Goal: Transaction & Acquisition: Obtain resource

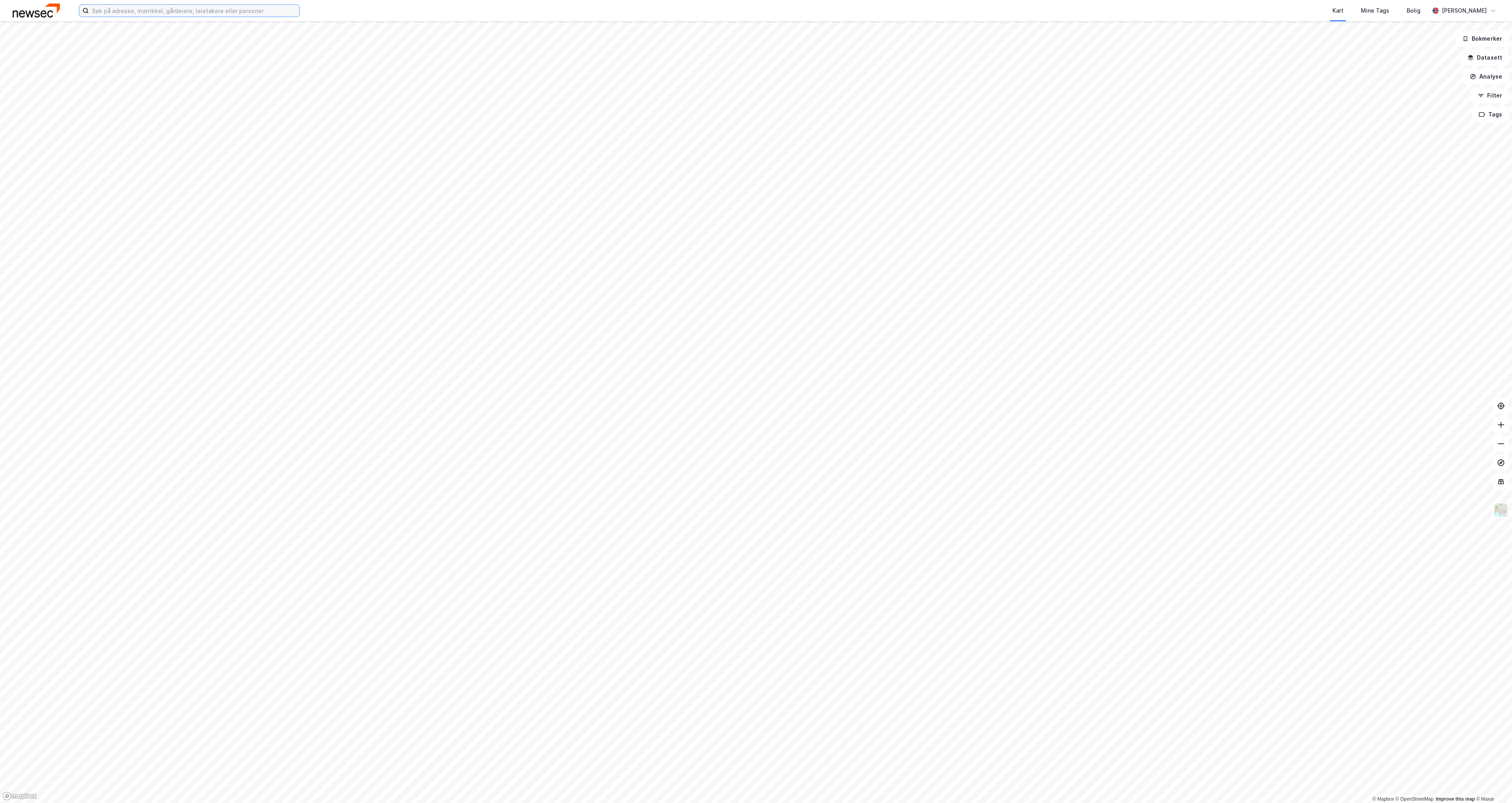
click at [231, 15] on input at bounding box center [194, 10] width 211 height 12
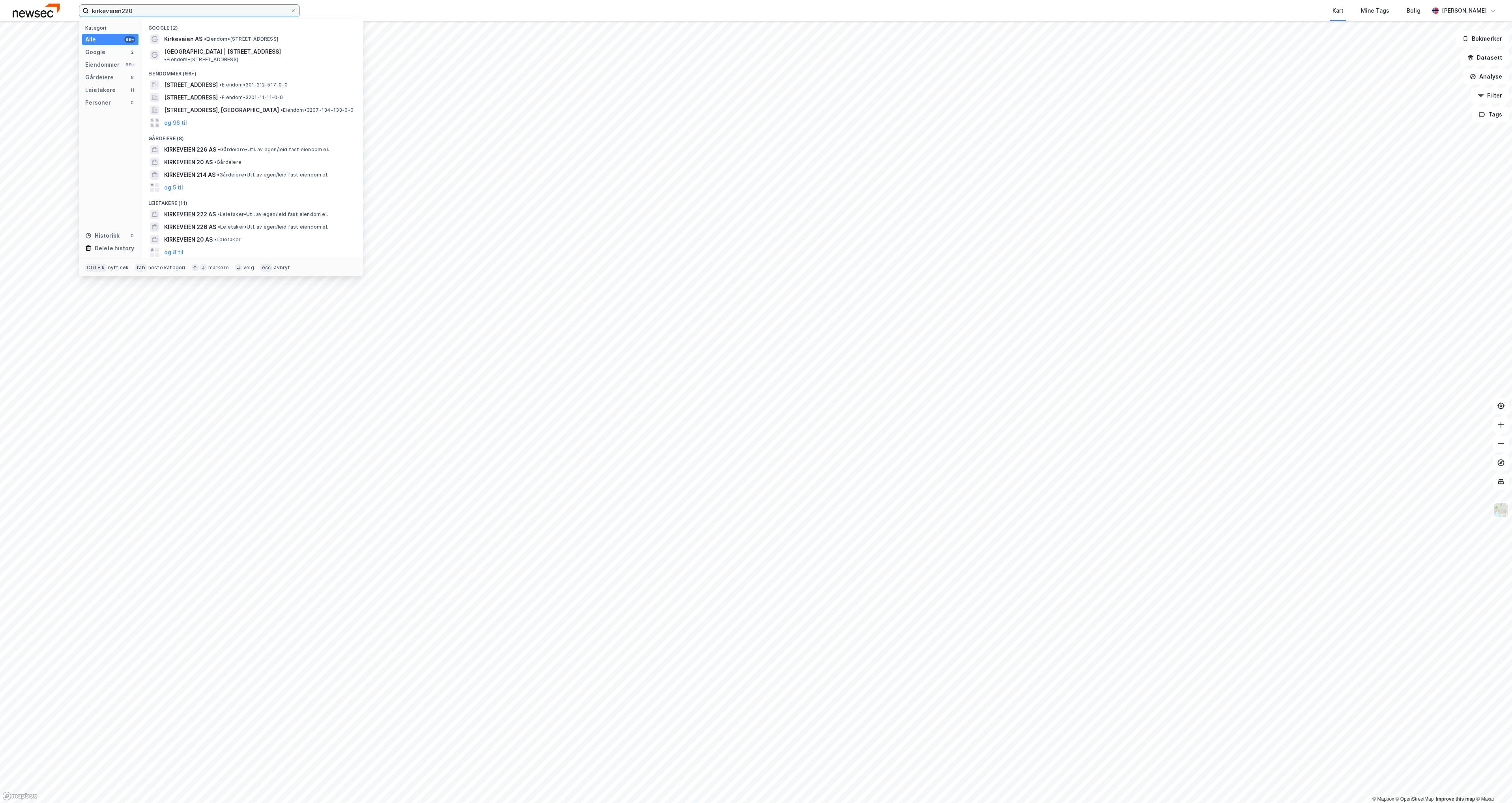
click at [122, 9] on input "kirkeveien220" at bounding box center [189, 10] width 201 height 12
type input "[STREET_ADDRESS]"
click at [238, 43] on div "[STREET_ADDRESS] • Eiendom • [STREET_ADDRESS] [GEOGRAPHIC_DATA]" at bounding box center [260, 39] width 191 height 10
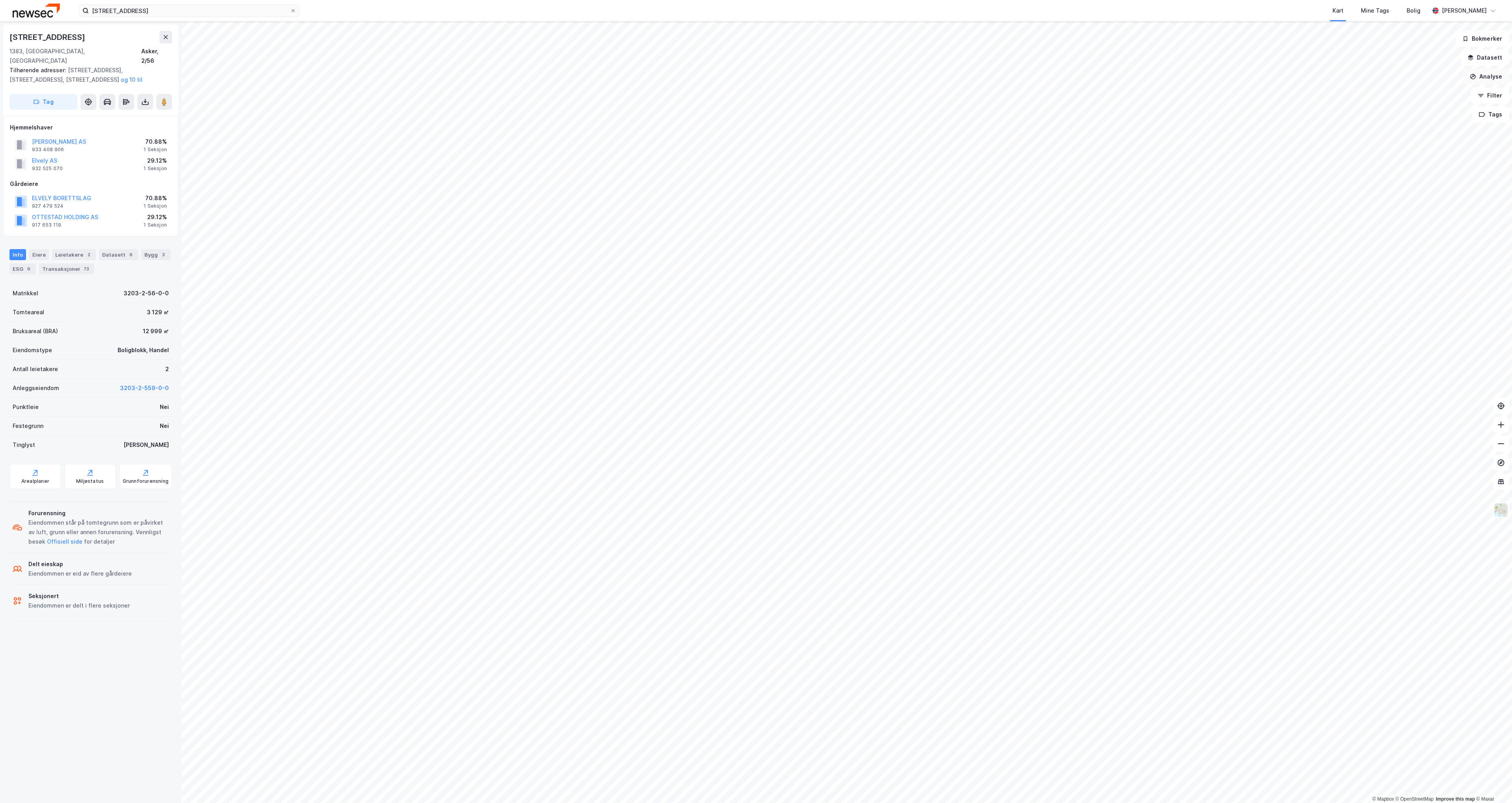
click at [1480, 77] on button "Analyse" at bounding box center [1486, 77] width 45 height 16
click at [1453, 90] on div "Tegn område" at bounding box center [1412, 93] width 91 height 13
click at [218, 83] on button "Vis eiendommer" at bounding box center [232, 89] width 85 height 12
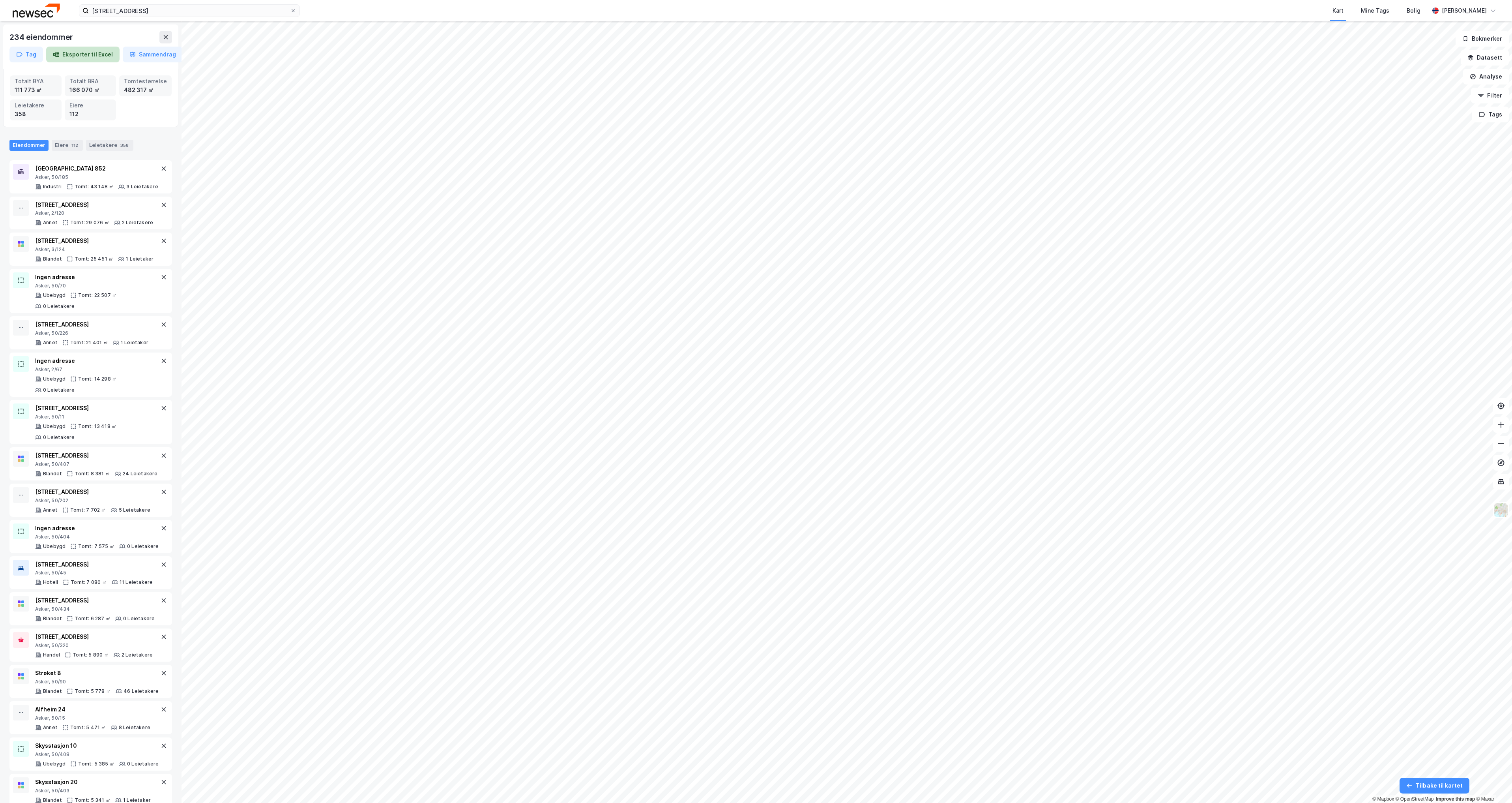
click at [97, 50] on button "Eksporter til Excel" at bounding box center [83, 54] width 73 height 16
click at [1220, 14] on div "Kart Mine Tags Bolig" at bounding box center [883, 10] width 1092 height 21
click at [1492, 76] on button "Analyse" at bounding box center [1486, 77] width 45 height 16
click at [120, 145] on div "358" at bounding box center [125, 145] width 12 height 8
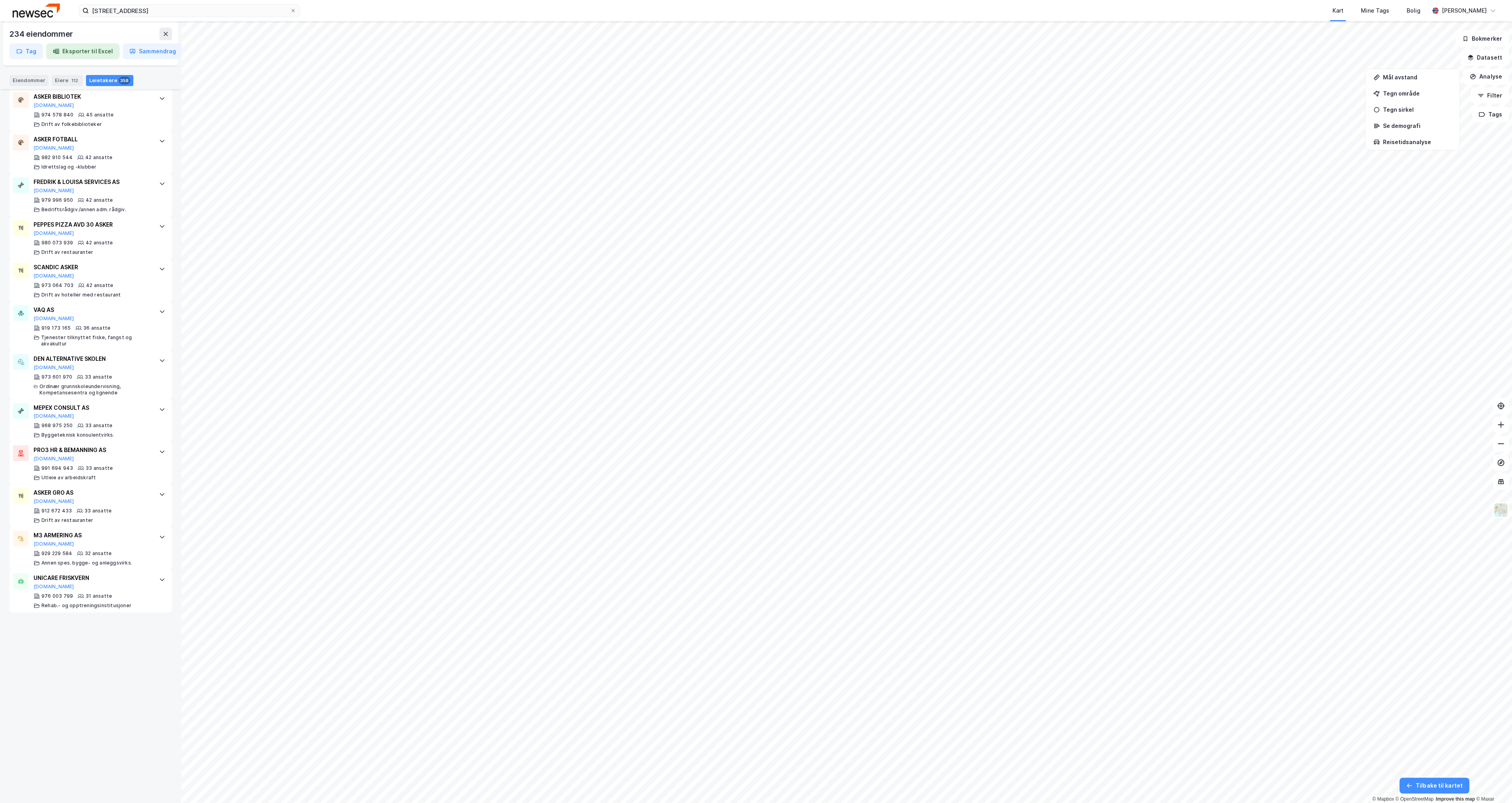
scroll to position [1003, 0]
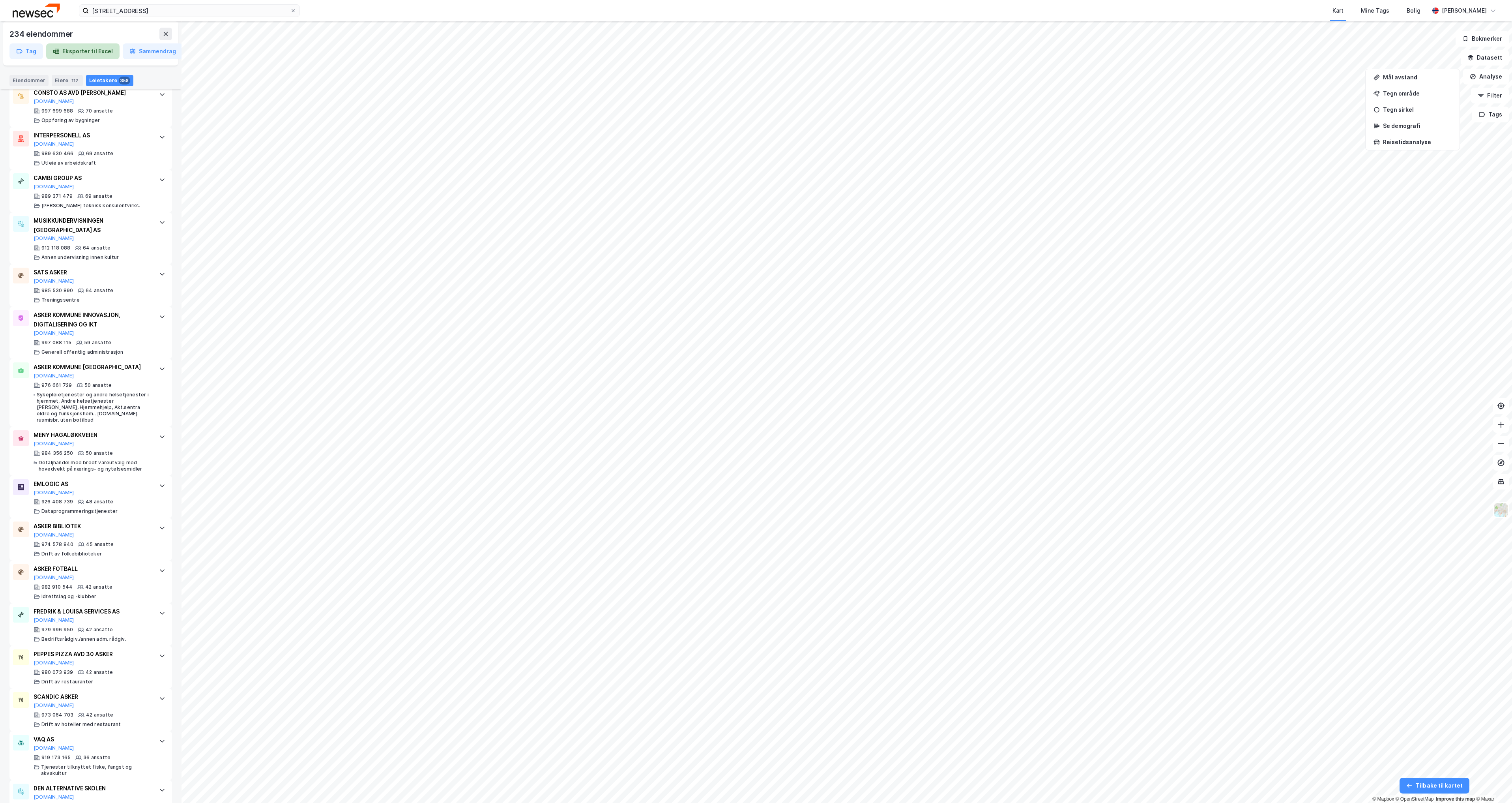
click at [86, 49] on button "Eksporter til Excel" at bounding box center [83, 51] width 73 height 16
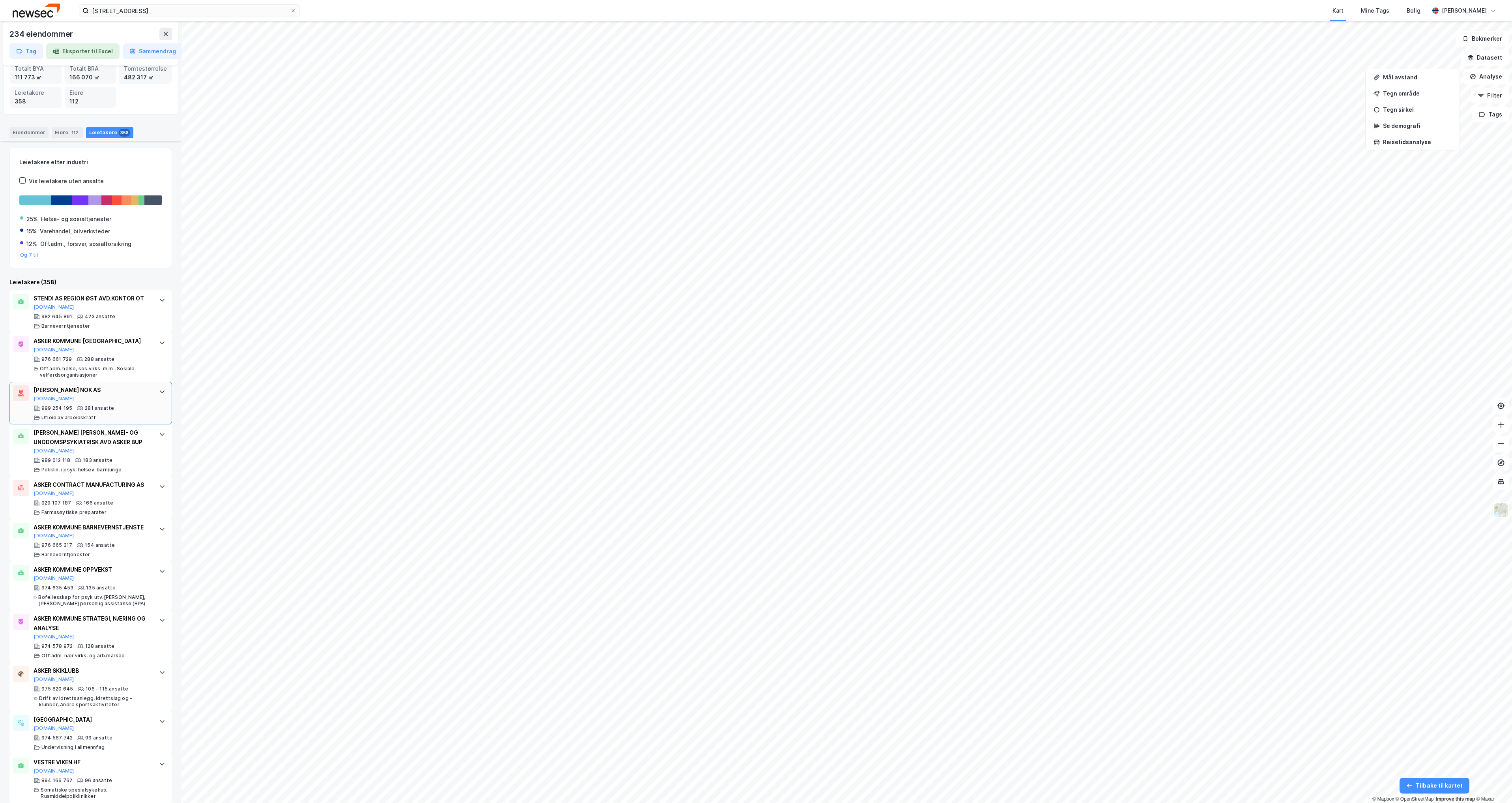
scroll to position [0, 0]
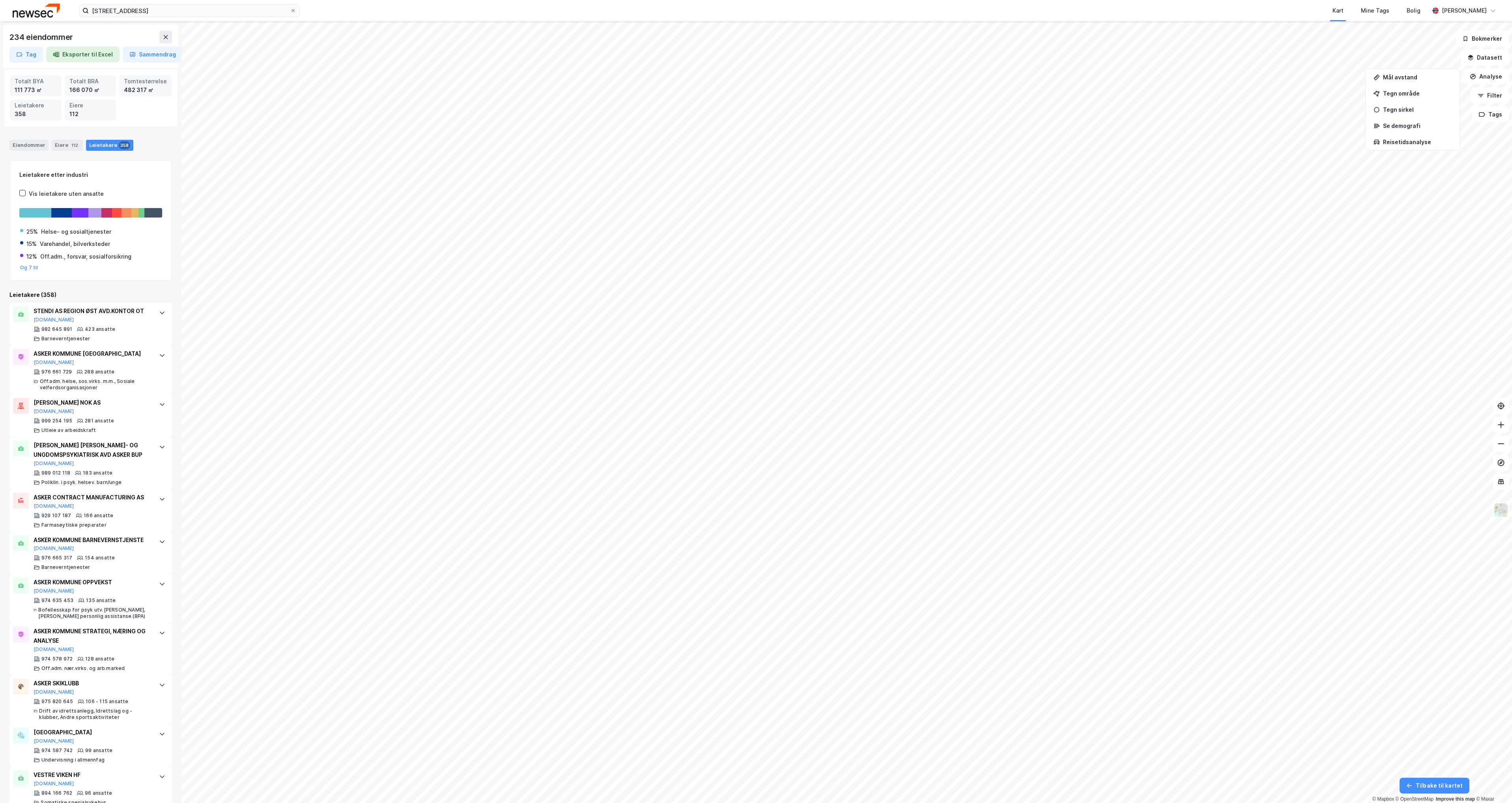
click at [1301, 11] on div "Kart Mine Tags Bolig" at bounding box center [883, 10] width 1092 height 21
click at [48, 7] on img at bounding box center [36, 10] width 48 height 14
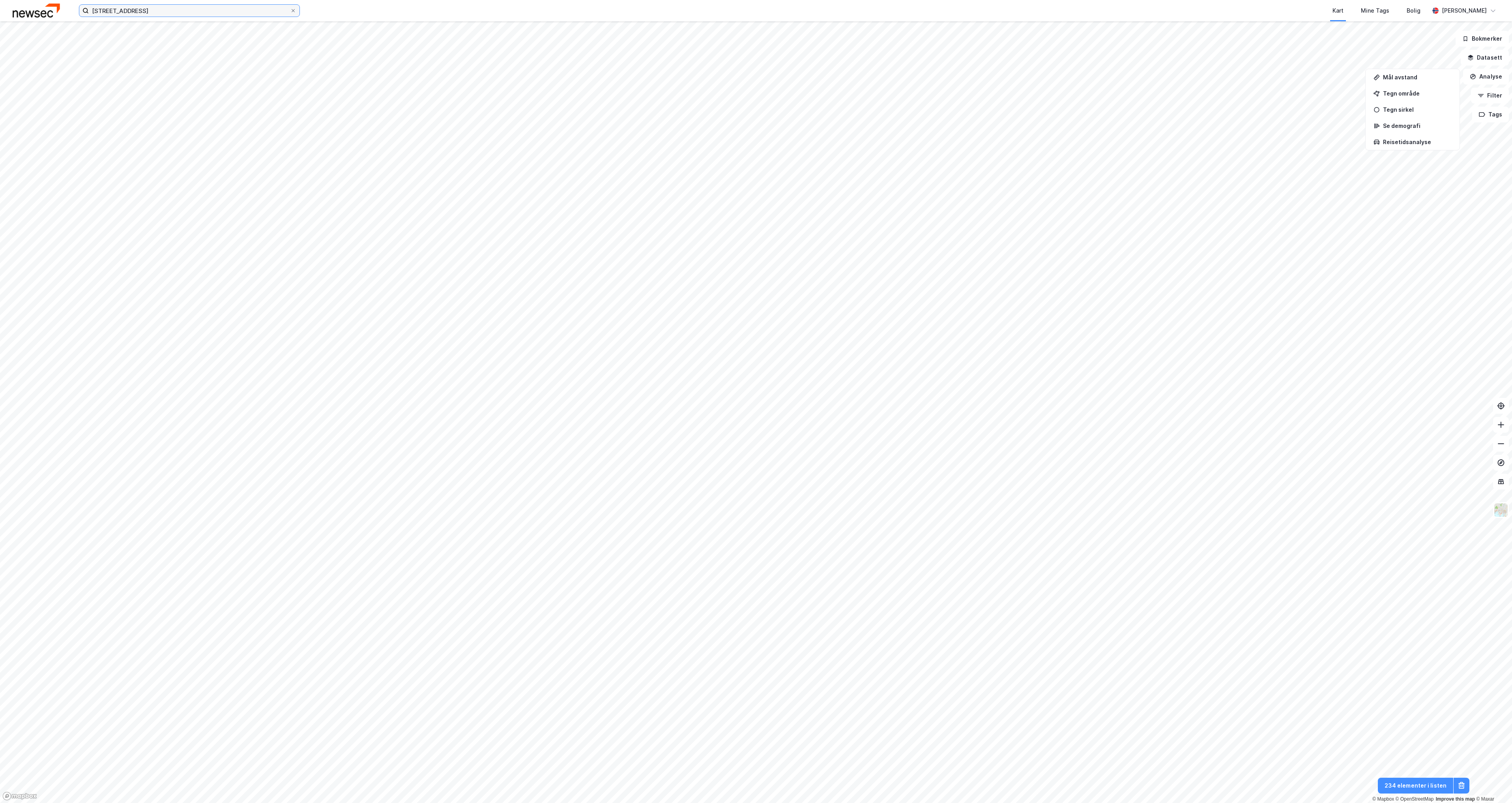
click at [176, 15] on input "[STREET_ADDRESS]" at bounding box center [189, 10] width 201 height 12
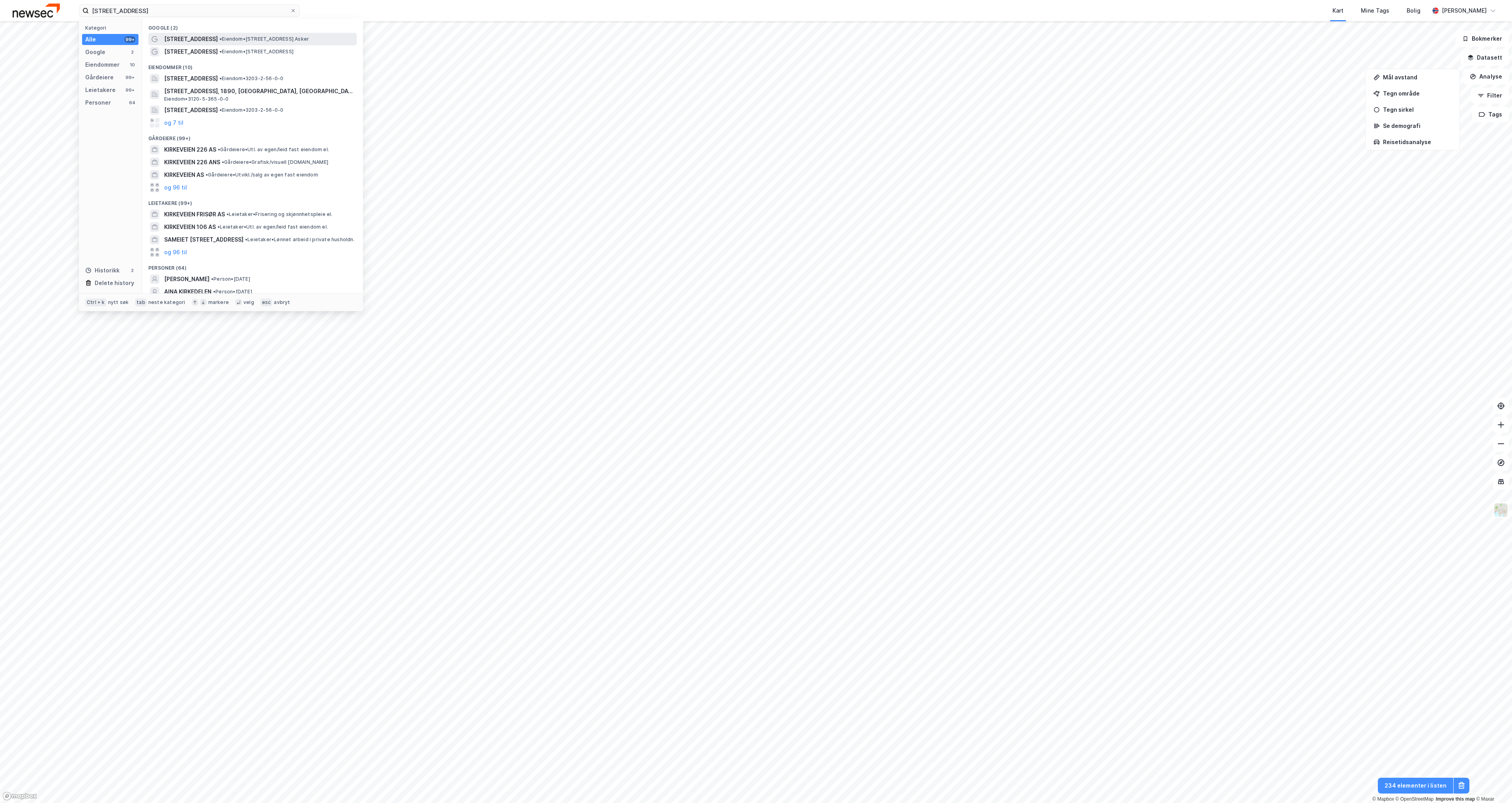
click at [227, 42] on span "• Eiendom • [STREET_ADDRESS] [GEOGRAPHIC_DATA]" at bounding box center [264, 39] width 90 height 7
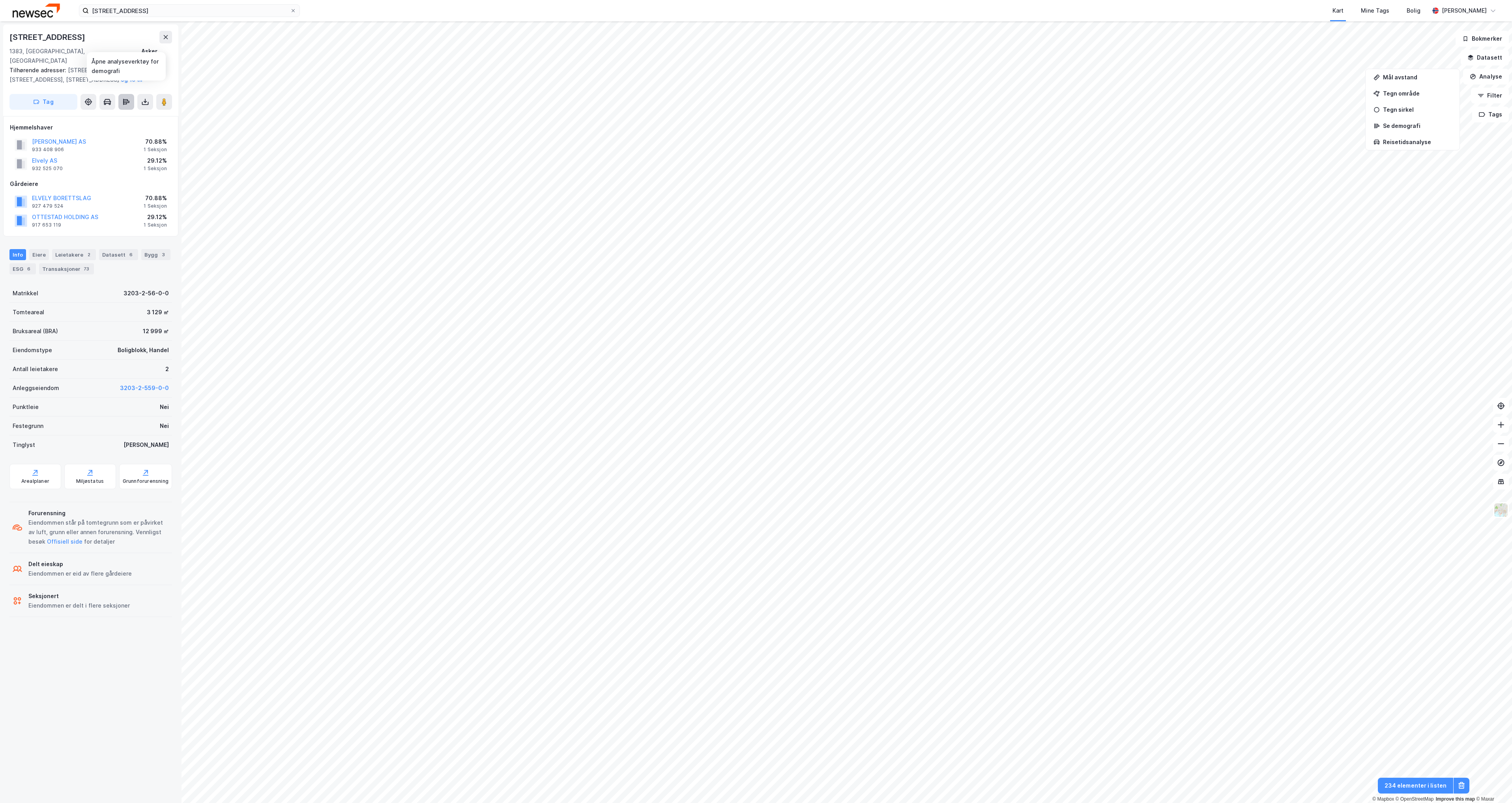
click at [126, 102] on icon at bounding box center [125, 103] width 4 height 2
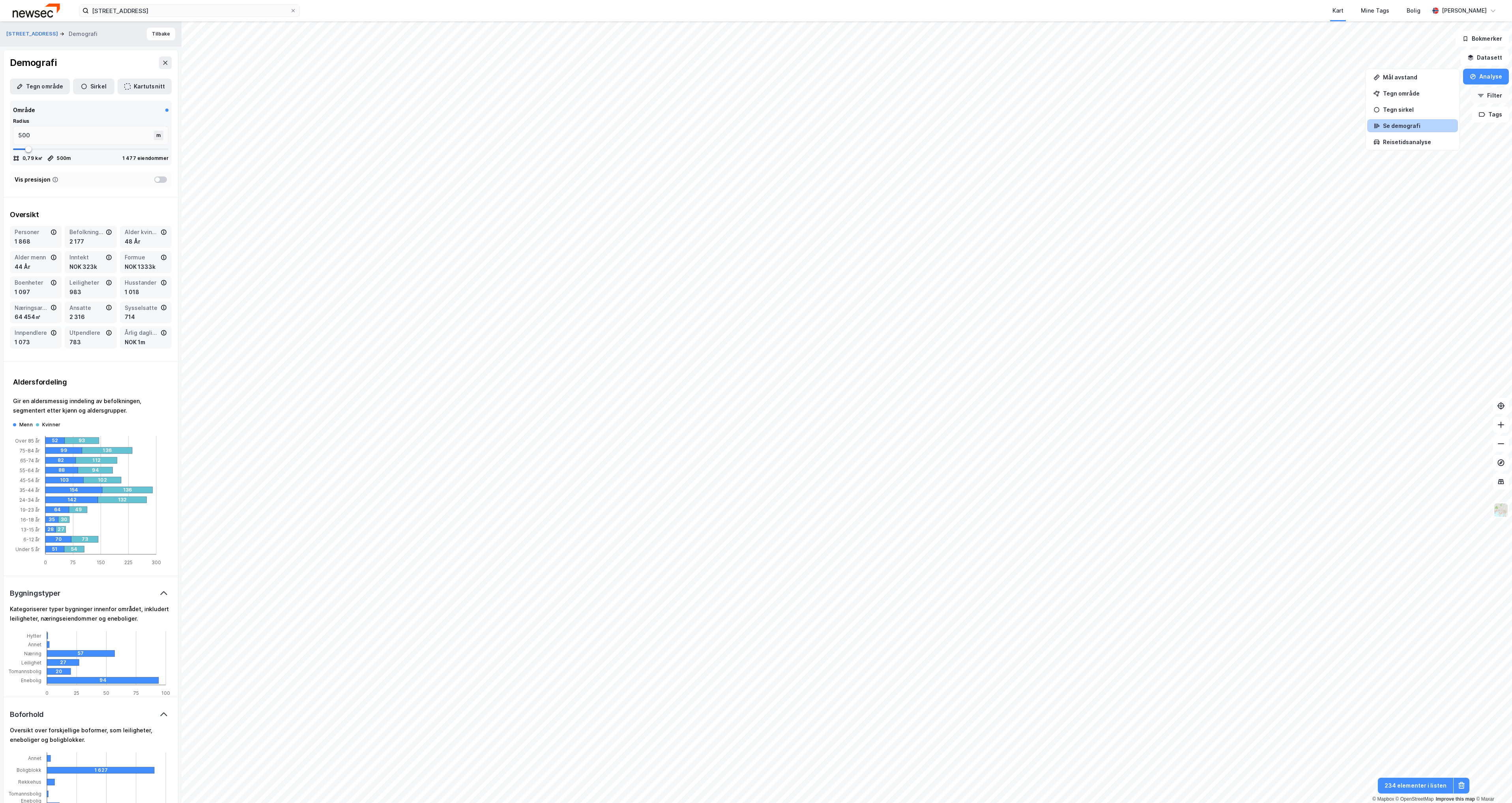
click at [1499, 103] on button "Filter" at bounding box center [1490, 95] width 38 height 16
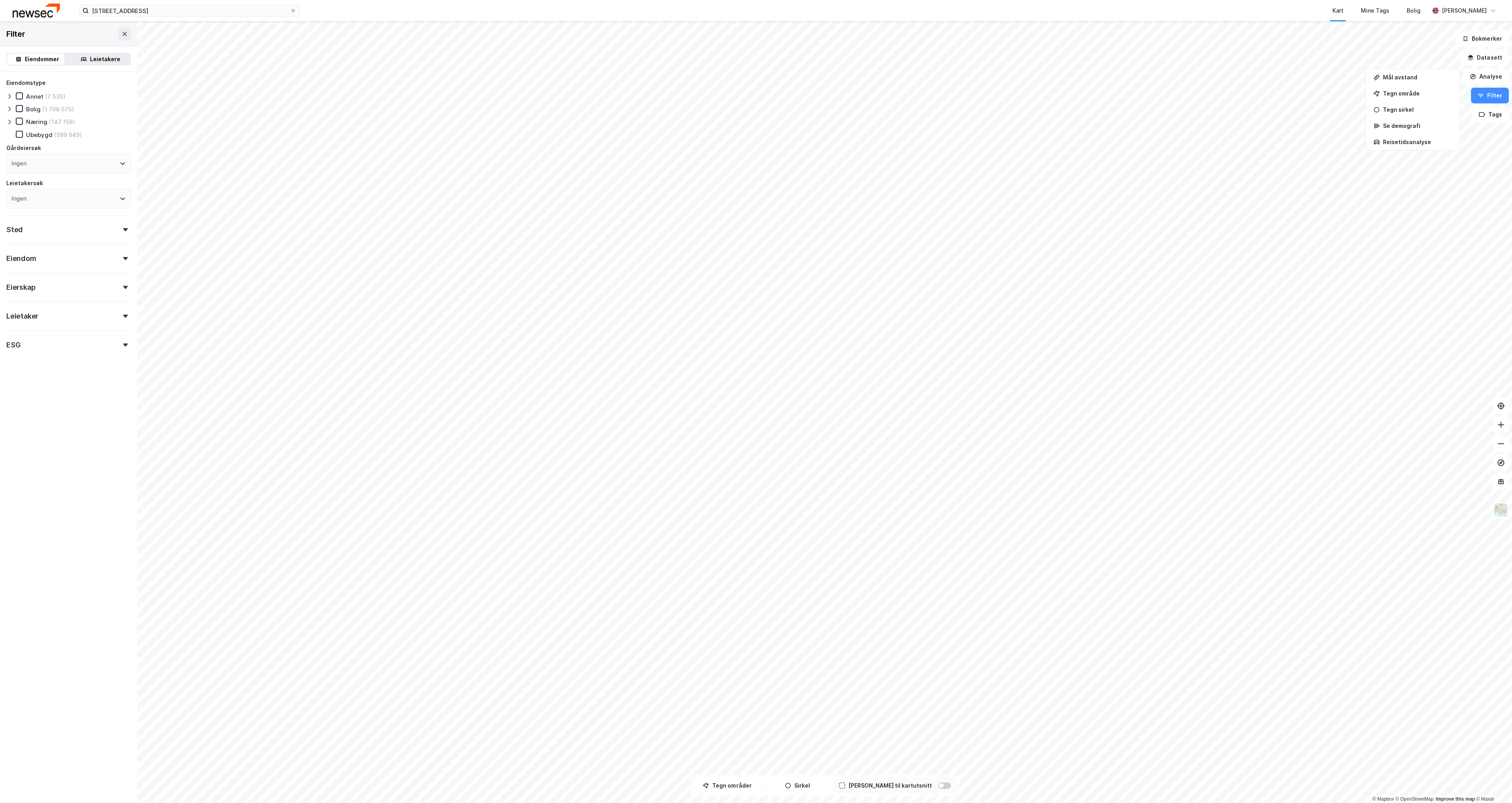
click at [123, 317] on icon at bounding box center [125, 316] width 4 height 3
click at [1423, 90] on div "Tegn område" at bounding box center [1417, 93] width 69 height 7
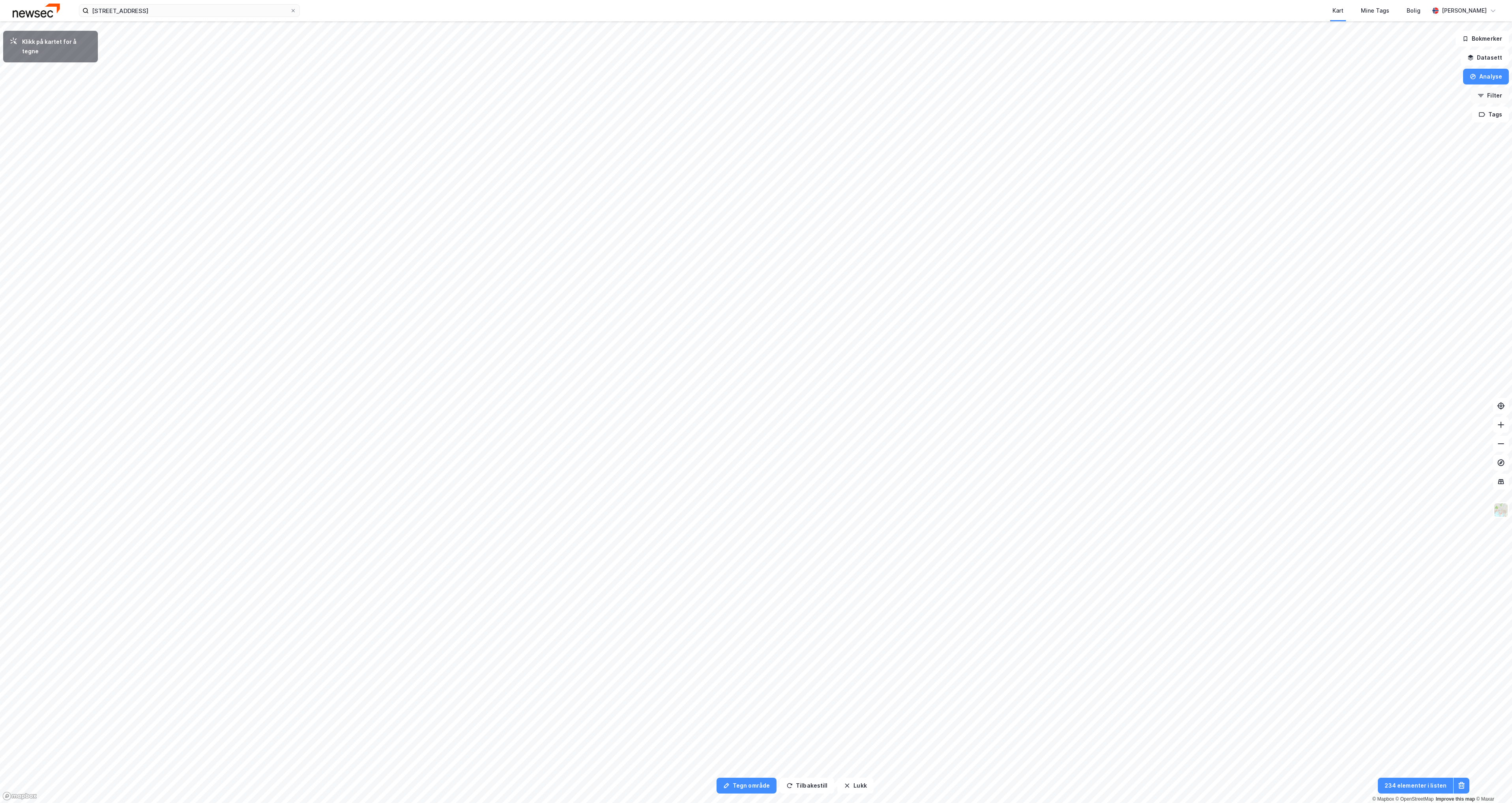
click at [1484, 92] on button "Filter" at bounding box center [1490, 95] width 38 height 16
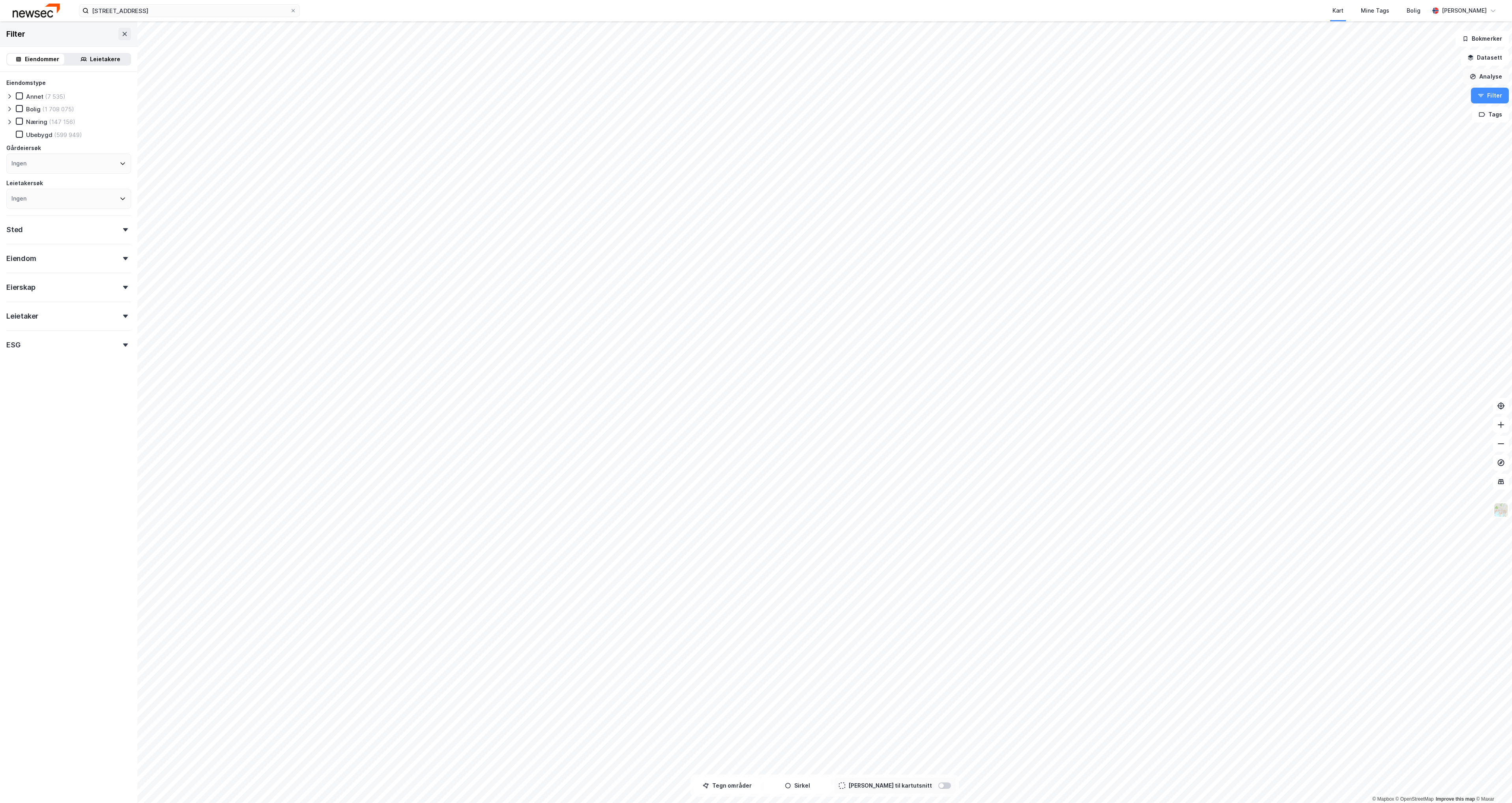
click at [1490, 73] on button "Analyse" at bounding box center [1486, 77] width 45 height 16
click at [1489, 76] on button "Analyse" at bounding box center [1486, 77] width 45 height 16
click at [1489, 77] on button "Analyse" at bounding box center [1486, 77] width 45 height 16
click at [1443, 95] on div "Tegn område" at bounding box center [1417, 93] width 69 height 7
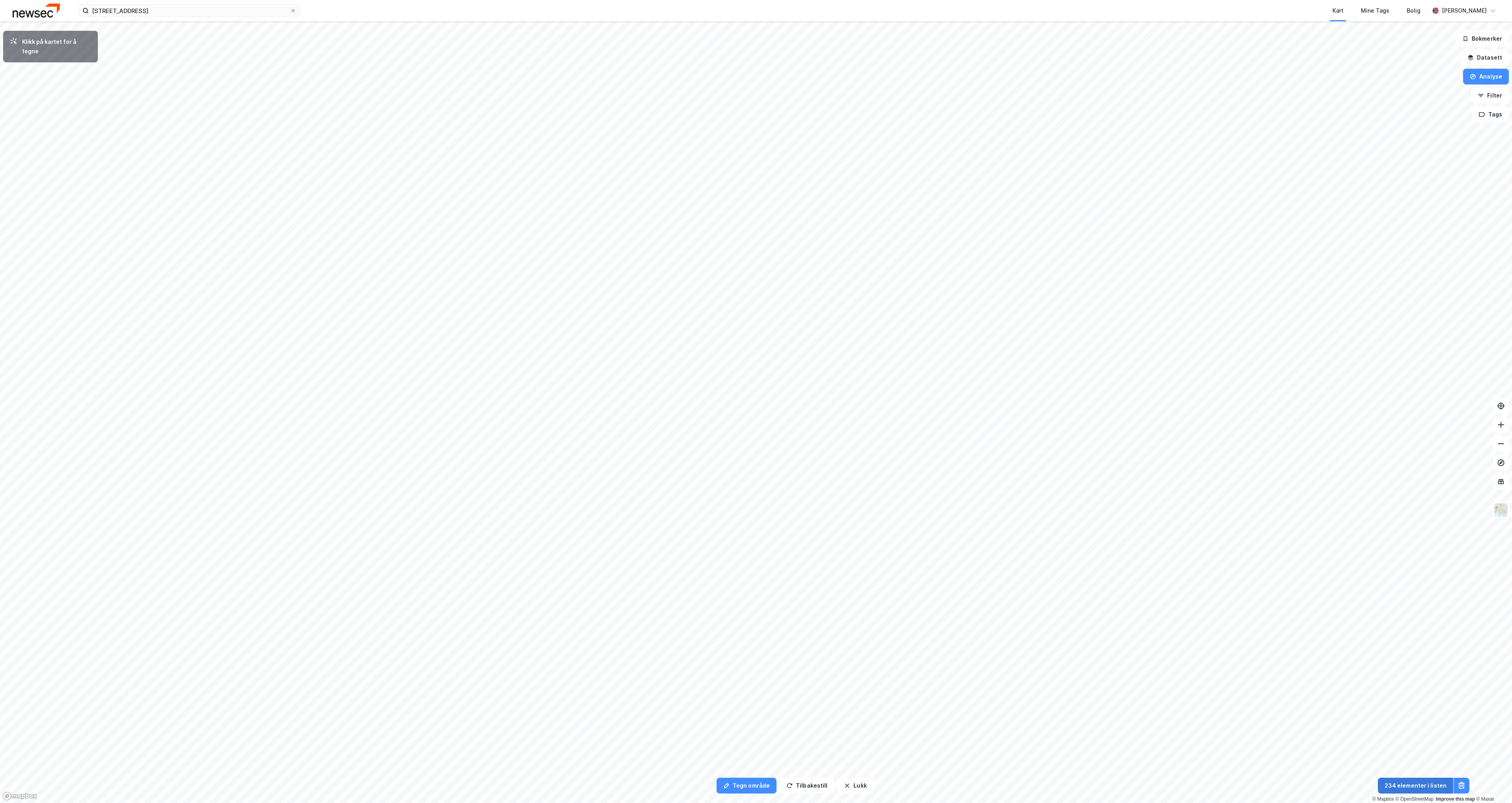
click at [1402, 787] on button "234 elementer i listen" at bounding box center [1415, 785] width 76 height 16
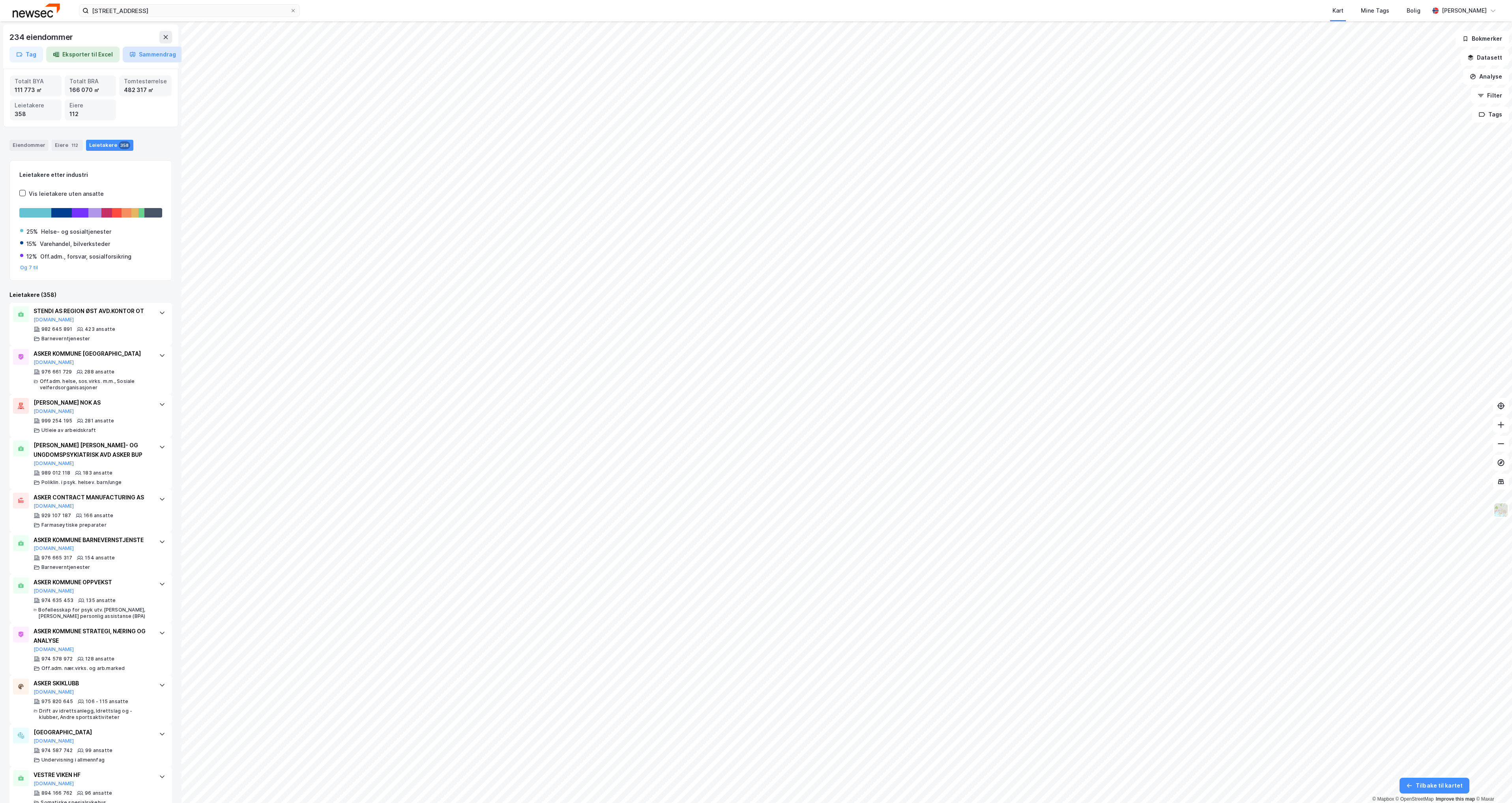
click at [160, 57] on button "Sammendrag" at bounding box center [153, 54] width 60 height 16
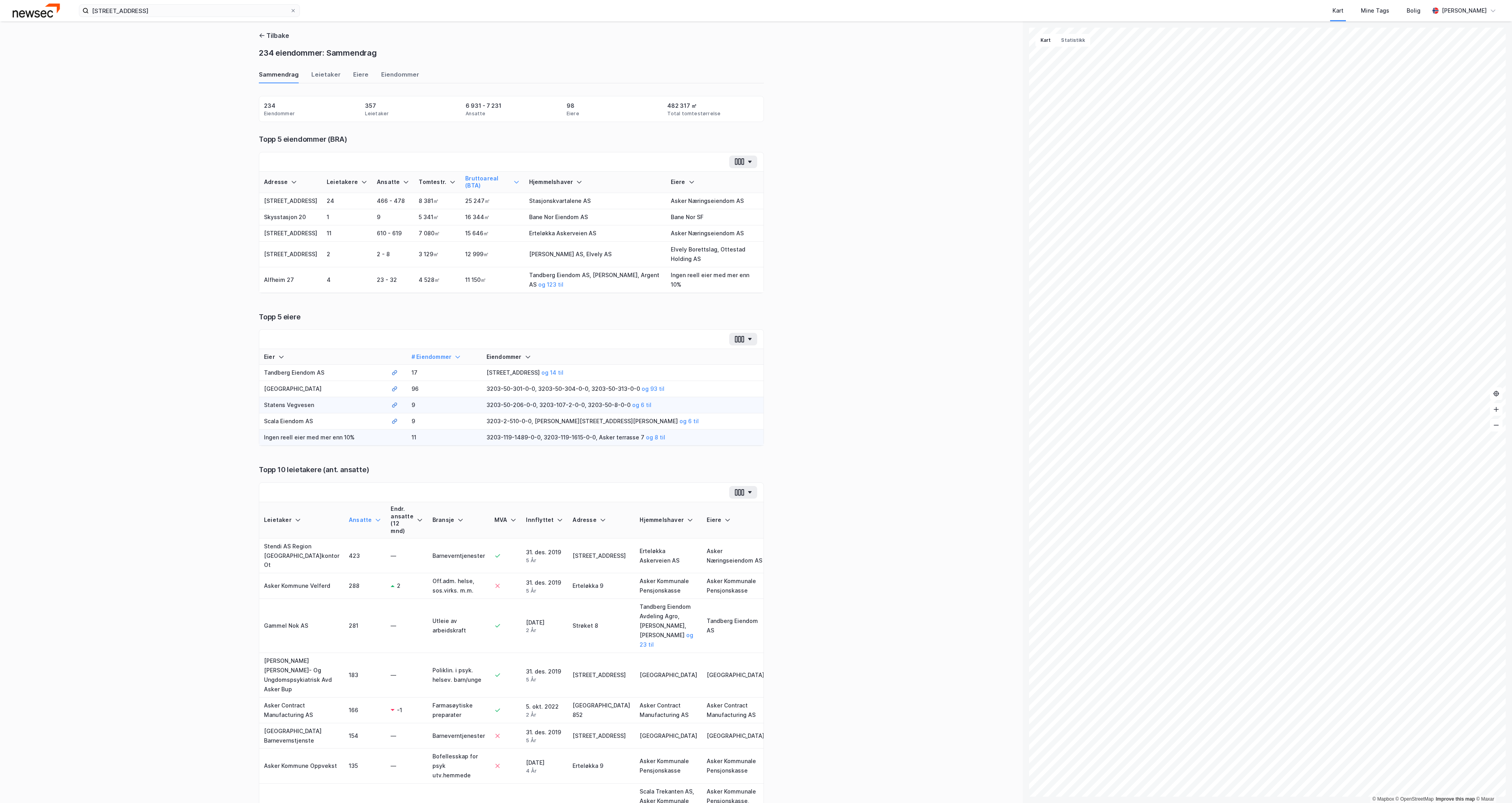
scroll to position [40, 0]
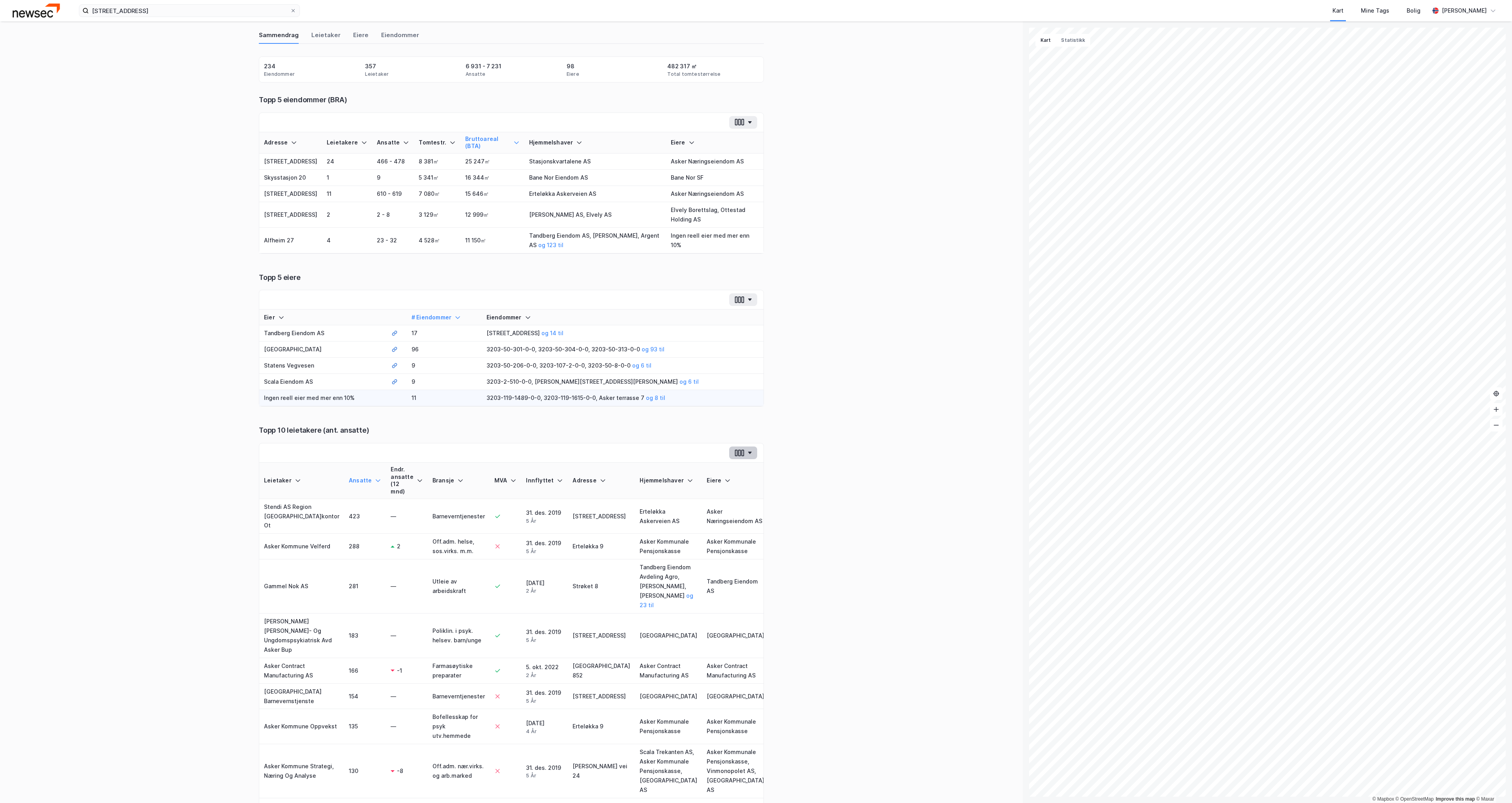
click at [743, 459] on button "button" at bounding box center [743, 452] width 28 height 12
click at [783, 470] on div "Tilbake 234 eiendommer: Sammendrag Sammendrag Leietaker Eiere Eiendommer Eiendo…" at bounding box center [511, 412] width 1023 height 782
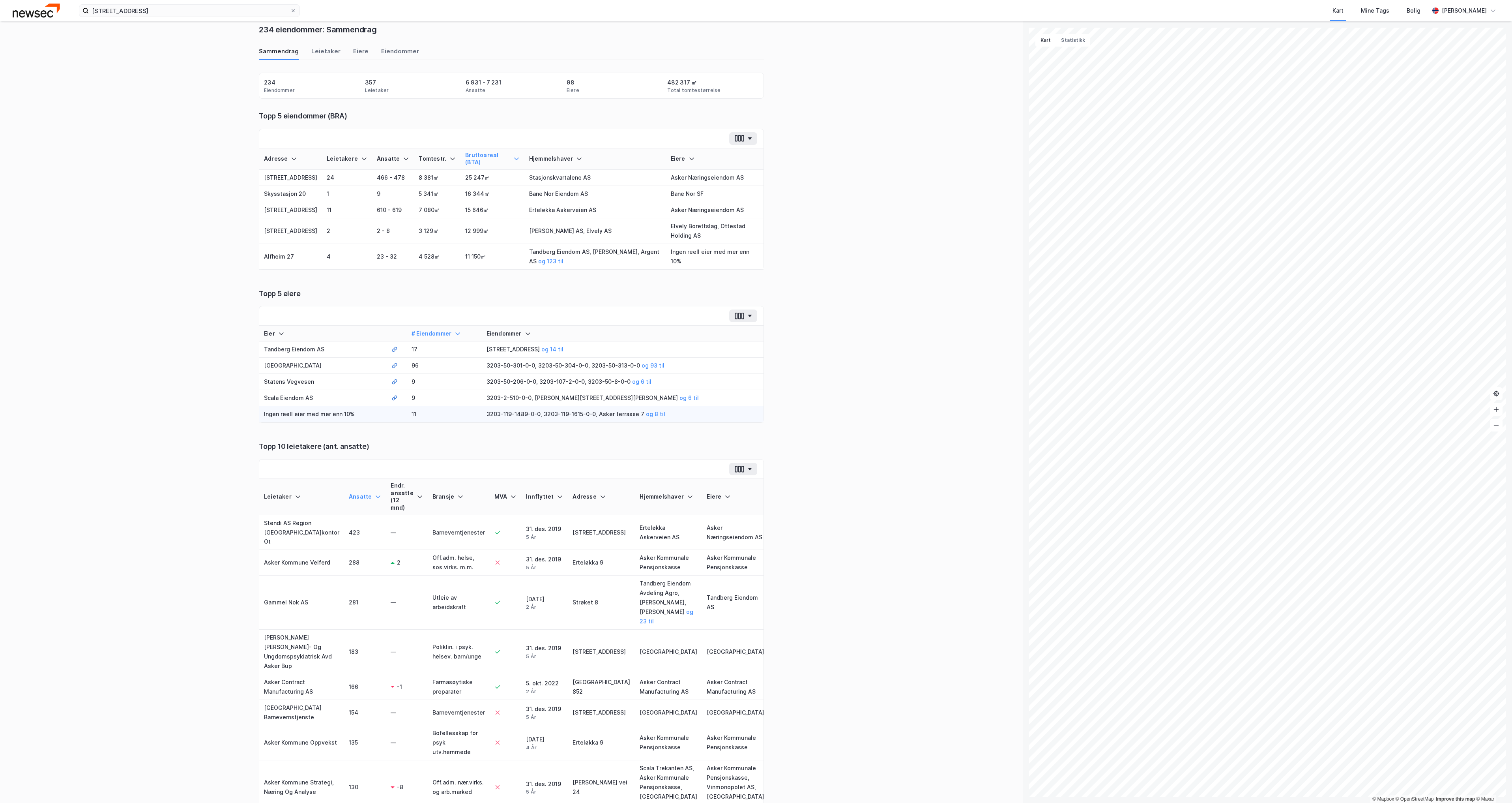
scroll to position [0, 0]
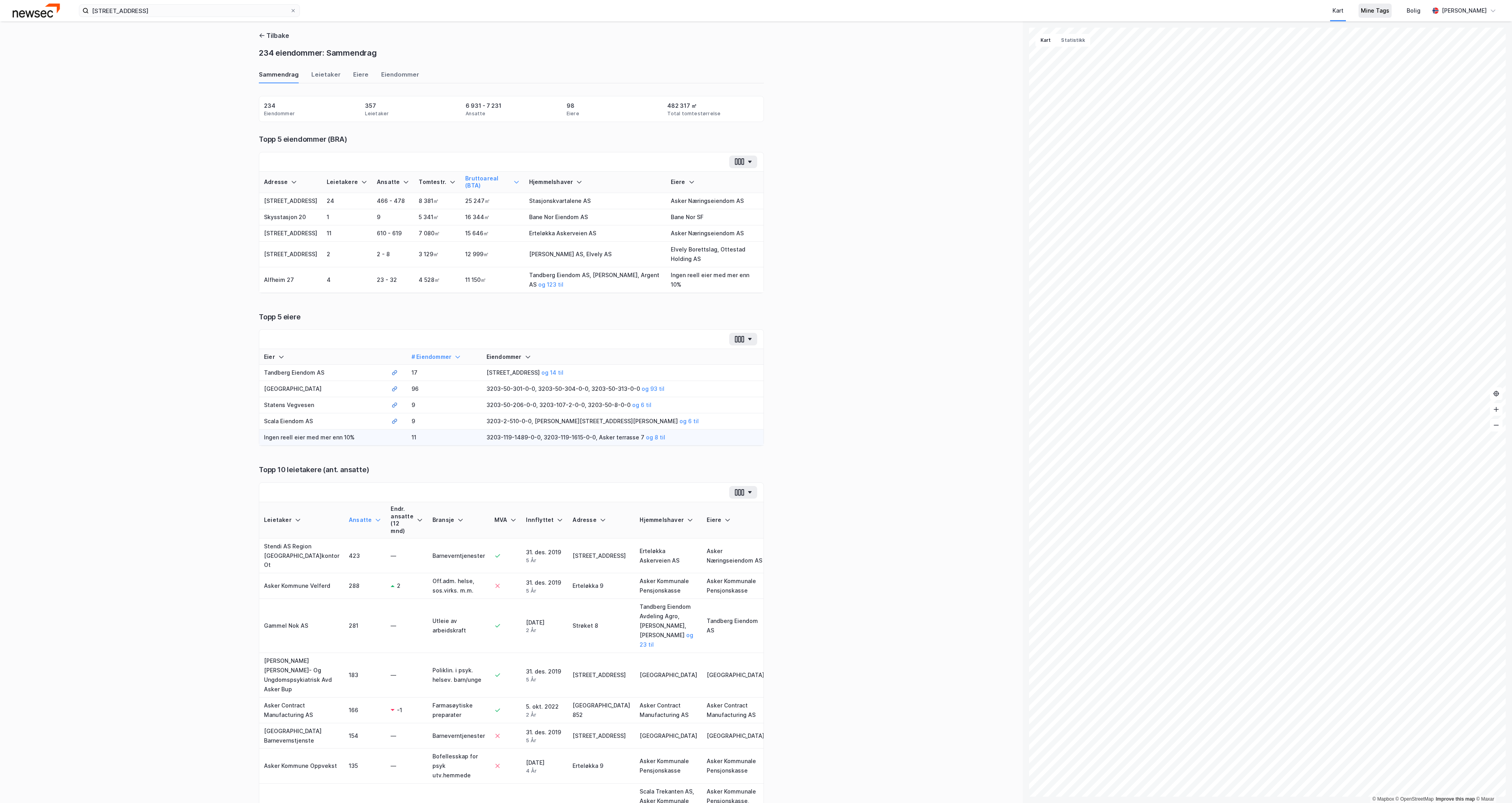
click at [1381, 7] on div "Mine Tags" at bounding box center [1375, 10] width 29 height 10
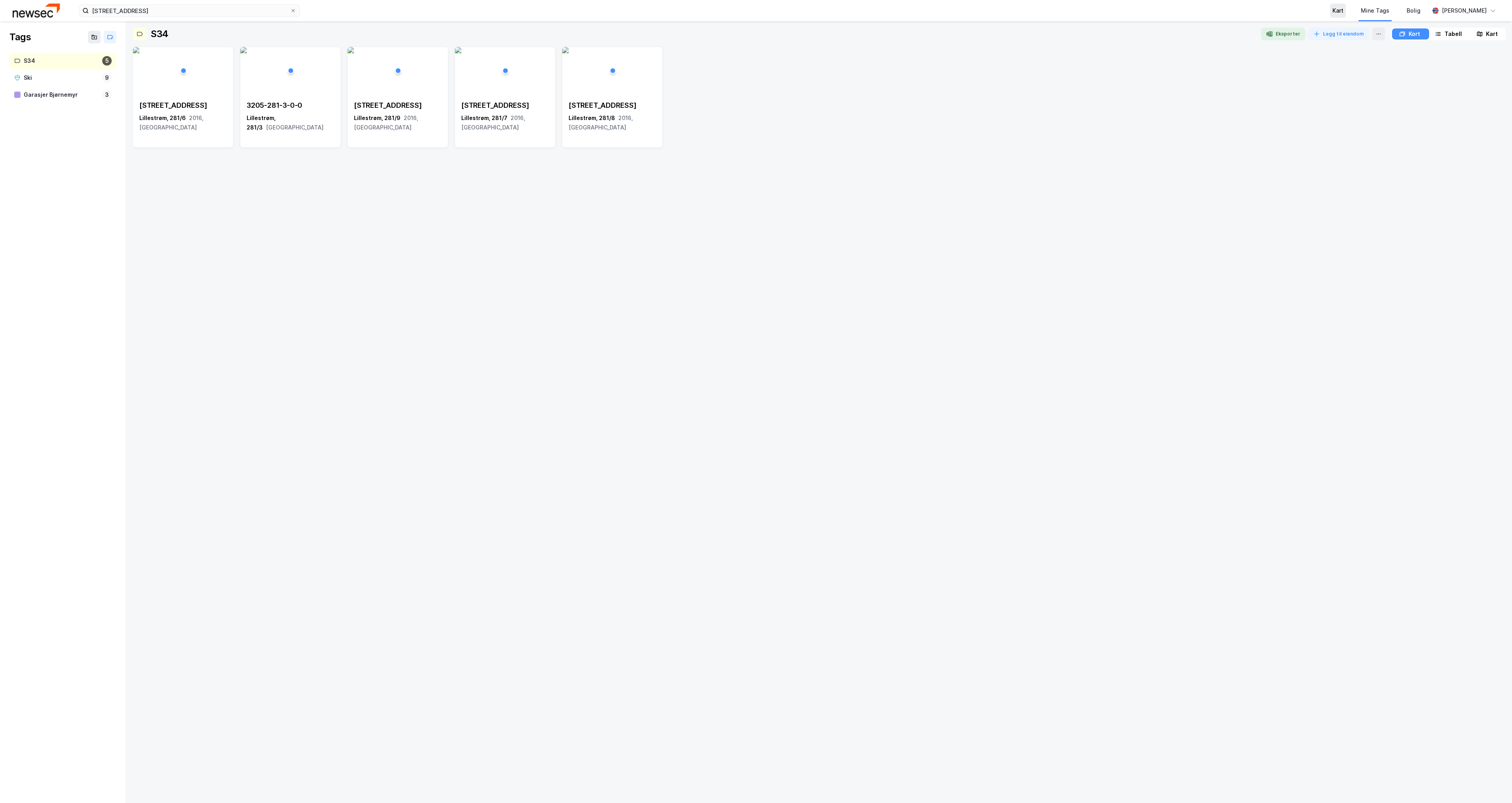
click at [1333, 12] on div "Kart" at bounding box center [1337, 10] width 11 height 10
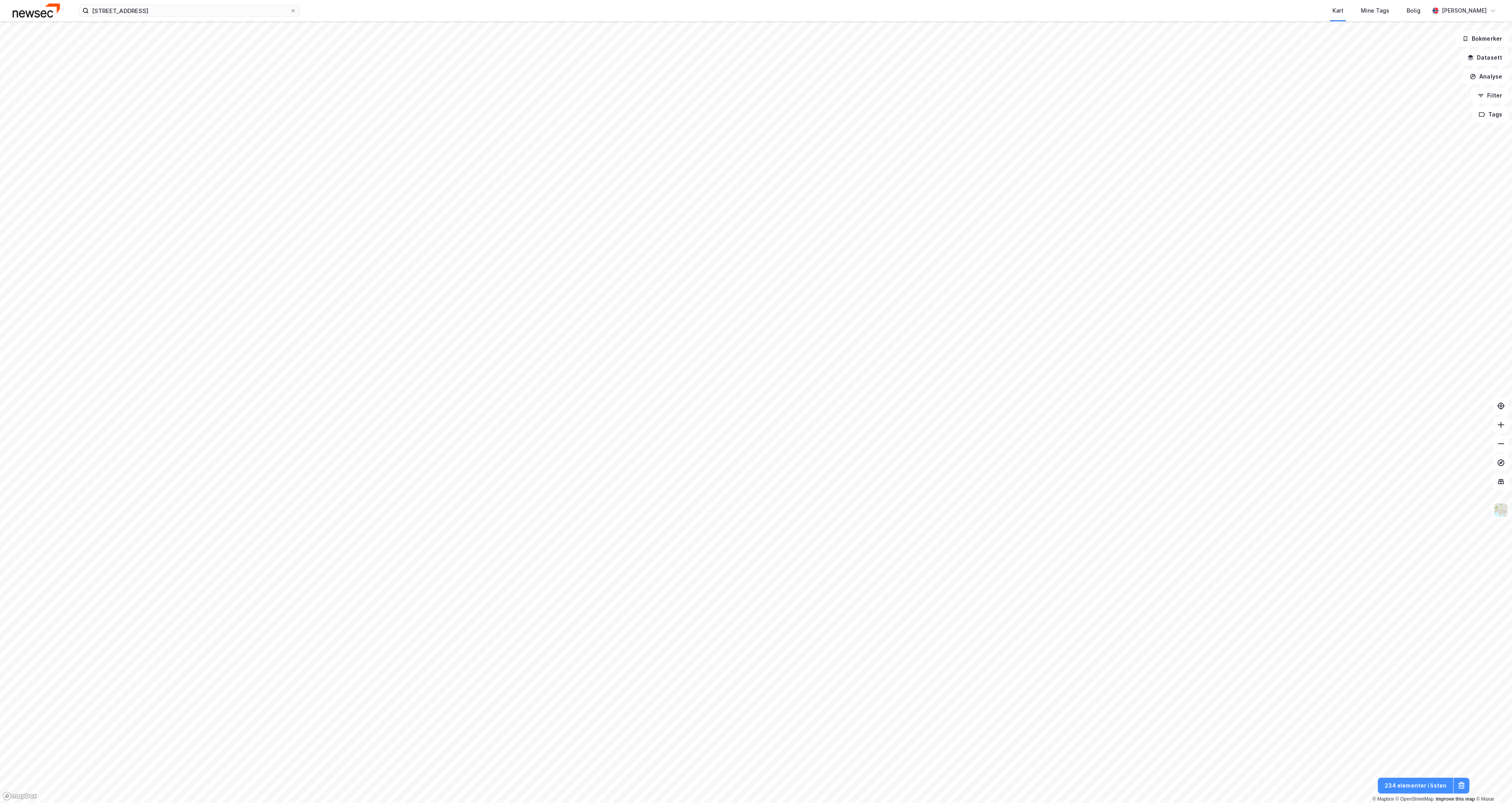
click at [29, 11] on img at bounding box center [36, 10] width 48 height 14
click at [1425, 786] on button "234 elementer i listen" at bounding box center [1415, 785] width 76 height 16
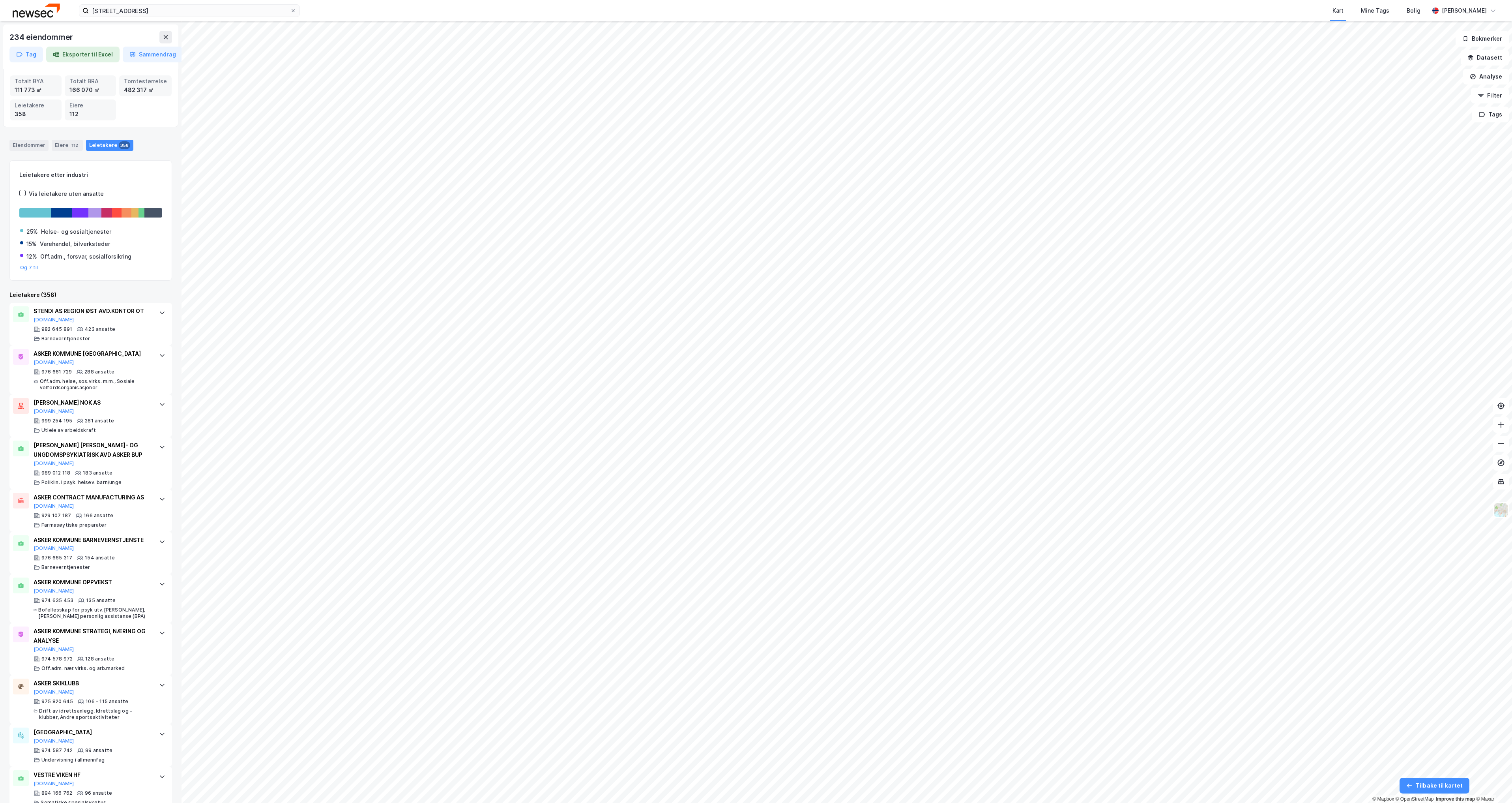
click at [38, 297] on div "Leietakere (358)" at bounding box center [91, 294] width 163 height 10
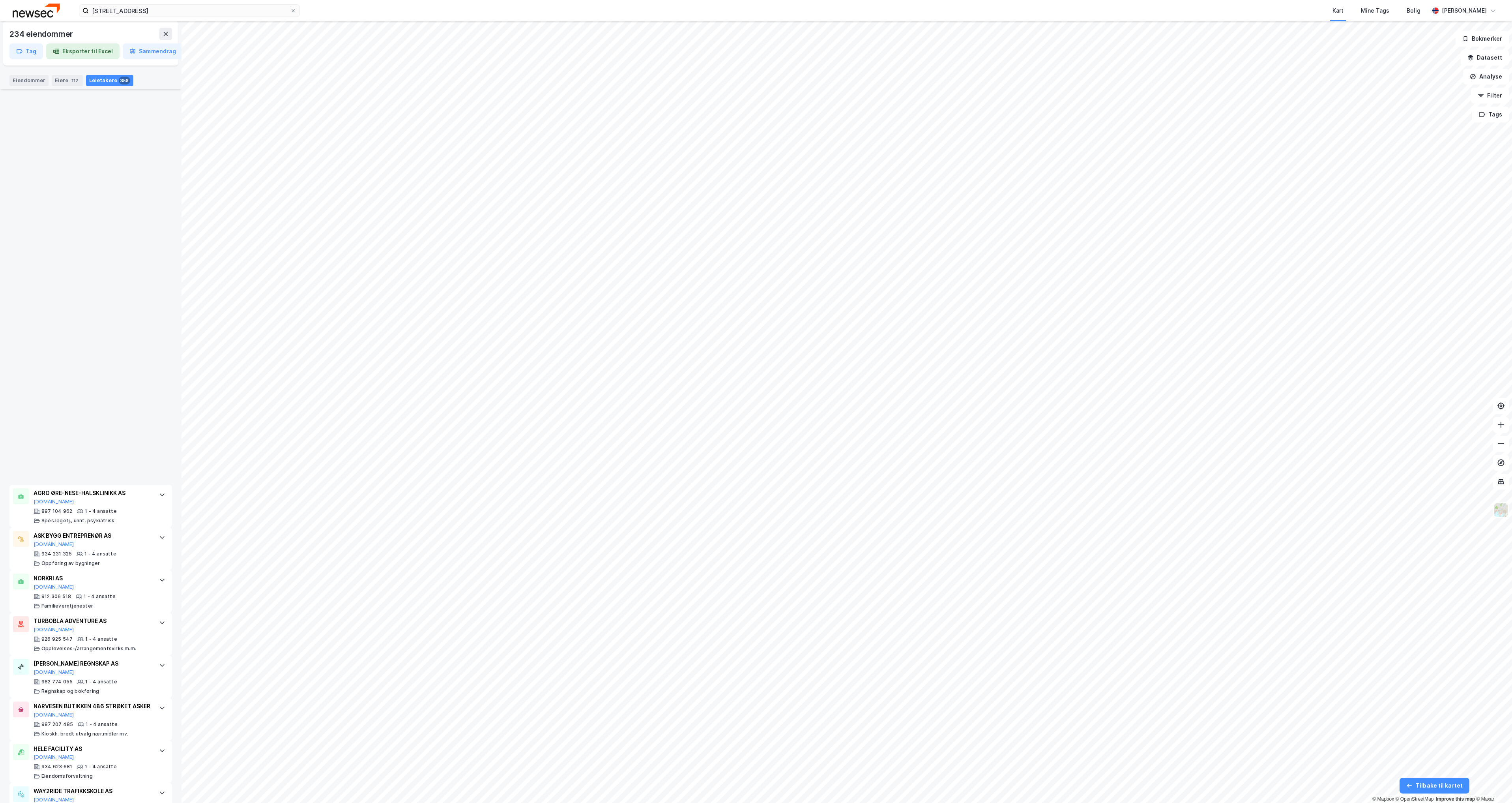
scroll to position [11290, 0]
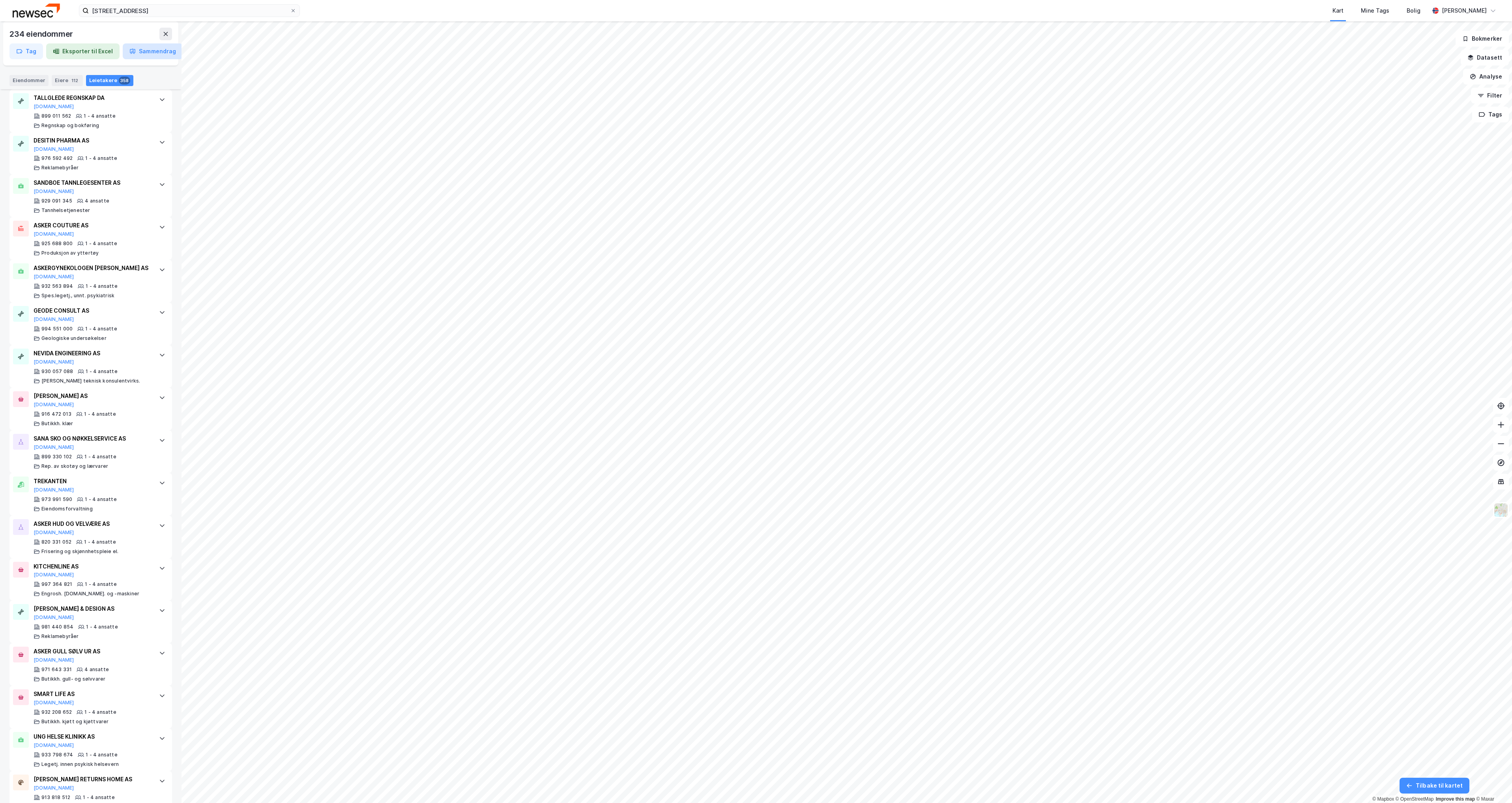
click at [144, 49] on button "Sammendrag" at bounding box center [153, 51] width 60 height 16
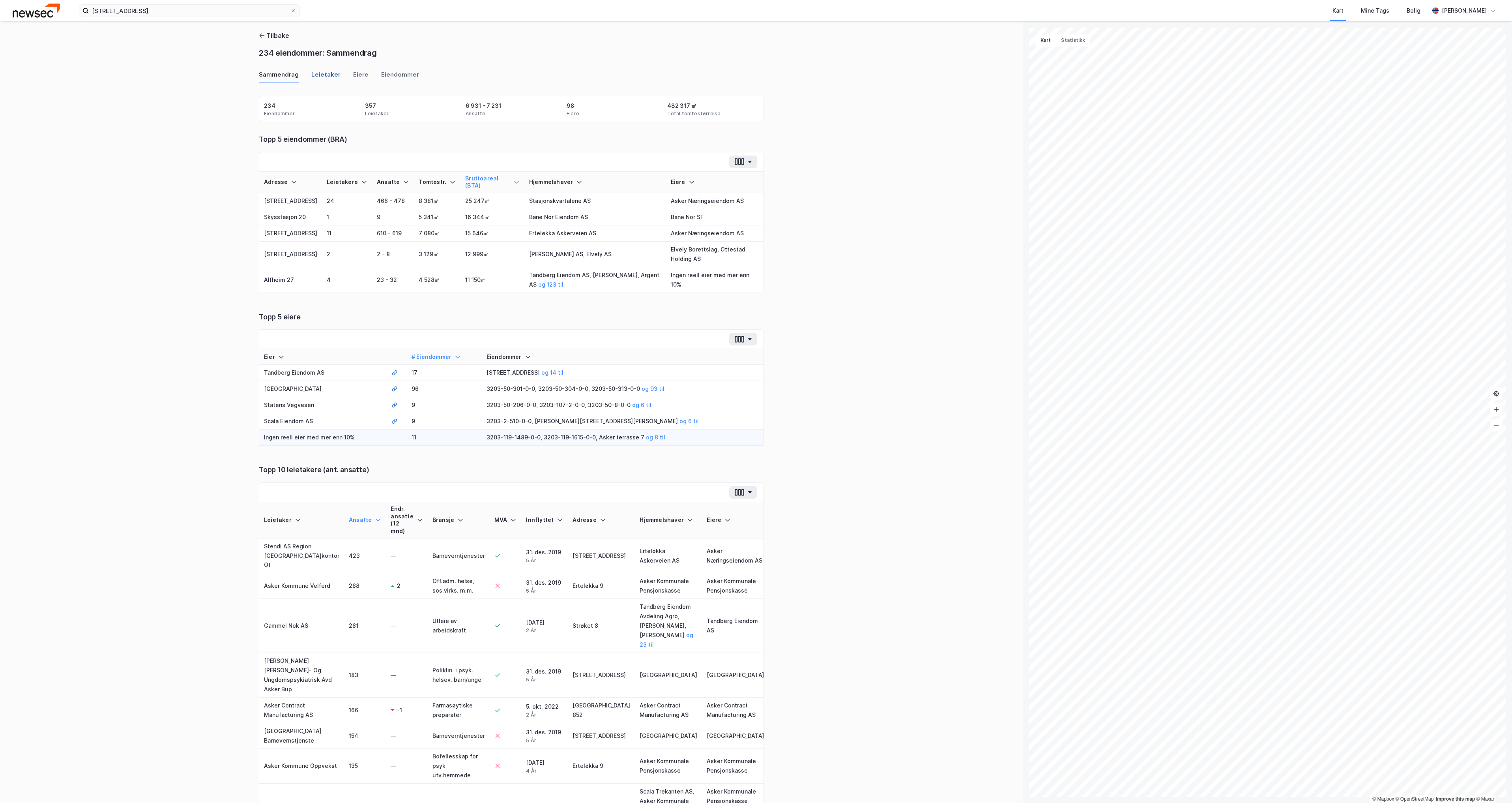
click at [315, 73] on div "Leietaker" at bounding box center [326, 77] width 29 height 13
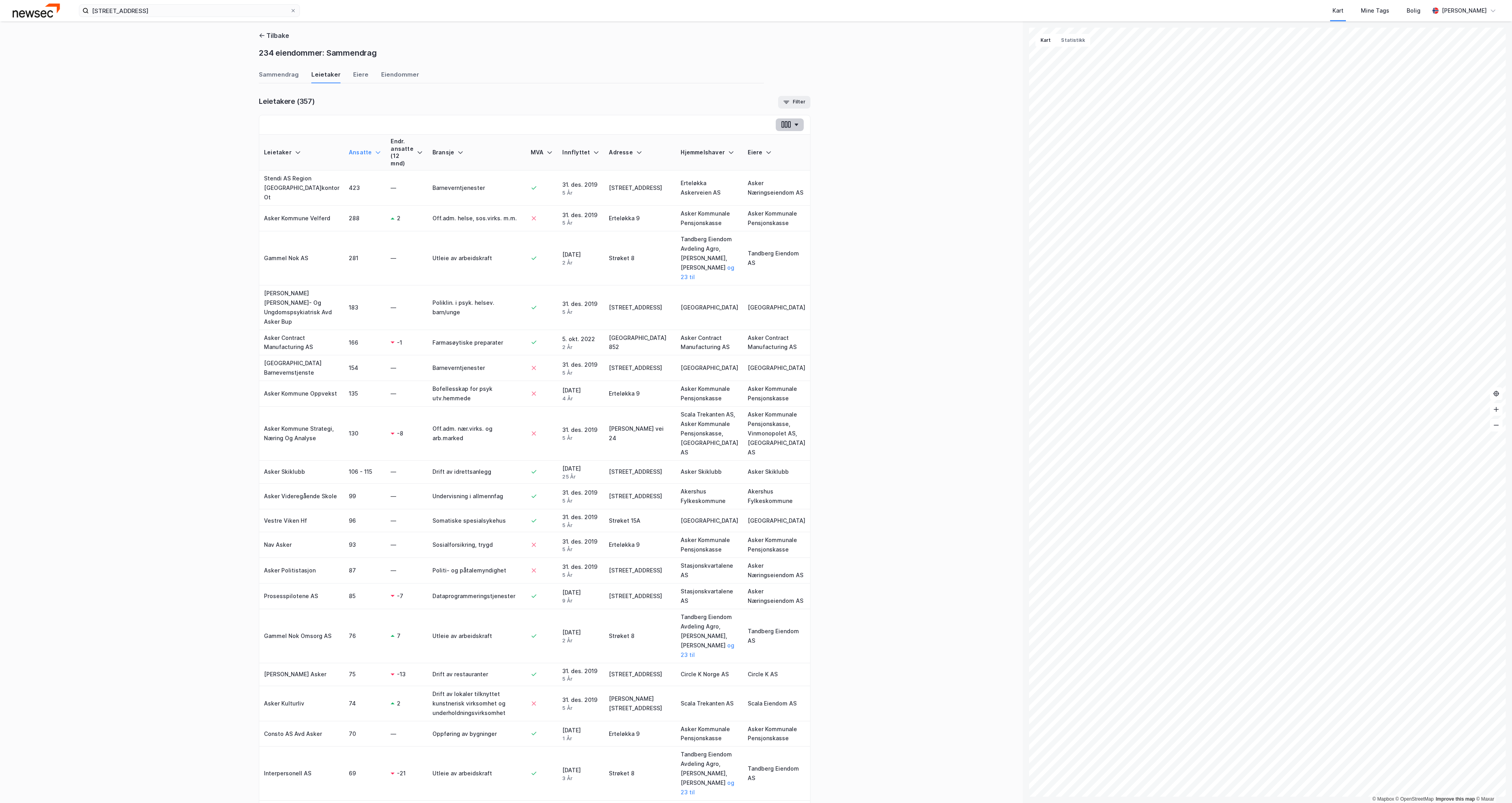
click at [775, 126] on button "button" at bounding box center [789, 124] width 28 height 12
click at [783, 180] on div "Tilbake 234 eiendommer: Sammendrag Sammendrag Leietaker Eiere Eiendommer Leieta…" at bounding box center [511, 412] width 1023 height 782
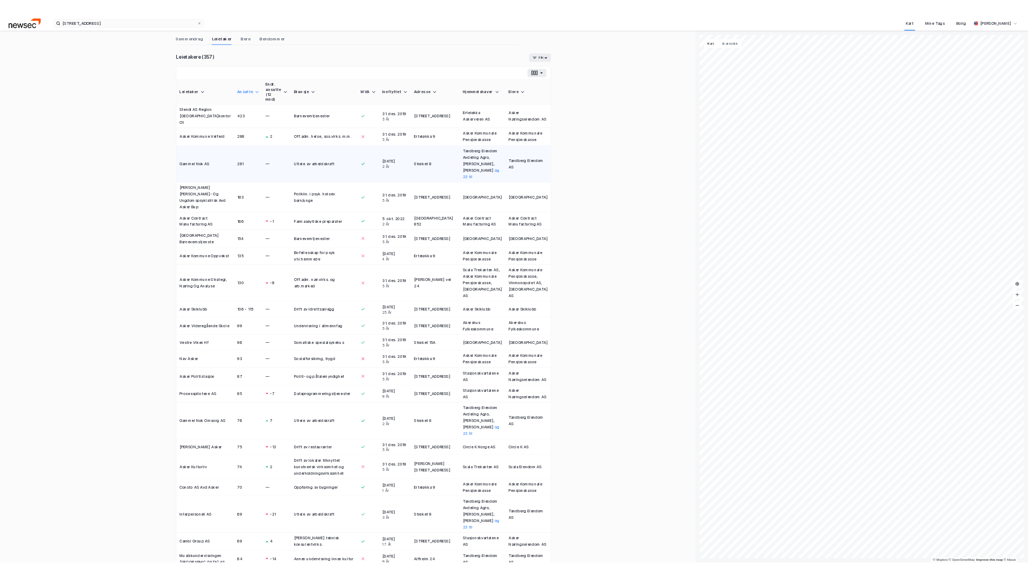
scroll to position [0, 0]
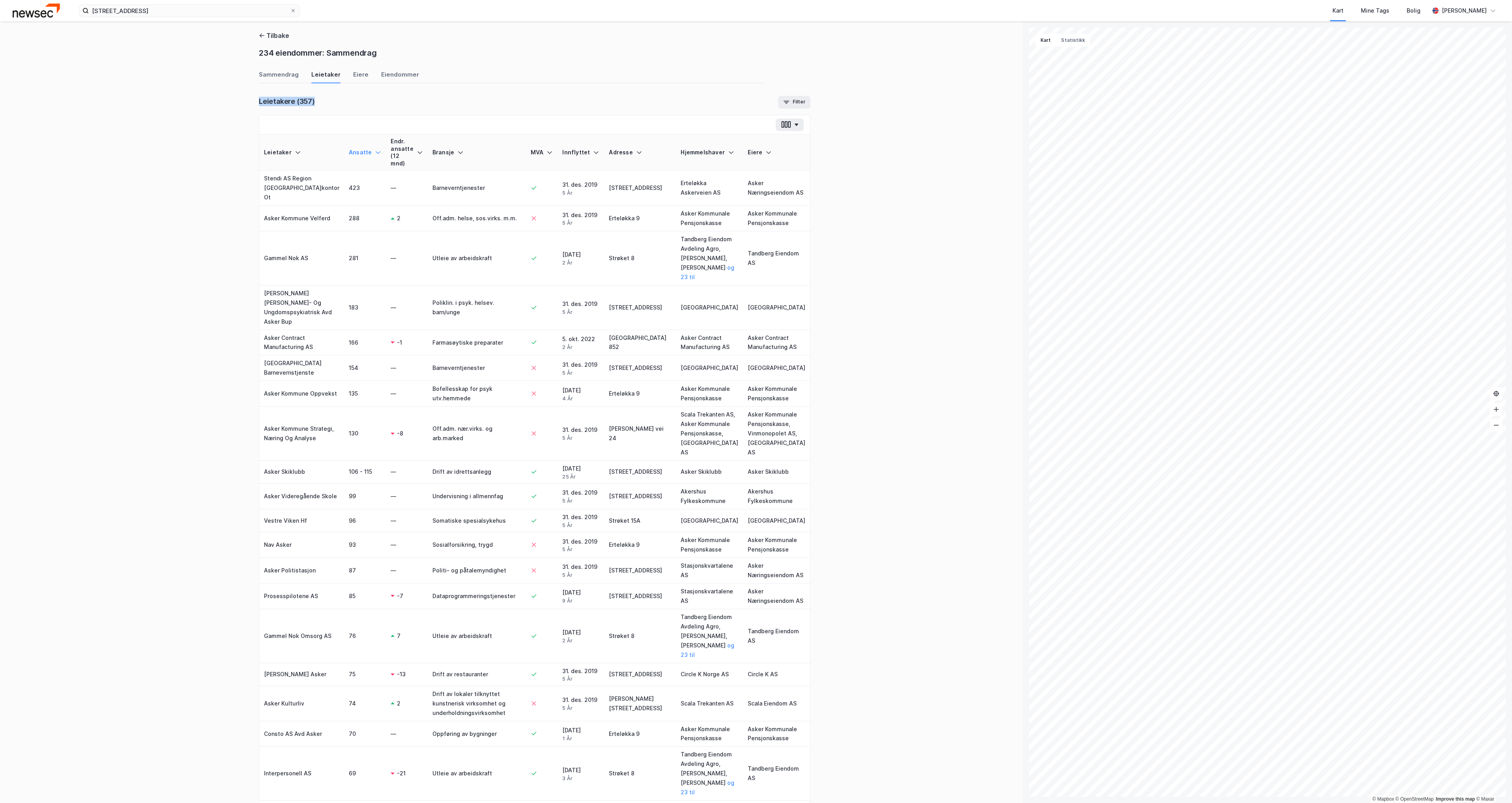
drag, startPoint x: 257, startPoint y: 101, endPoint x: 358, endPoint y: 109, distance: 101.3
drag, startPoint x: 358, startPoint y: 109, endPoint x: 339, endPoint y: 111, distance: 19.1
click at [784, 101] on icon "button" at bounding box center [786, 101] width 6 height 1
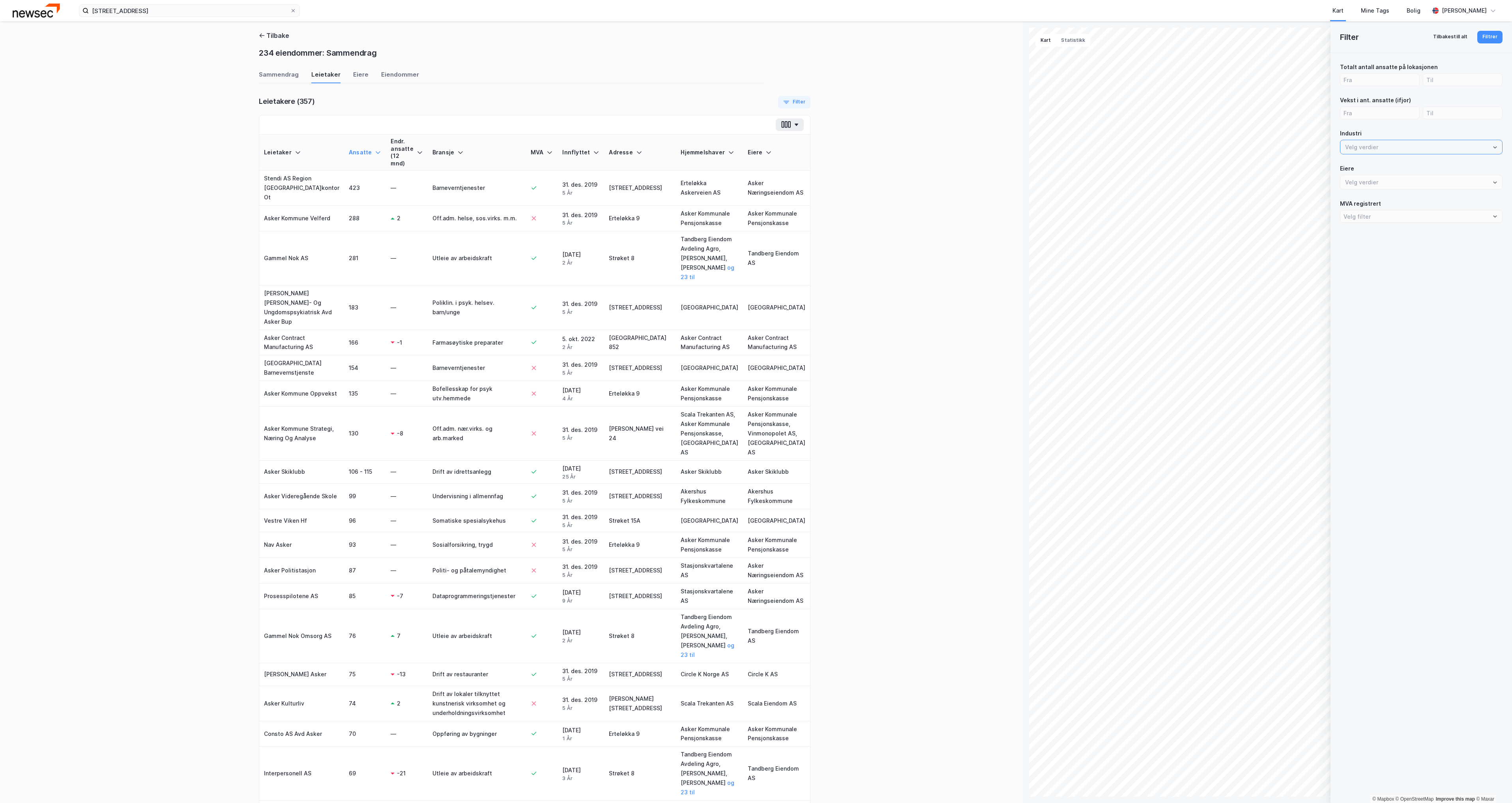
click at [1379, 147] on input "text" at bounding box center [1417, 147] width 155 height 7
click at [1414, 181] on li "Off.adm. helse, sos.virks. m.m." at bounding box center [1421, 176] width 163 height 15
click at [1473, 153] on label "Off.adm. helse, sos.virks. m.m." at bounding box center [1421, 148] width 163 height 18
click at [1473, 153] on input "Off.adm. helse, sos.virks. m.m." at bounding box center [1467, 148] width 54 height 7
click at [1492, 149] on button "Off.adm. helse, sos.virks. m.m." at bounding box center [1494, 148] width 7 height 7
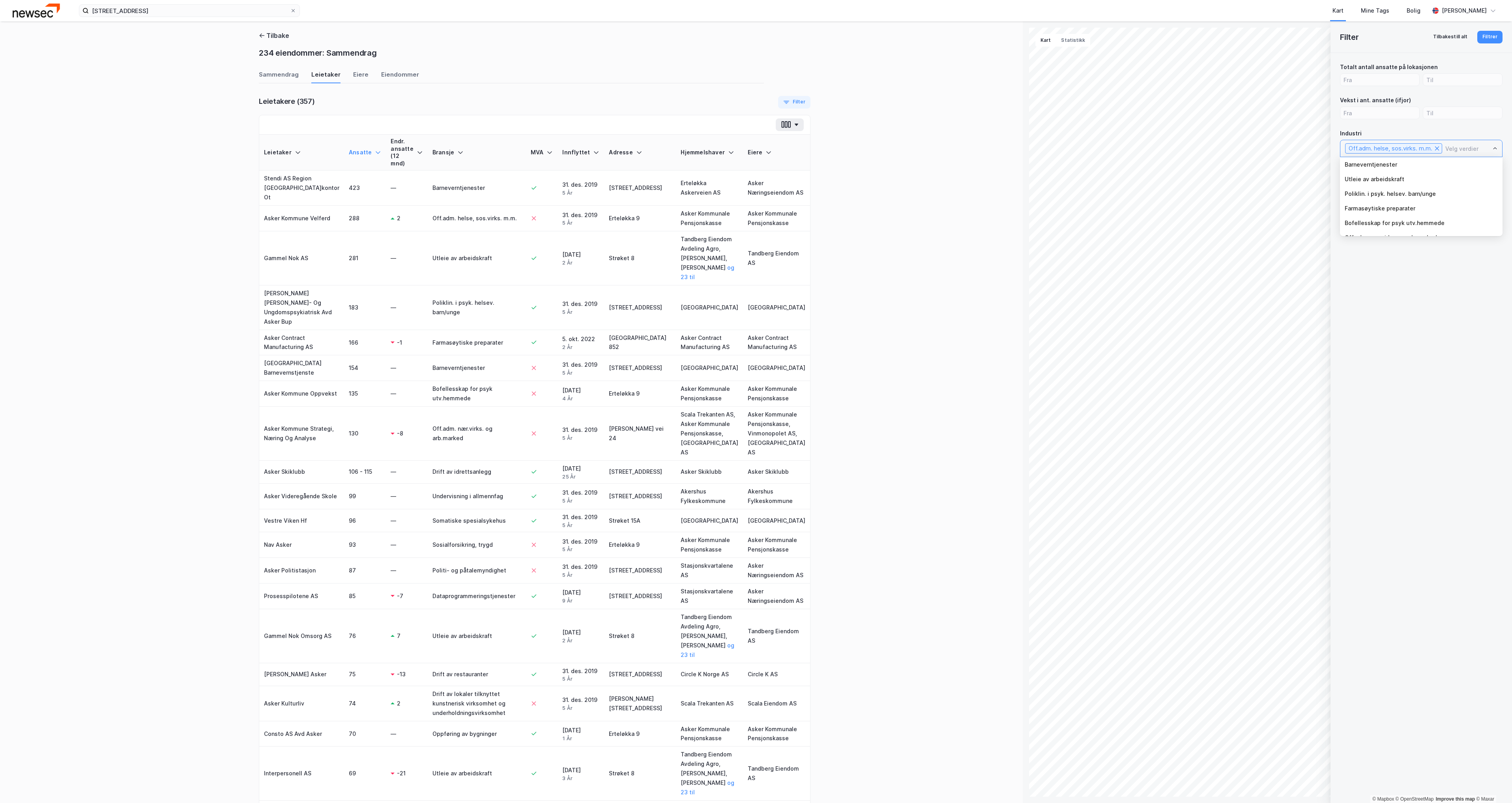
click at [1455, 208] on li "Farmasøytiske preparater" at bounding box center [1421, 208] width 163 height 15
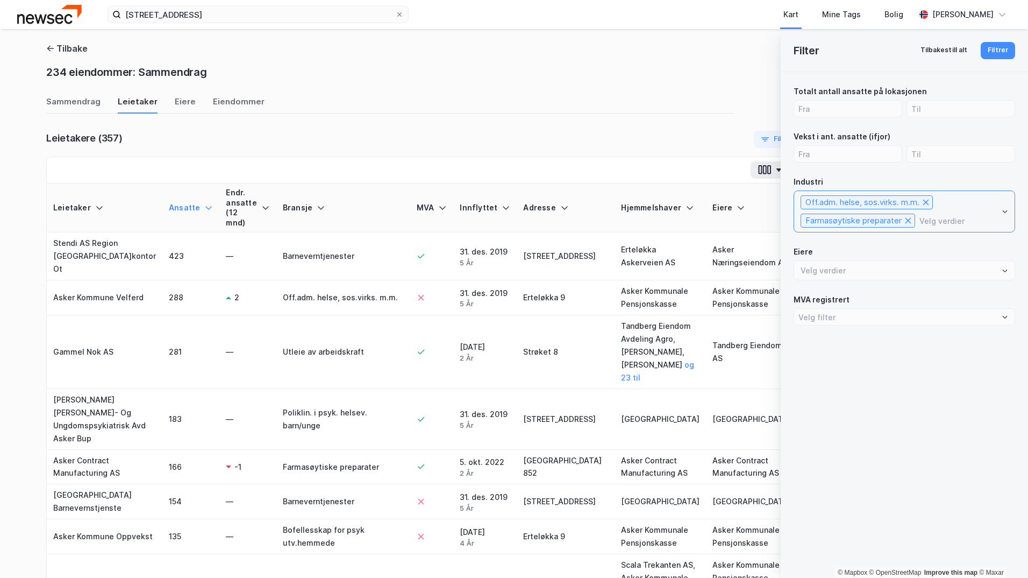
click at [1008, 211] on icon "Open" at bounding box center [1005, 211] width 6 height 6
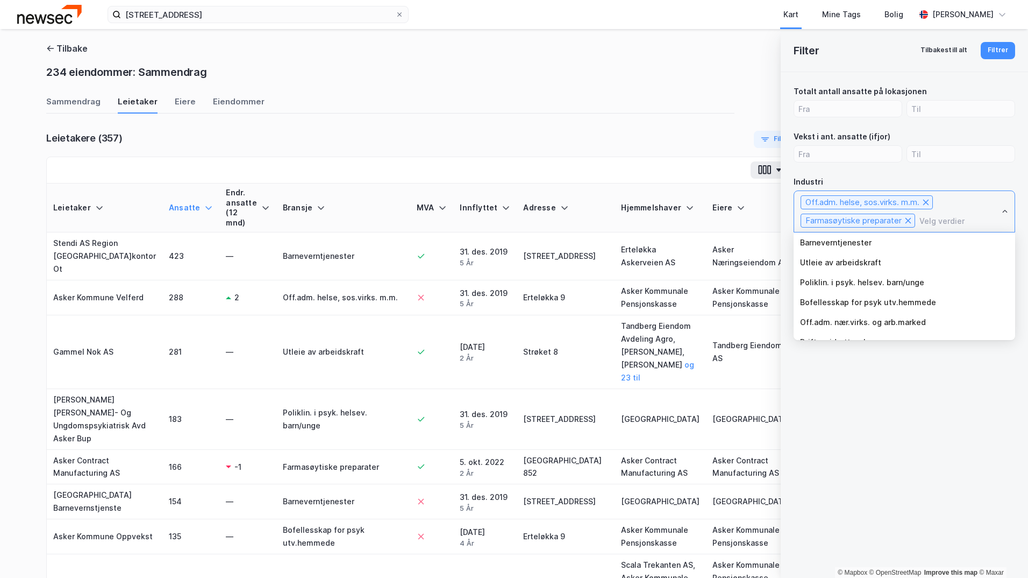
click at [950, 284] on li "Poliklin. i psyk. helsev. barn/unge" at bounding box center [905, 282] width 222 height 20
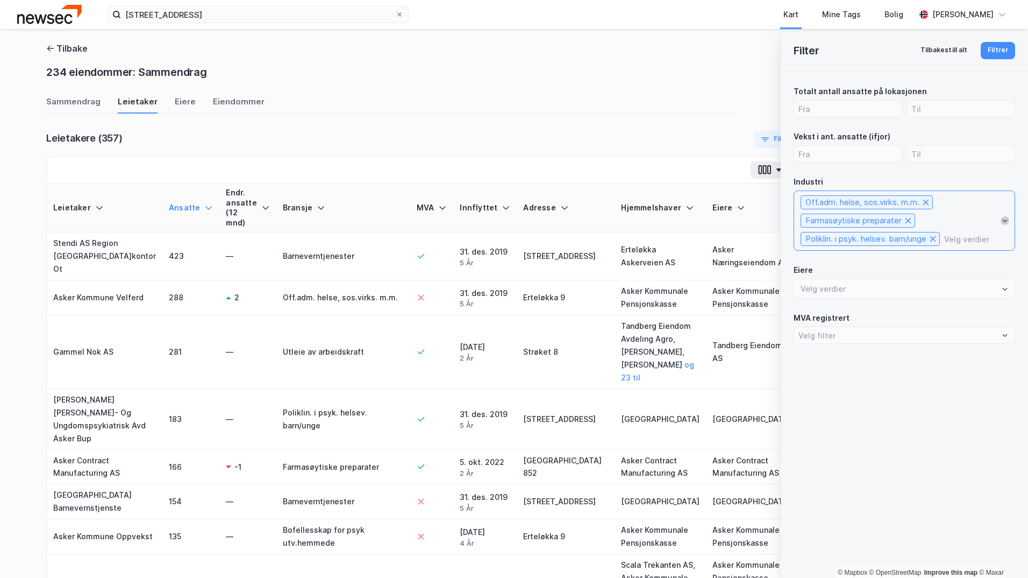
click at [1006, 223] on icon "Open" at bounding box center [1005, 220] width 6 height 6
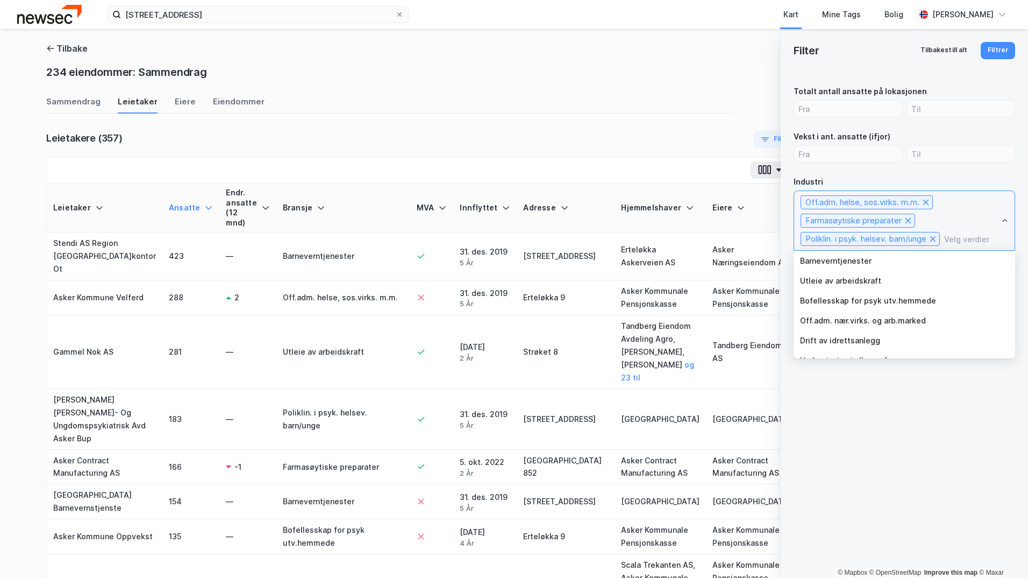
scroll to position [54, 0]
click at [931, 290] on li "Drift av idrettsanlegg" at bounding box center [905, 286] width 222 height 20
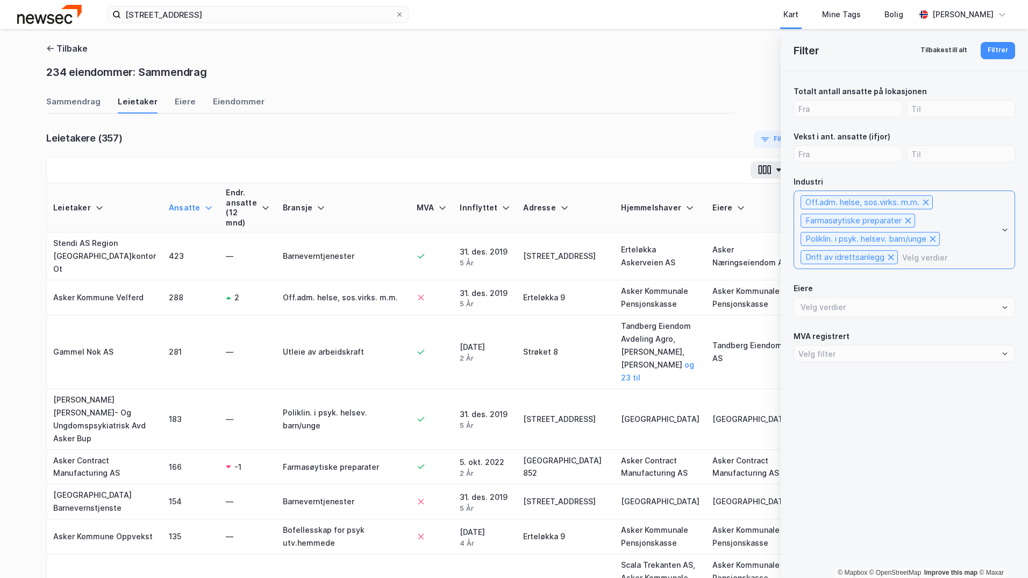
click at [1005, 230] on icon "Open" at bounding box center [1005, 229] width 6 height 6
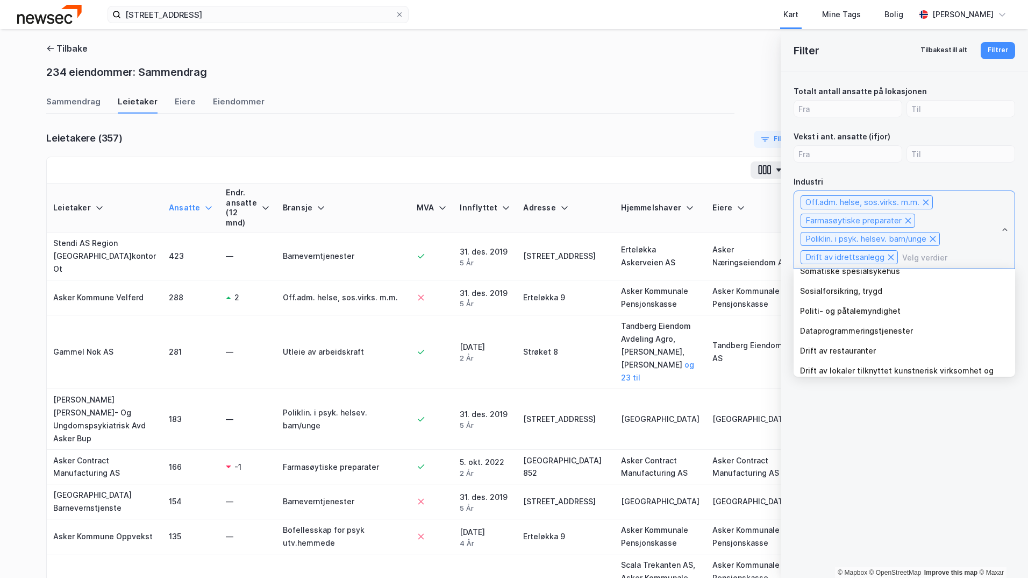
scroll to position [161, 0]
click at [912, 299] on li "Drift av restauranter" at bounding box center [905, 297] width 222 height 20
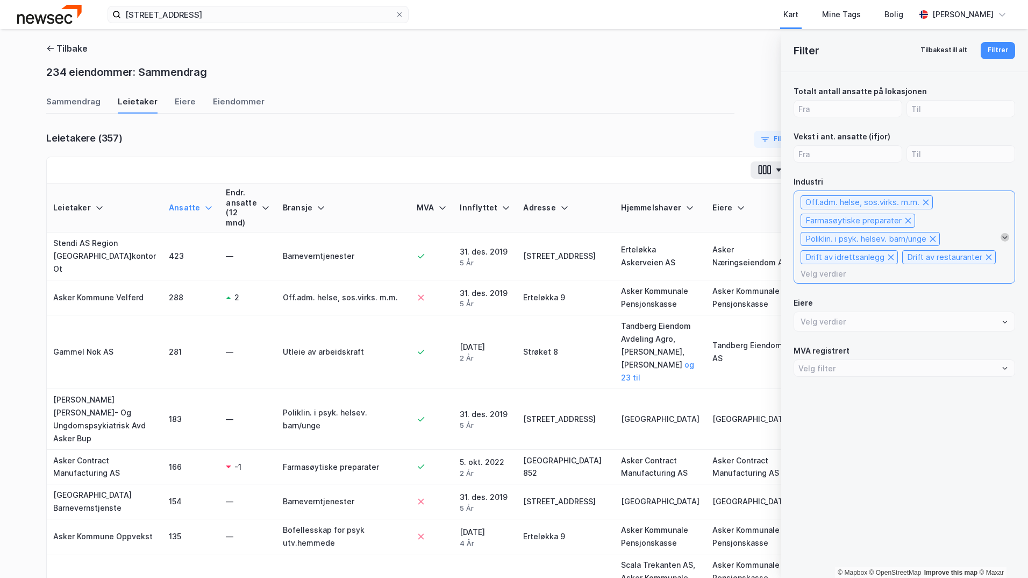
click at [1006, 238] on icon "Open" at bounding box center [1005, 237] width 6 height 6
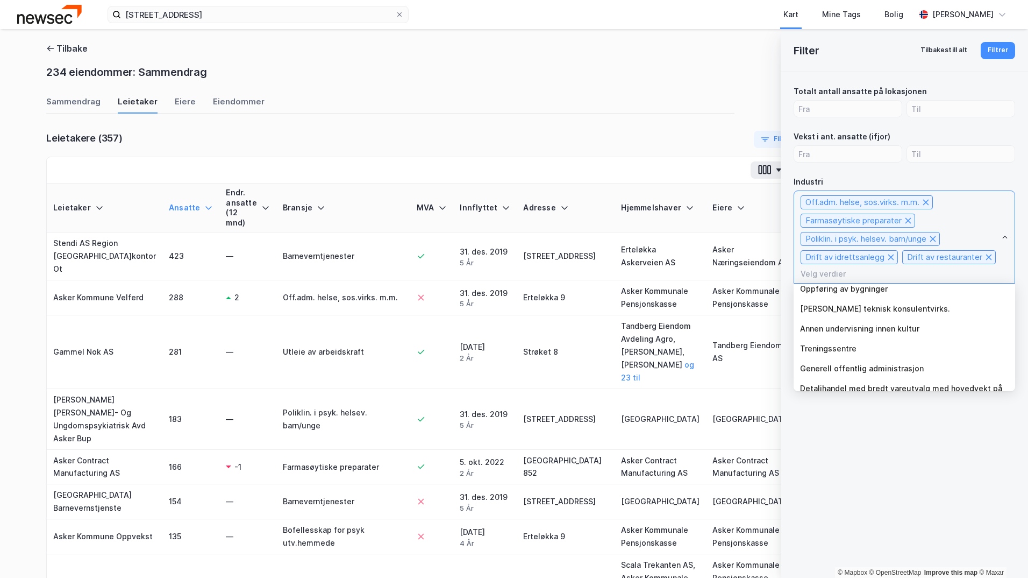
scroll to position [269, 0]
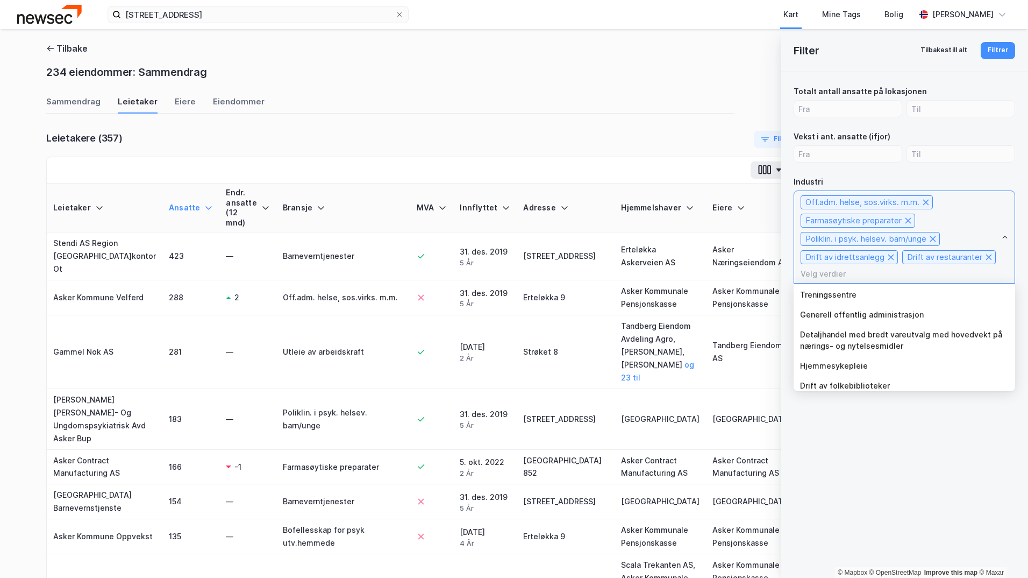
drag, startPoint x: 927, startPoint y: 342, endPoint x: 935, endPoint y: 335, distance: 11.1
click at [927, 341] on li "Detaljhandel med bredt vareutvalg med hovedvekt på nærings- og nytelsesmidler" at bounding box center [905, 339] width 222 height 31
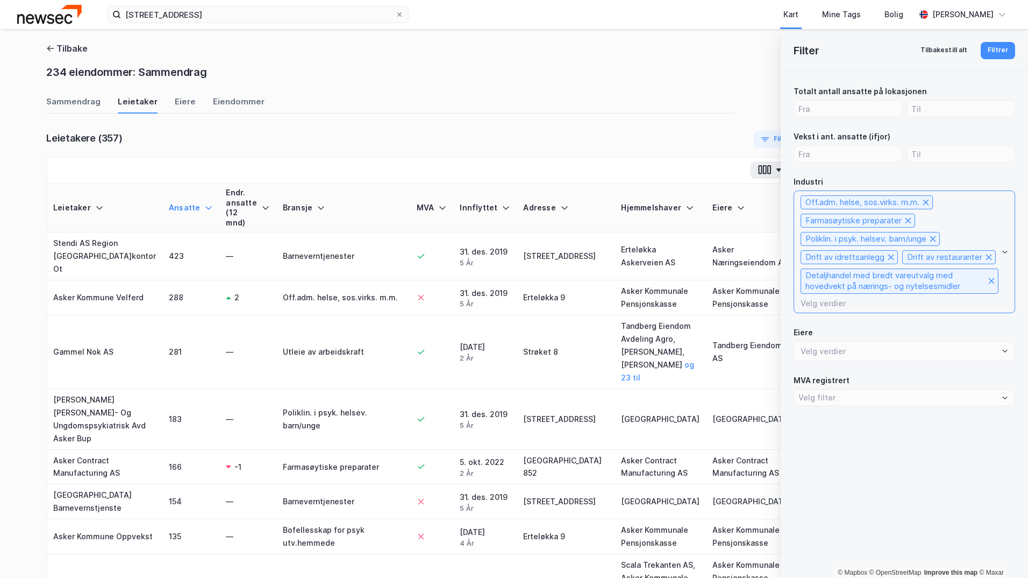
click at [1005, 253] on icon "Open" at bounding box center [1005, 252] width 5 height 3
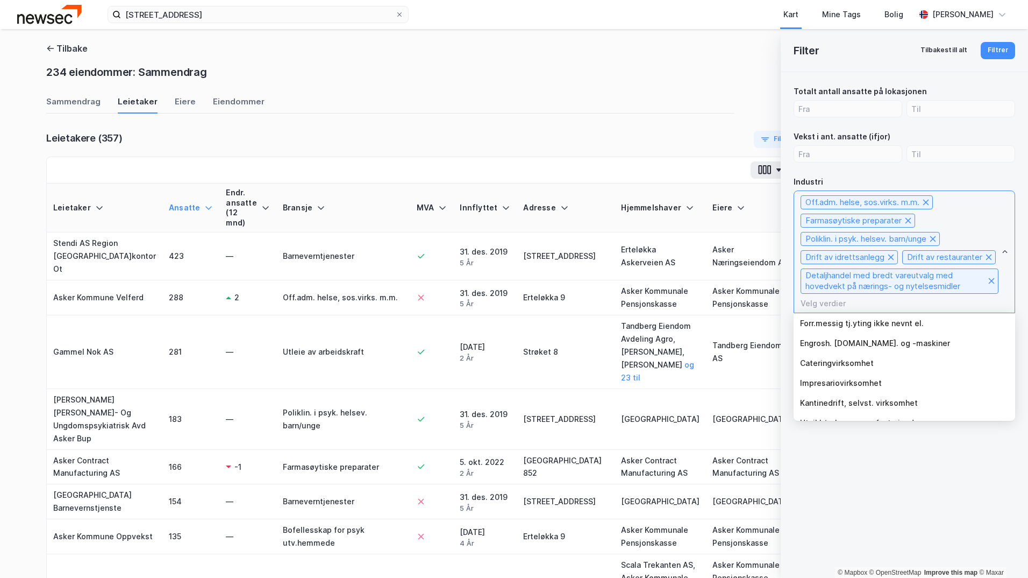
scroll to position [2808, 0]
click at [906, 436] on div "Filter Tilbakestill alt Filtrer Totalt antall ansatte på lokasjonen Vekst i ant…" at bounding box center [904, 303] width 247 height 549
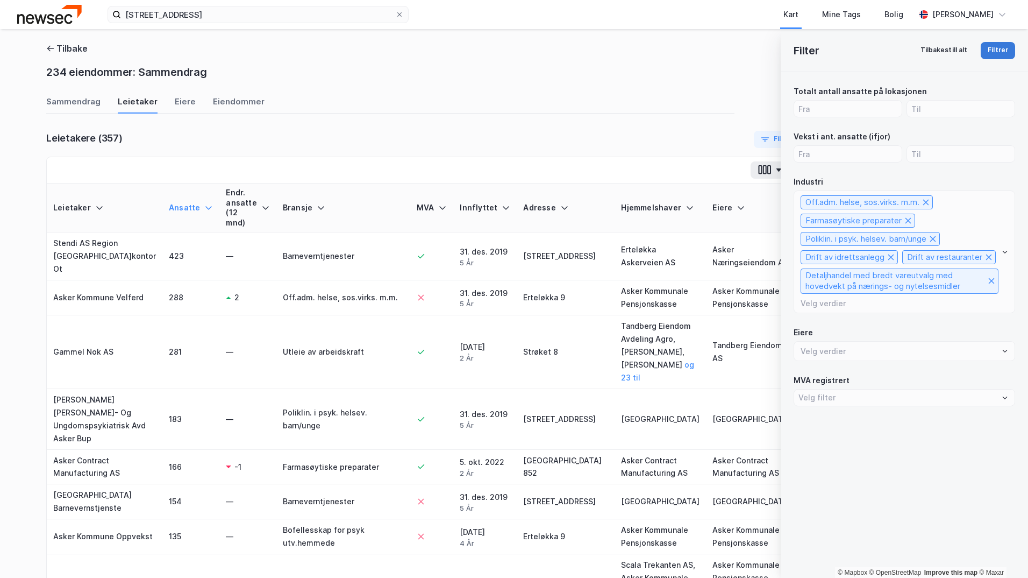
click at [992, 47] on button "Filtrer" at bounding box center [998, 50] width 34 height 17
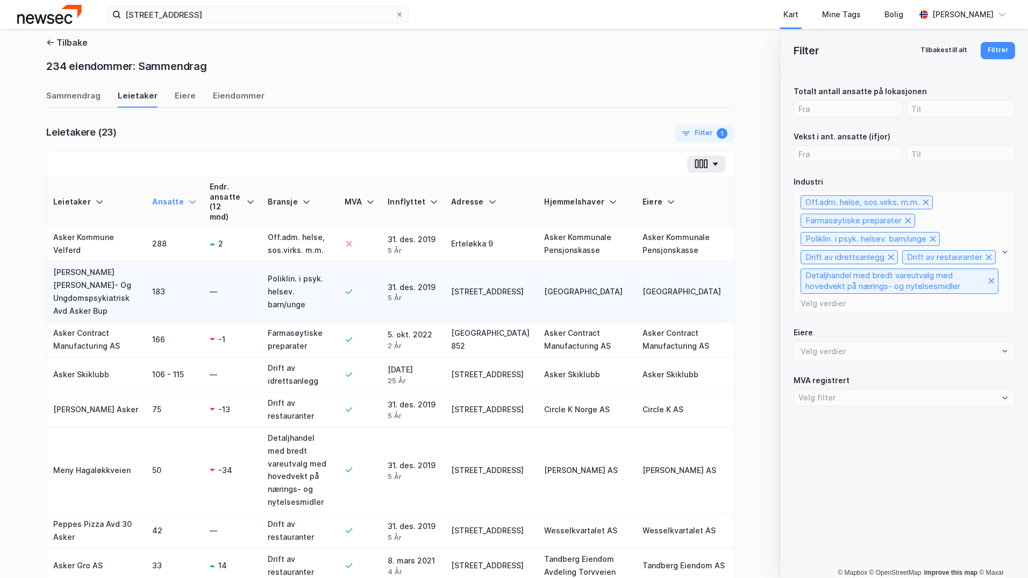
scroll to position [0, 0]
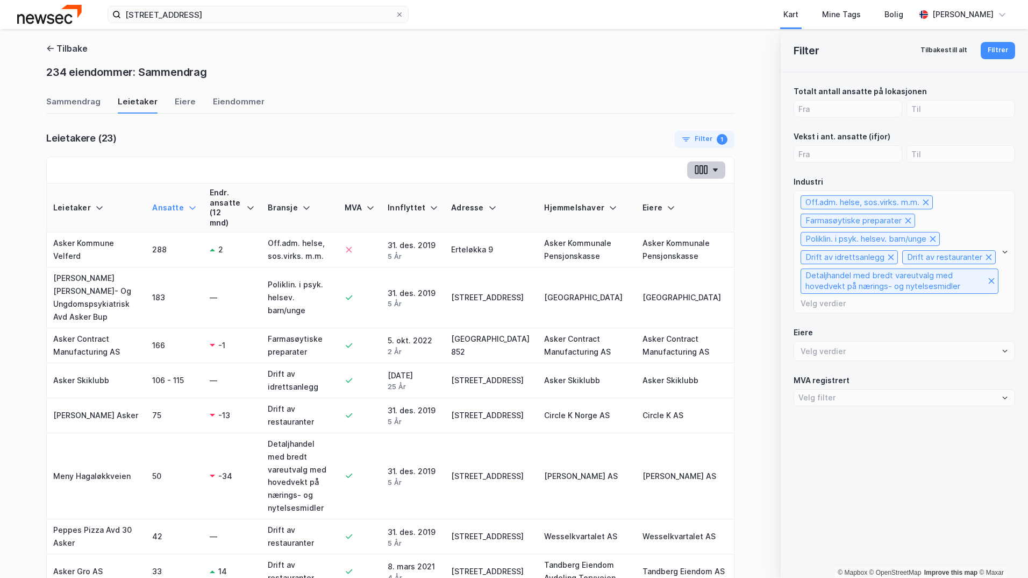
click at [706, 169] on button "button" at bounding box center [706, 169] width 38 height 17
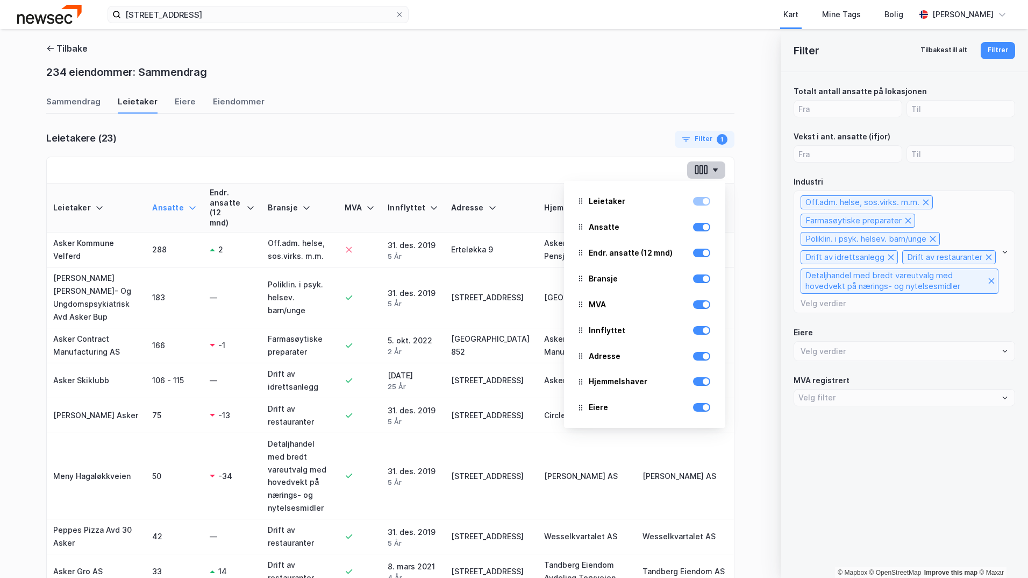
click at [706, 169] on button "button" at bounding box center [706, 169] width 38 height 17
click at [57, 18] on img at bounding box center [49, 14] width 65 height 19
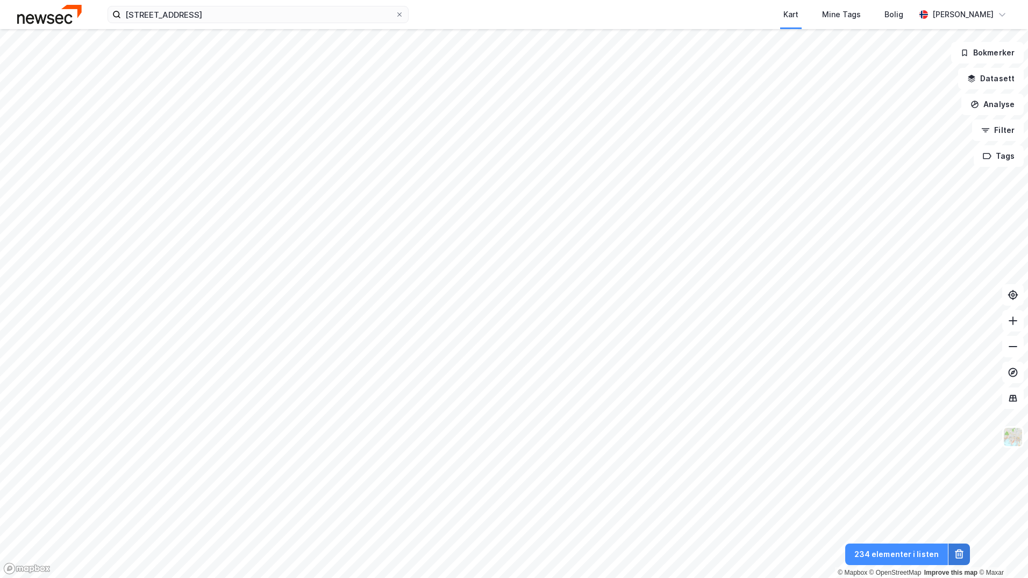
click at [959, 554] on icon at bounding box center [959, 554] width 11 height 11
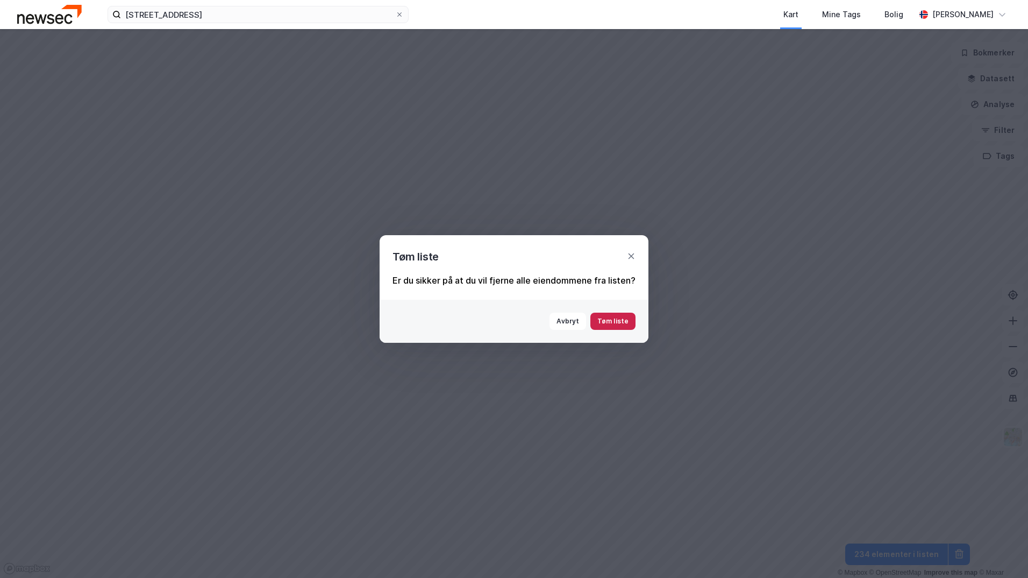
click at [607, 323] on button "Tøm liste" at bounding box center [612, 320] width 45 height 17
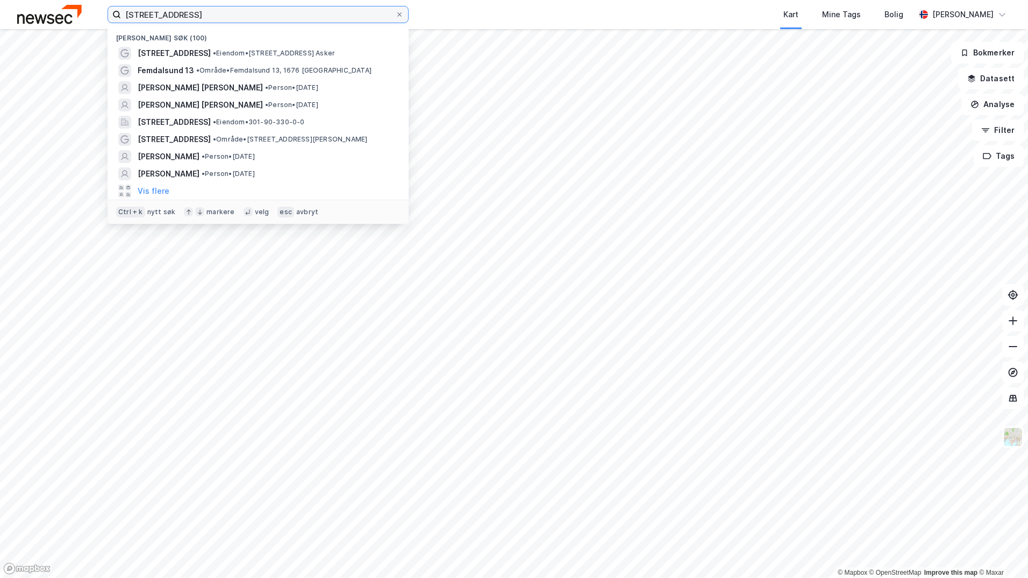
click at [196, 13] on input "[STREET_ADDRESS]" at bounding box center [258, 14] width 274 height 16
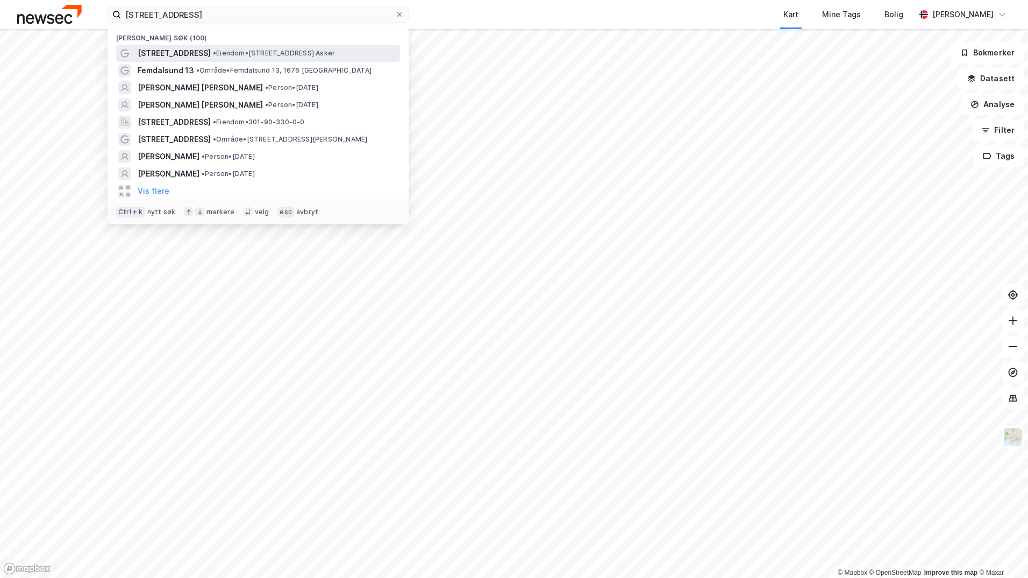
click at [255, 51] on span "• Eiendom • [STREET_ADDRESS] [GEOGRAPHIC_DATA]" at bounding box center [274, 53] width 122 height 9
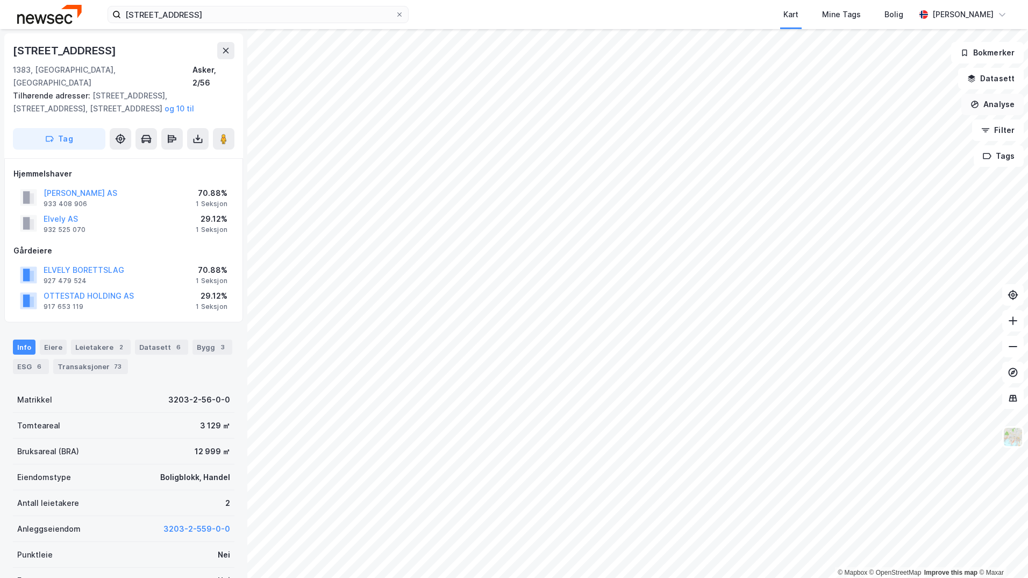
click at [998, 103] on button "Analyse" at bounding box center [993, 105] width 62 height 22
click at [901, 176] on div "Se demografi" at bounding box center [893, 171] width 124 height 18
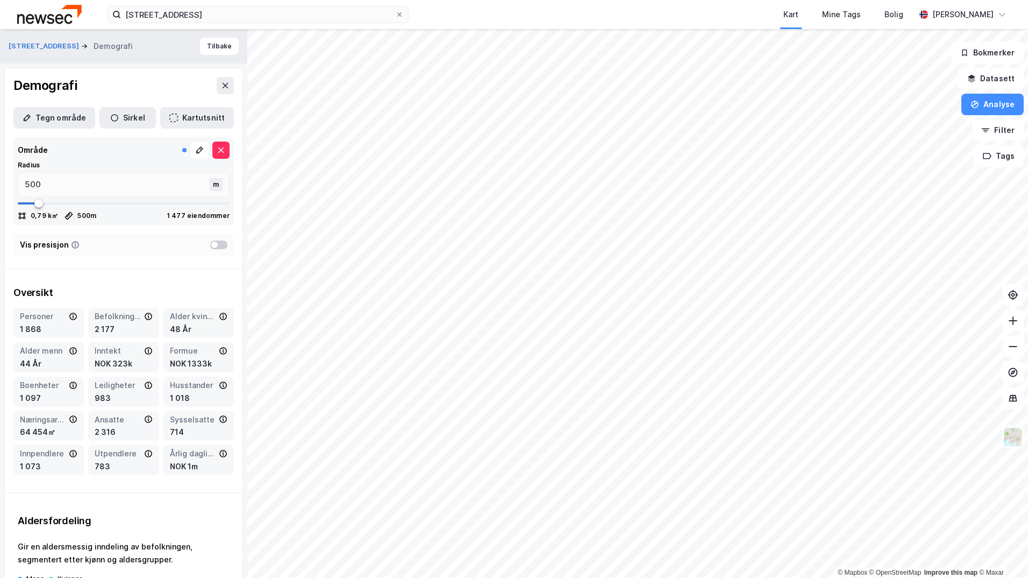
type input "713"
type input "726"
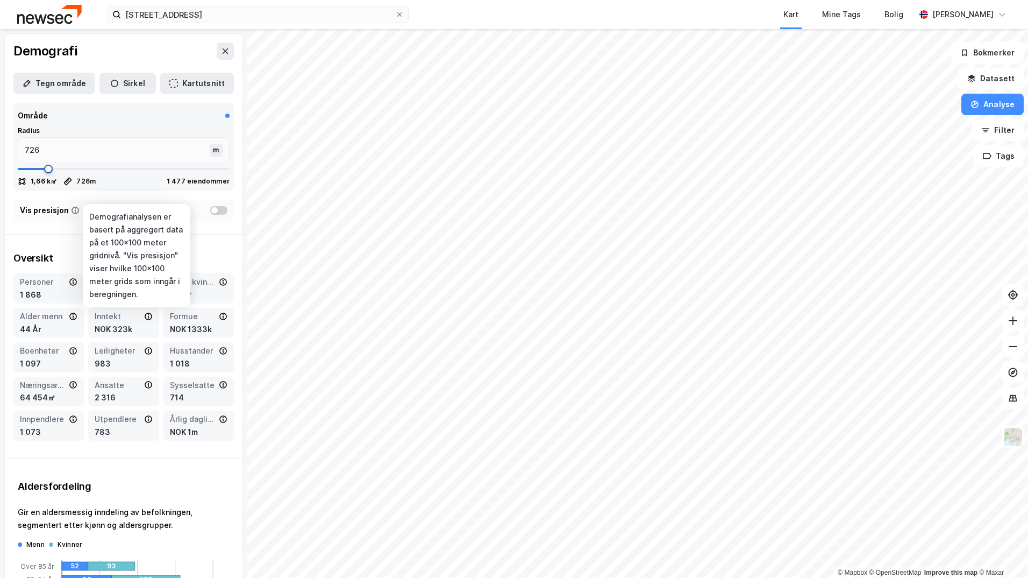
type input "753"
type input "806"
type input "845"
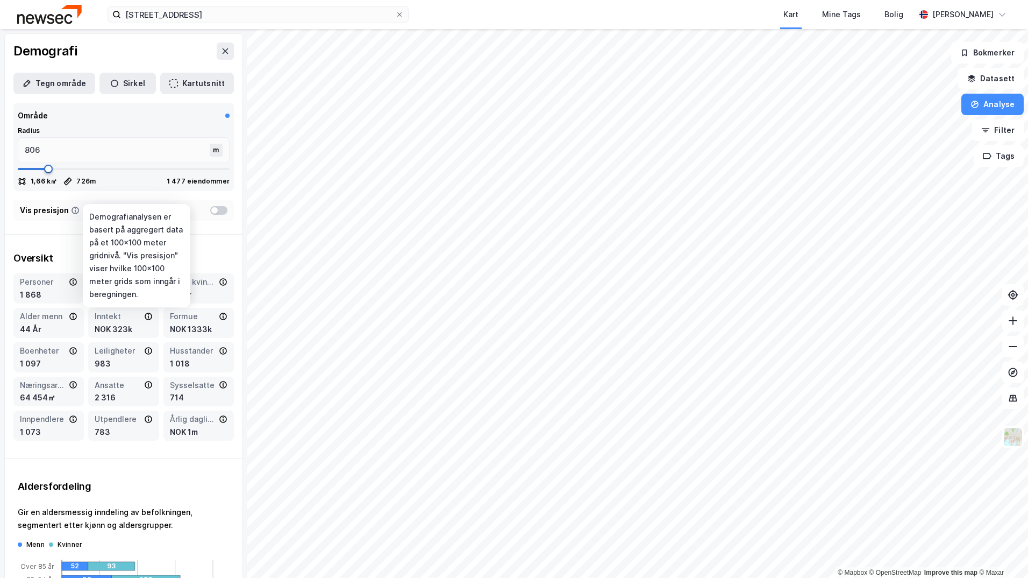
type input "845"
type input "858"
type input "872"
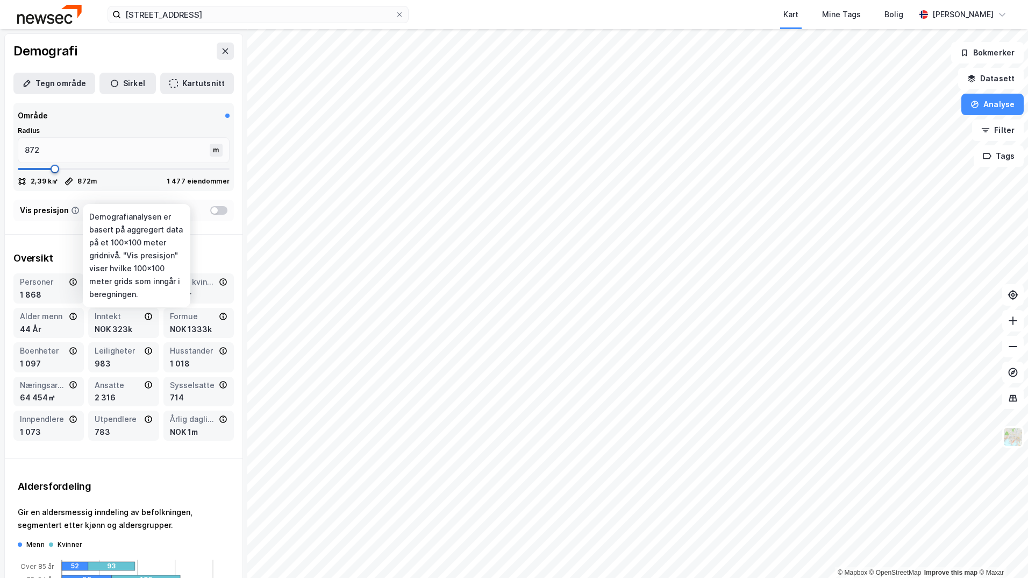
drag, startPoint x: 47, startPoint y: 203, endPoint x: 53, endPoint y: 203, distance: 5.9
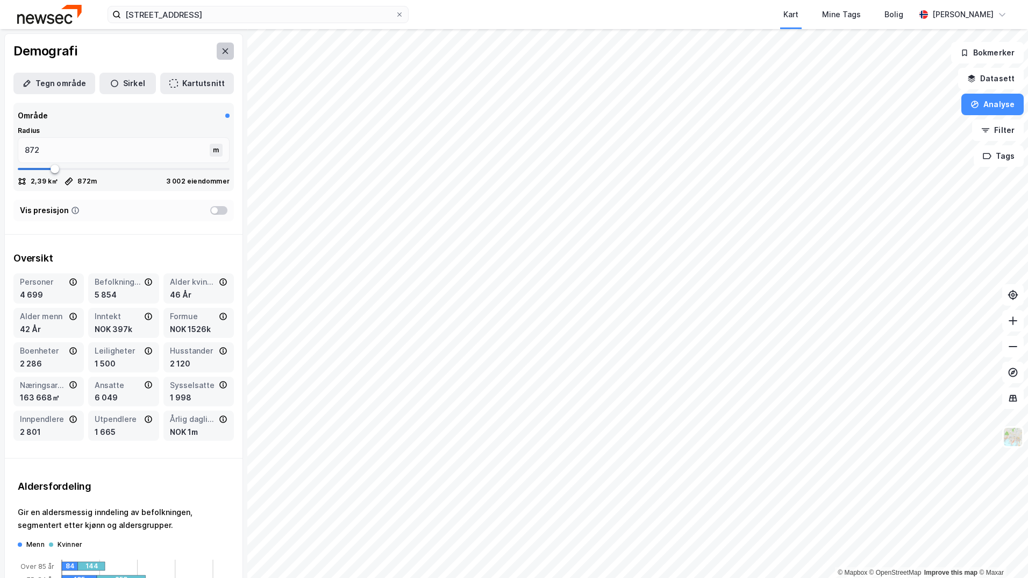
click at [220, 48] on button at bounding box center [225, 50] width 17 height 17
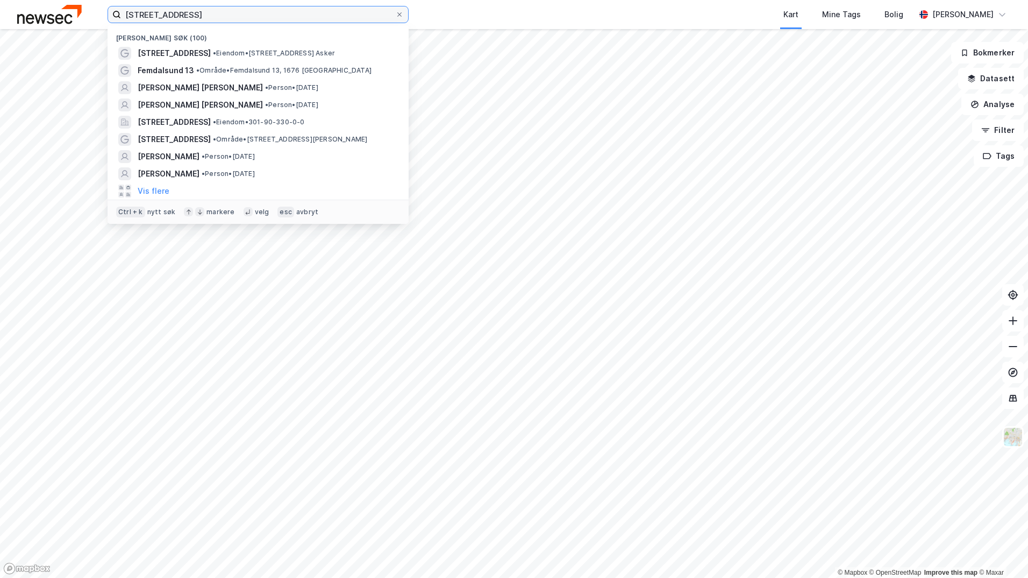
click at [314, 21] on input "[STREET_ADDRESS]" at bounding box center [258, 14] width 274 height 16
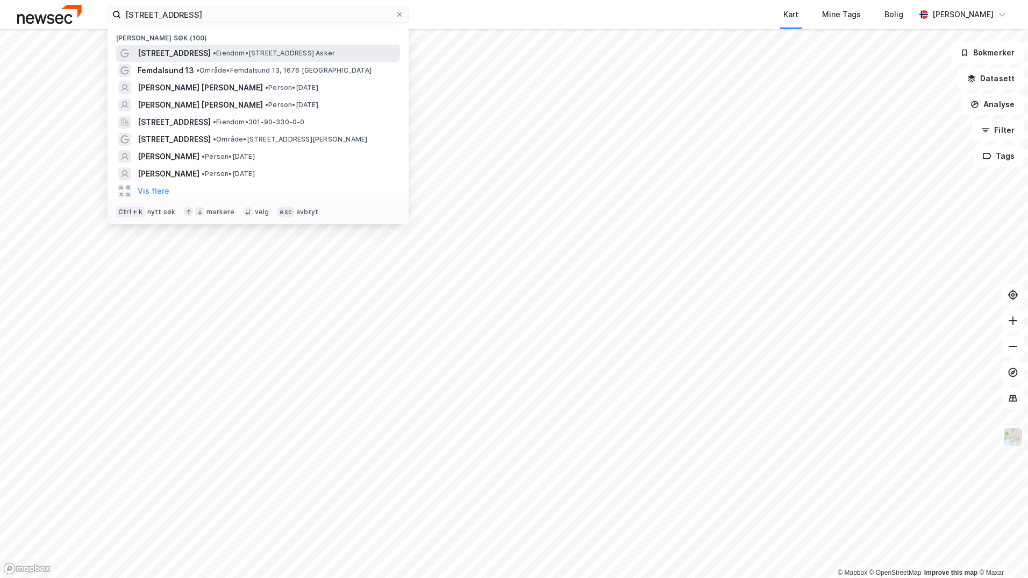
click at [303, 58] on div "[STREET_ADDRESS] • Eiendom • [STREET_ADDRESS] [GEOGRAPHIC_DATA]" at bounding box center [268, 53] width 260 height 13
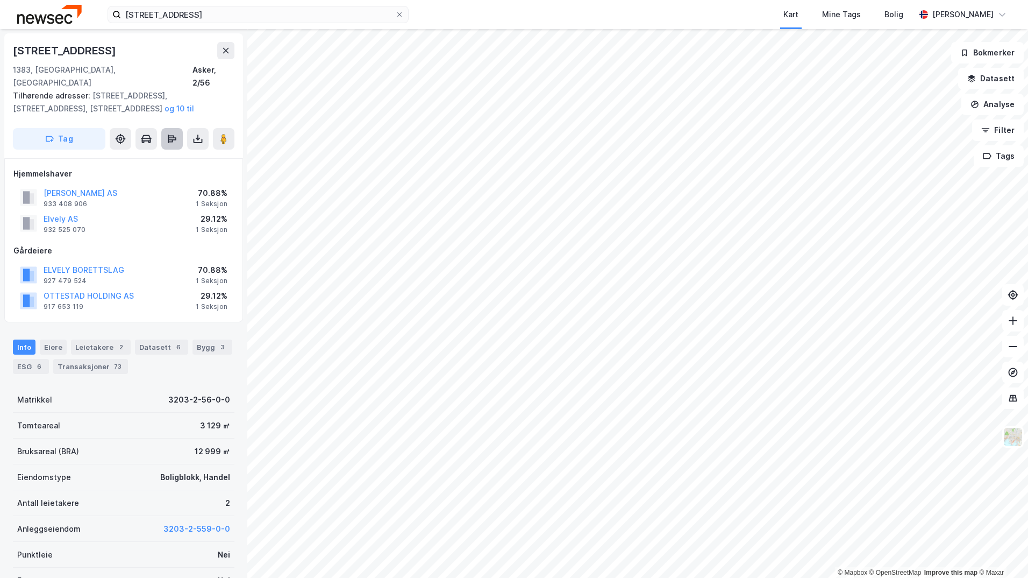
click at [176, 133] on icon at bounding box center [172, 138] width 11 height 11
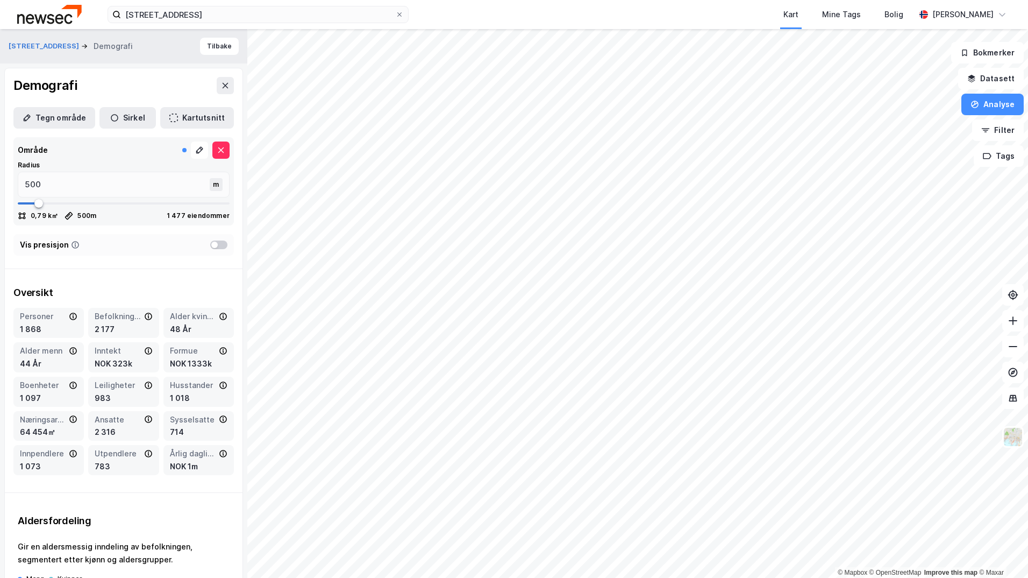
type input "568"
type input "595"
type input "608"
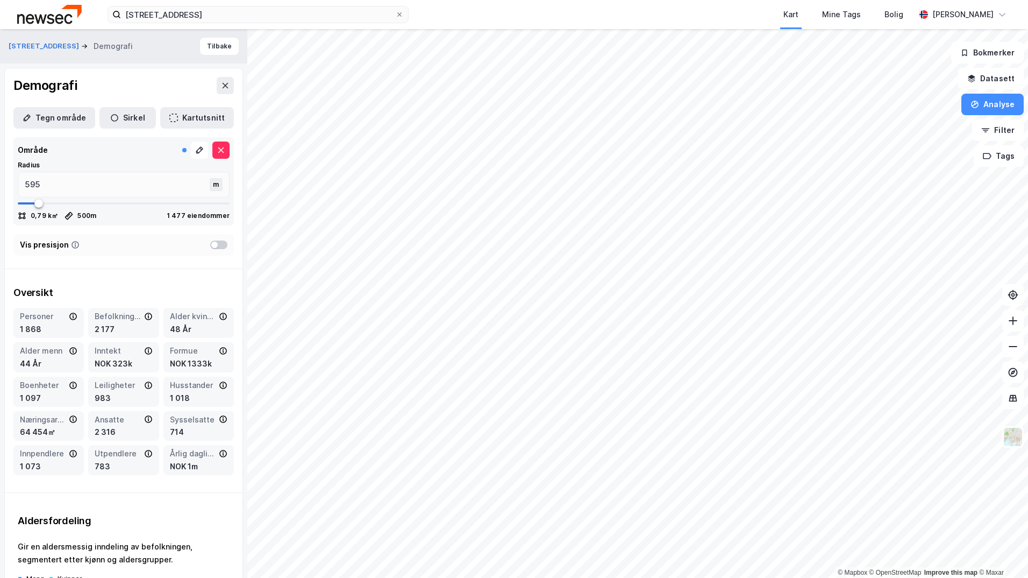
type input "608"
type input "687"
type input "740"
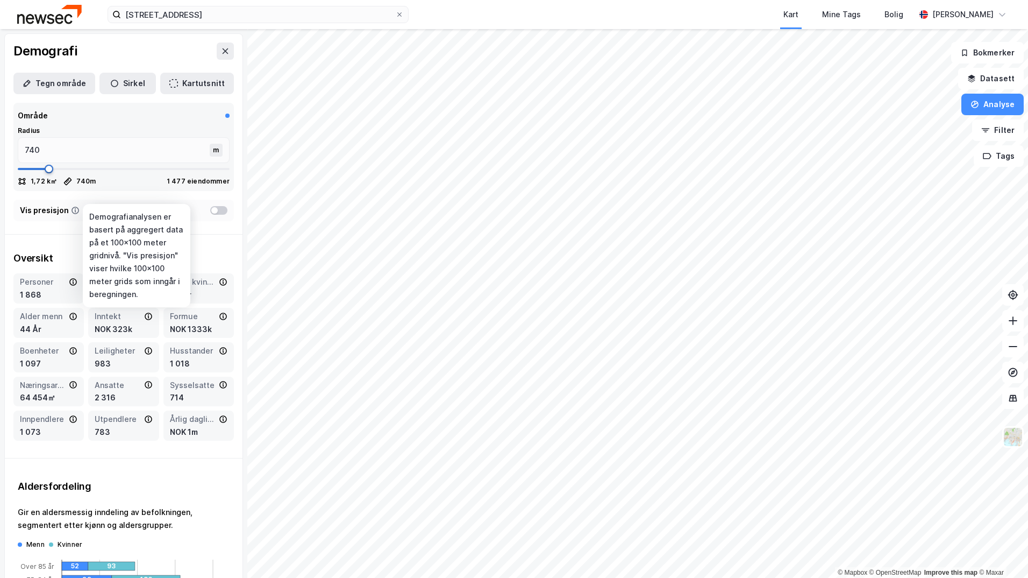
type input "832"
type input "898"
type input "937"
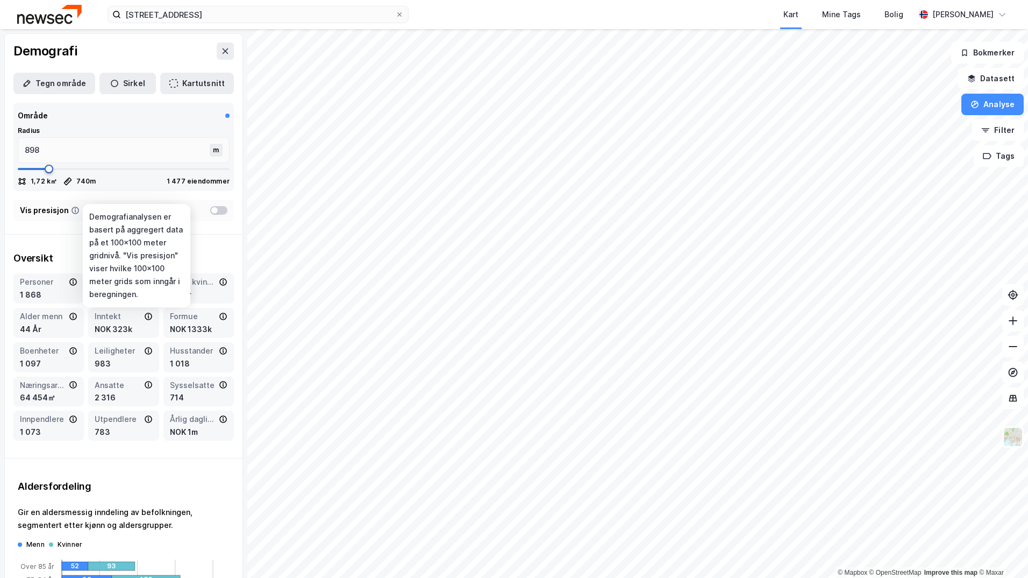
type input "937"
type input "1003"
type input "1069"
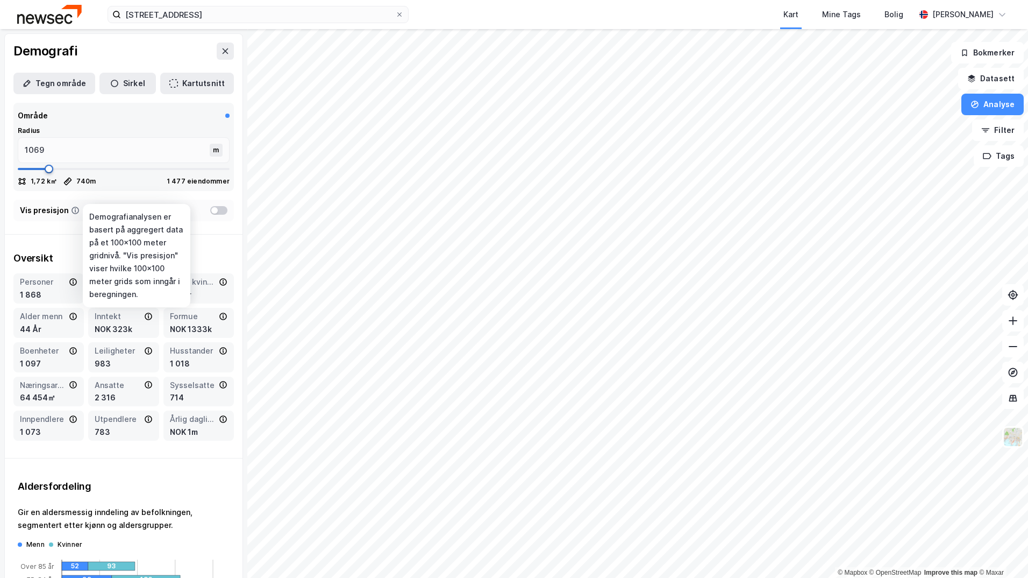
type input "1109"
type input "1122"
type input "1149"
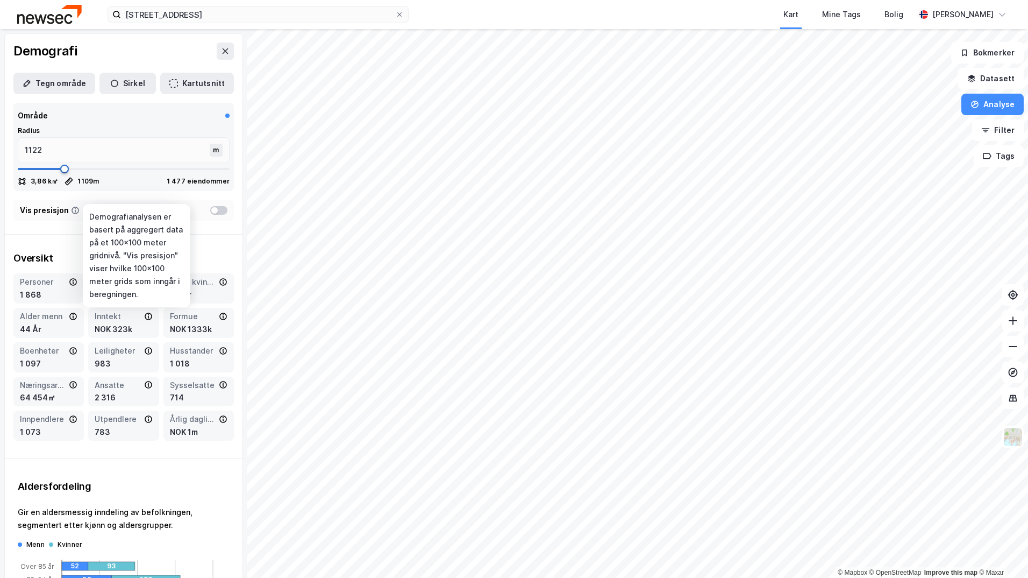
type input "1149"
type input "1228"
type input "1557"
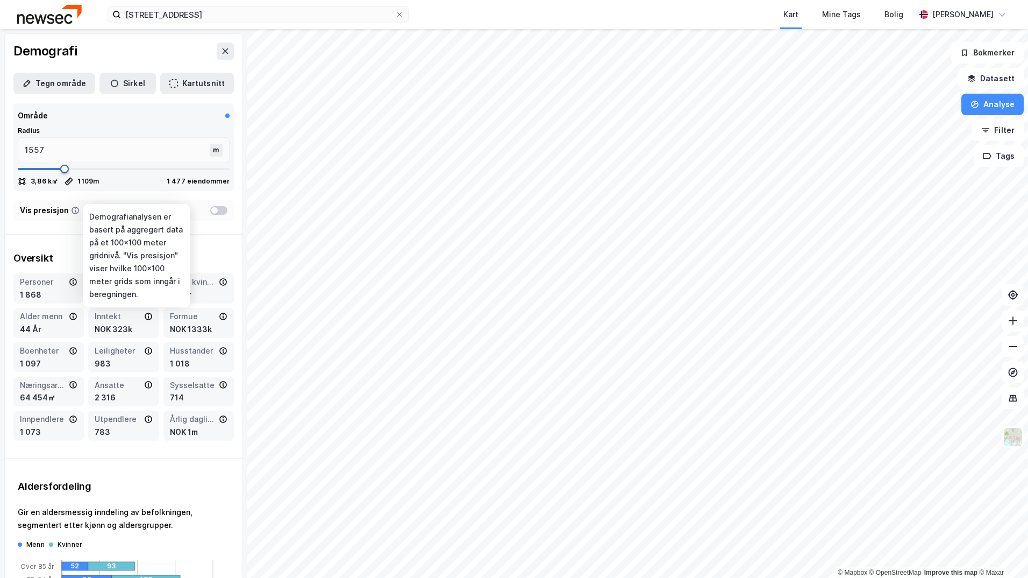
type input "1637"
type input "1623"
type input "1610"
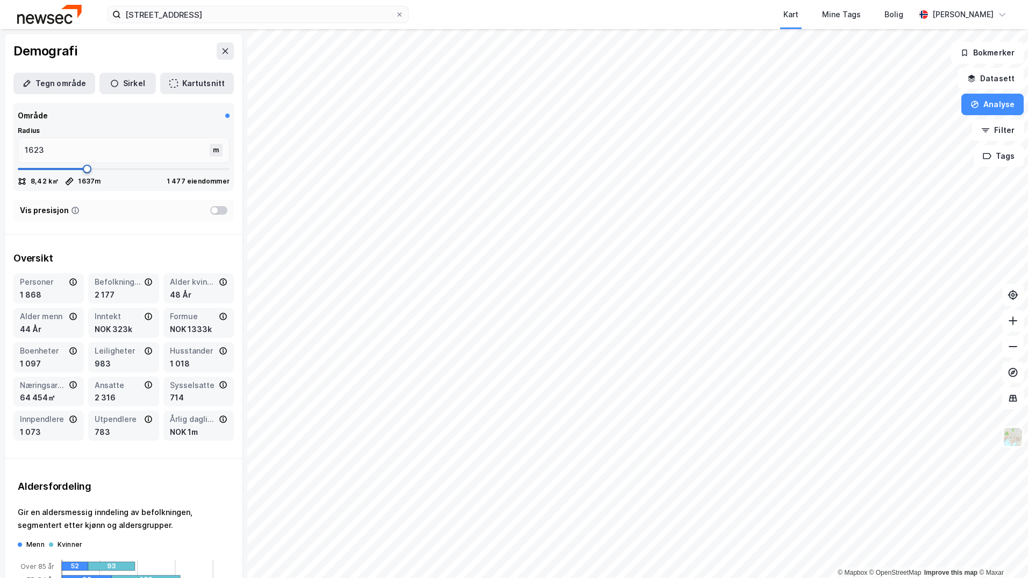
type input "1610"
type input "1584"
type input "1557"
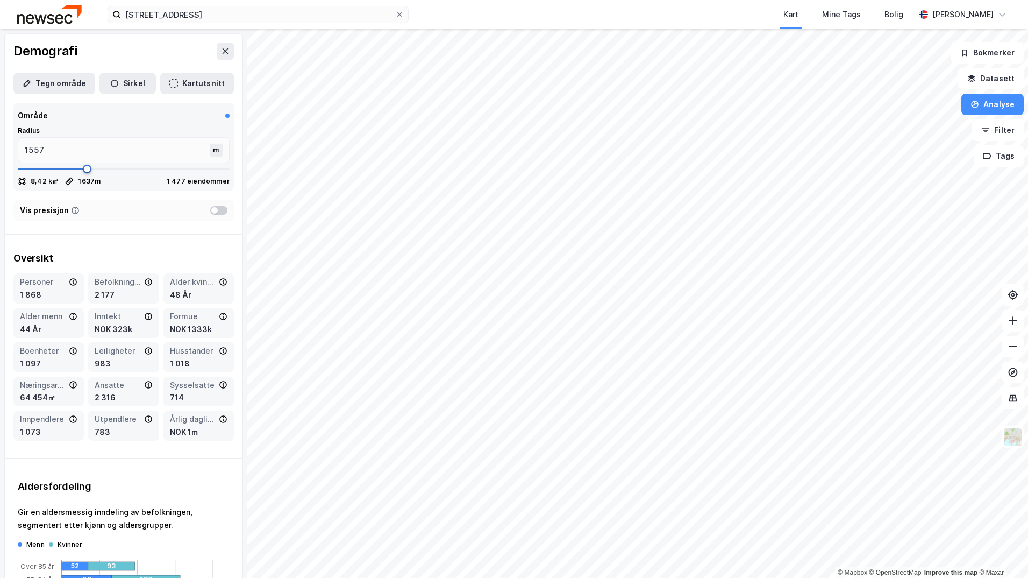
type input "1544"
type input "1531"
type input "1491"
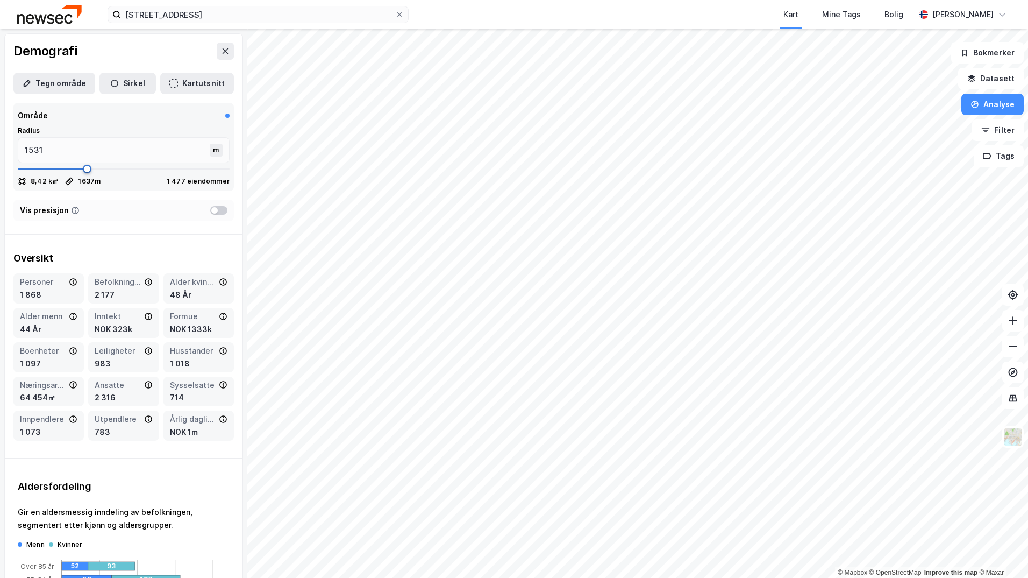
type input "1491"
type input "1478"
type input "1439"
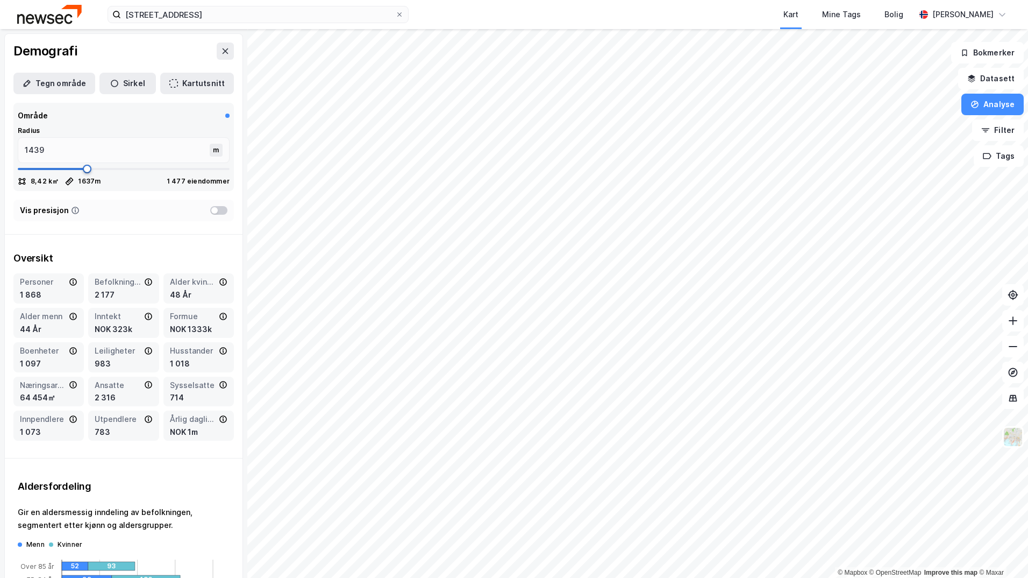
type input "1426"
type input "1399"
type input "1386"
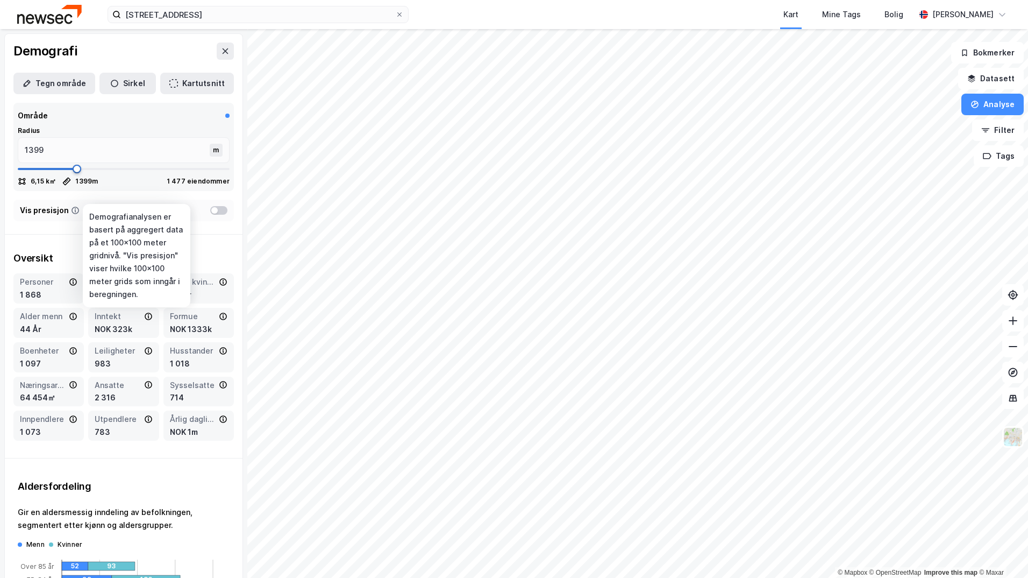
type input "1386"
type input "1346"
type input "1333"
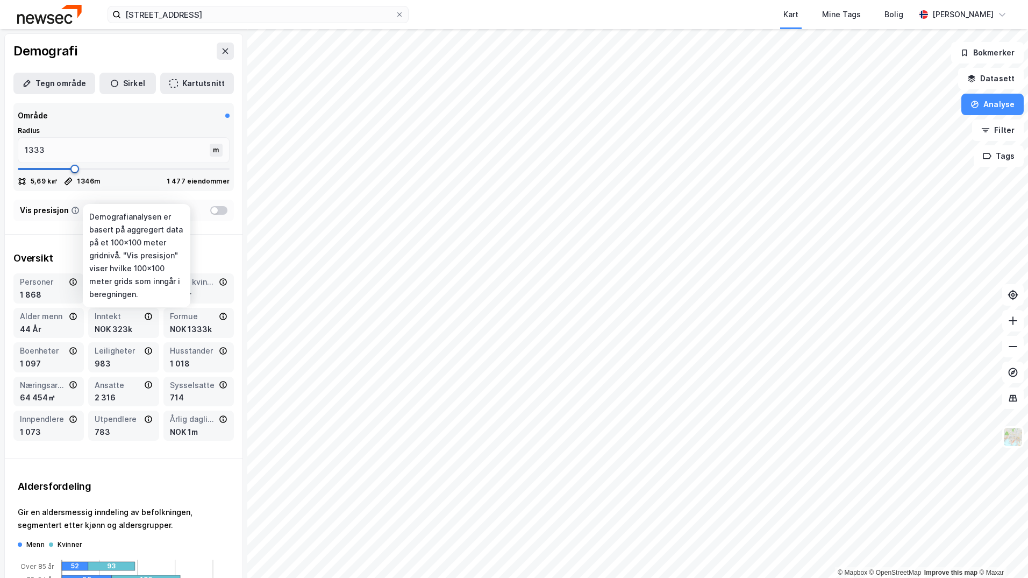
type input "1280"
type input "1228"
type input "1201"
type input "1188"
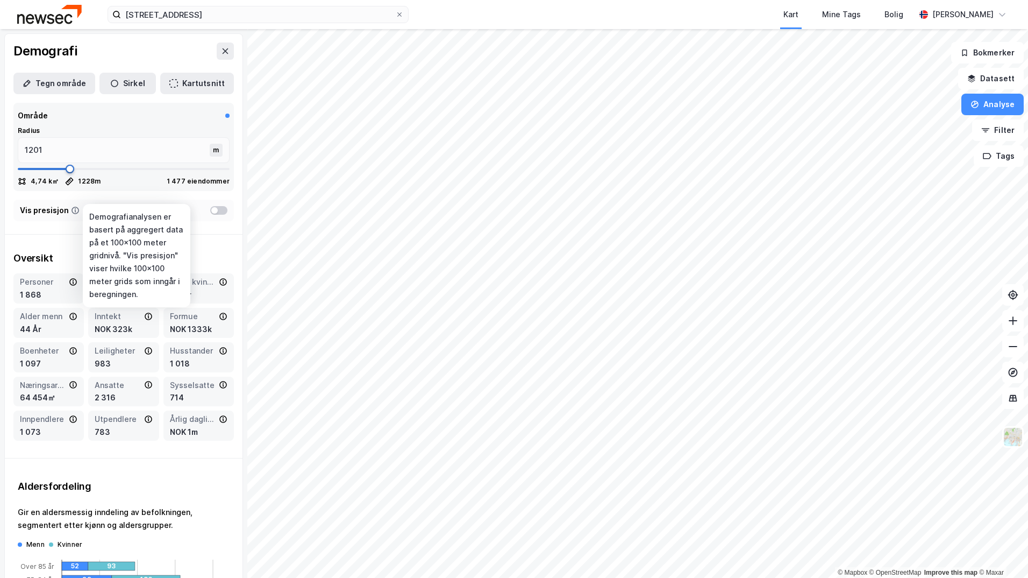
type input "1188"
type input "1175"
type input "1162"
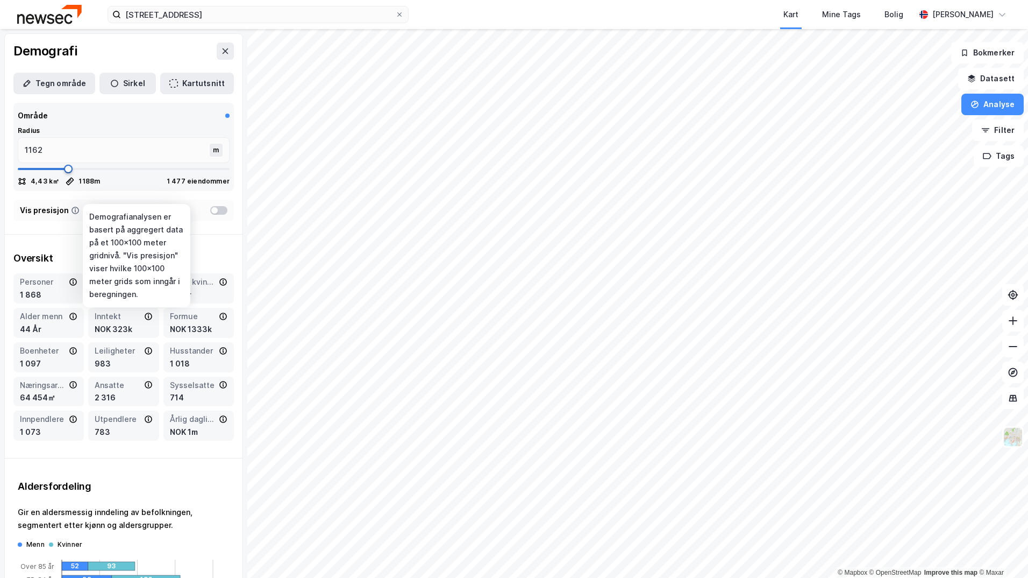
type input "1149"
type input "1135"
type input "1109"
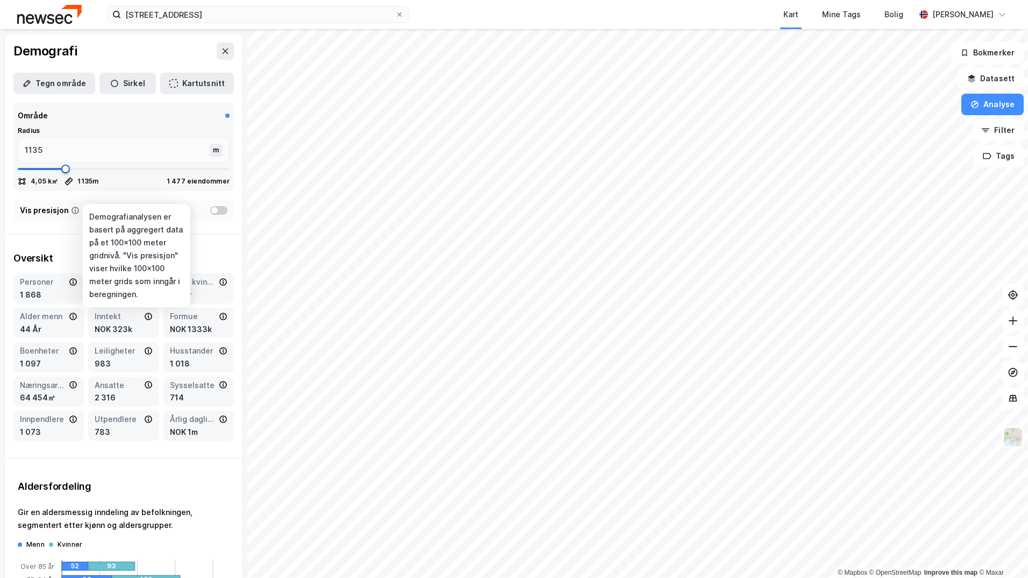
type input "1109"
type input "1083"
type input "1069"
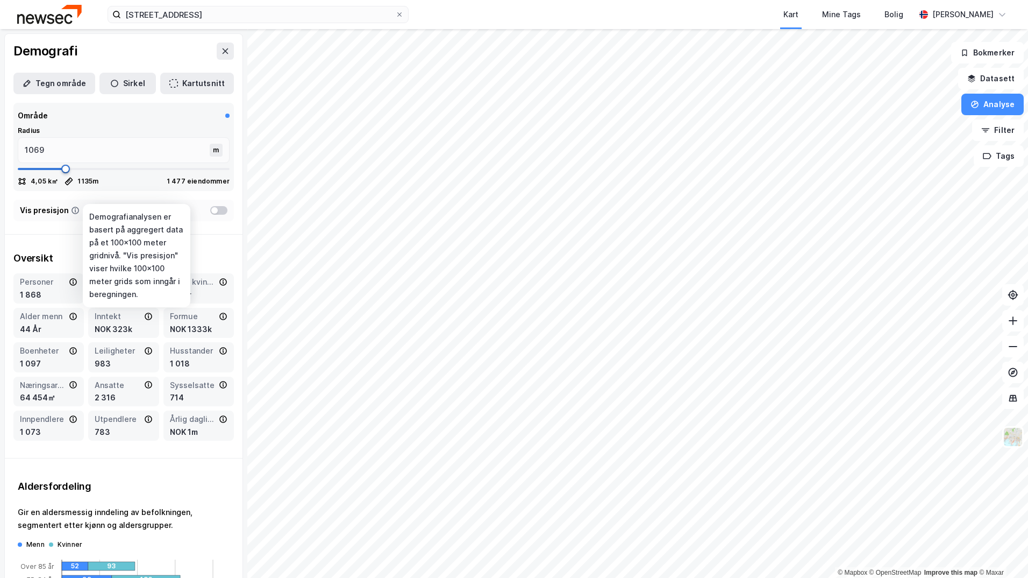
type input "1056"
drag, startPoint x: 41, startPoint y: 208, endPoint x: 61, endPoint y: 212, distance: 20.3
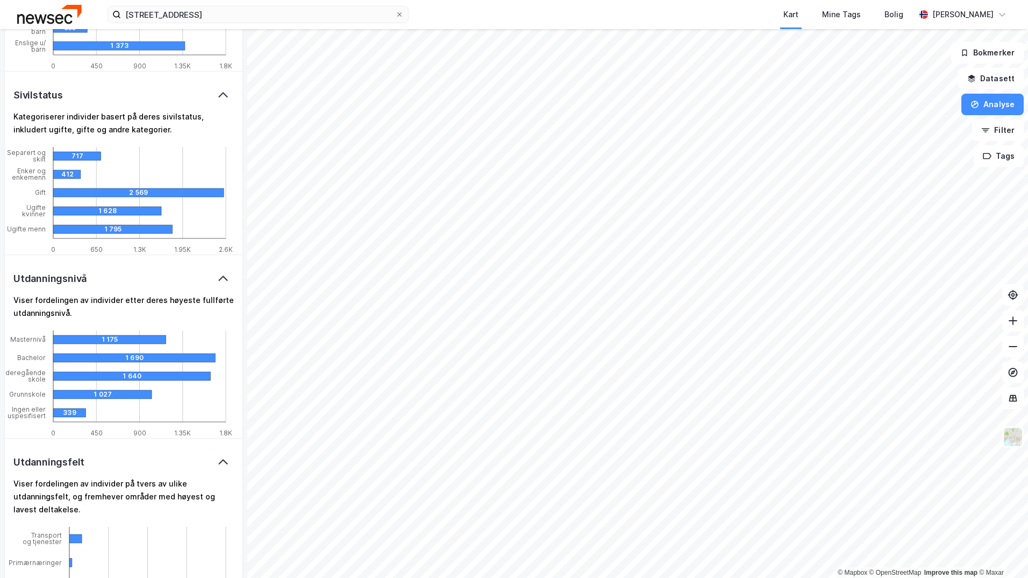
scroll to position [1974, 0]
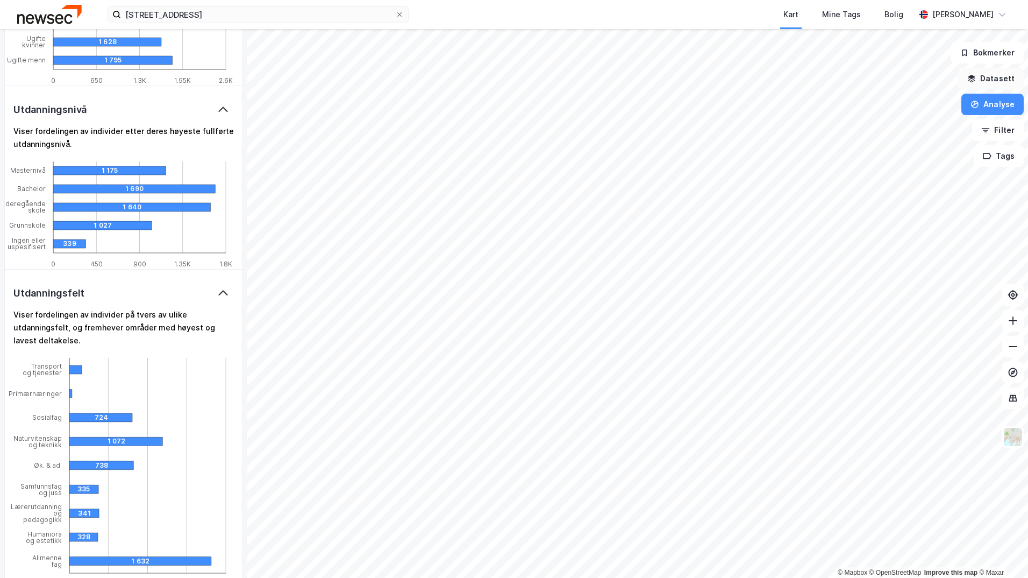
click at [982, 77] on button "Datasett" at bounding box center [991, 79] width 66 height 22
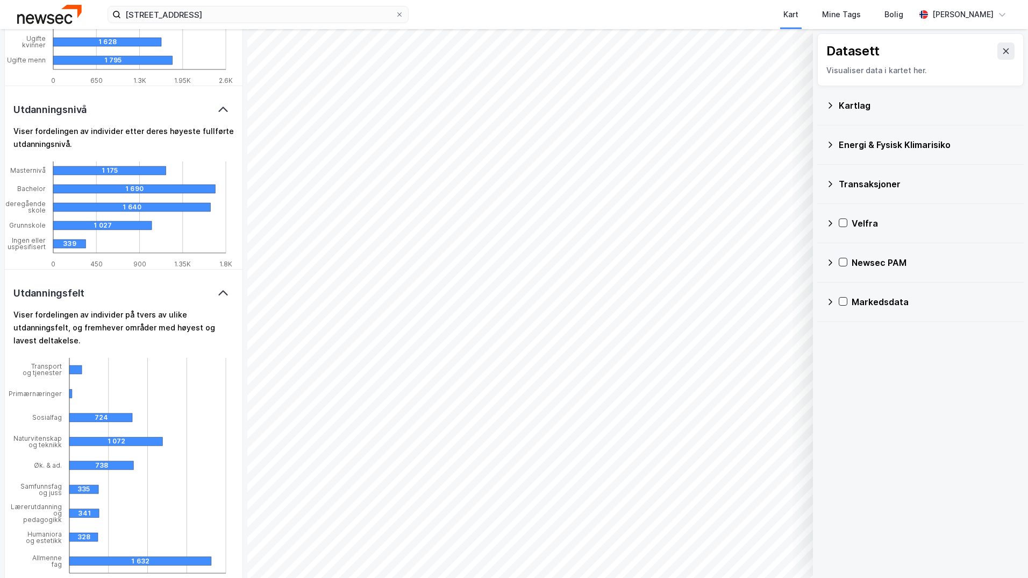
click at [865, 296] on div "Markedsdata" at bounding box center [933, 301] width 163 height 13
click at [851, 352] on div "Leiekontrakter" at bounding box center [927, 353] width 175 height 26
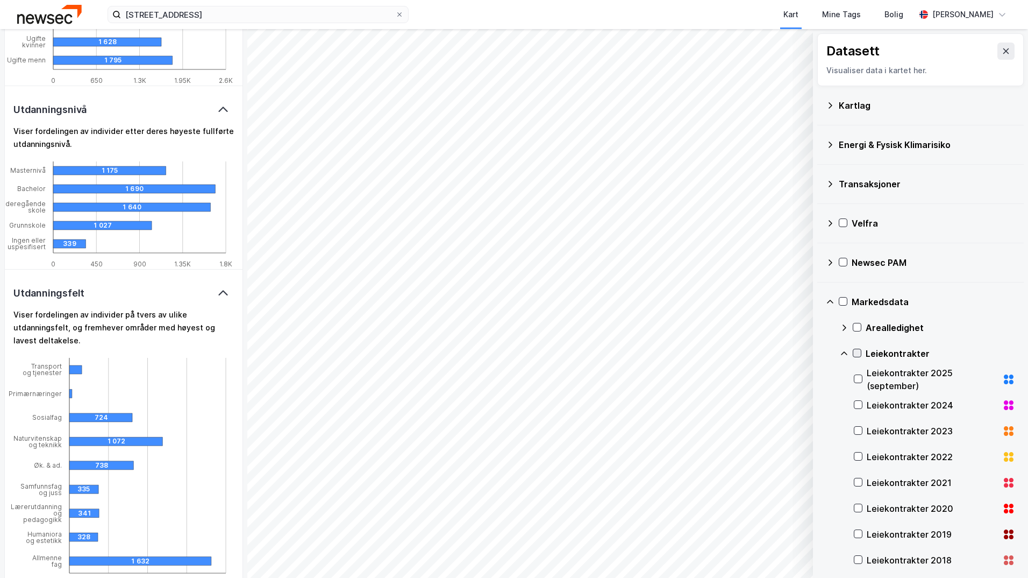
click at [859, 355] on icon at bounding box center [857, 353] width 8 height 8
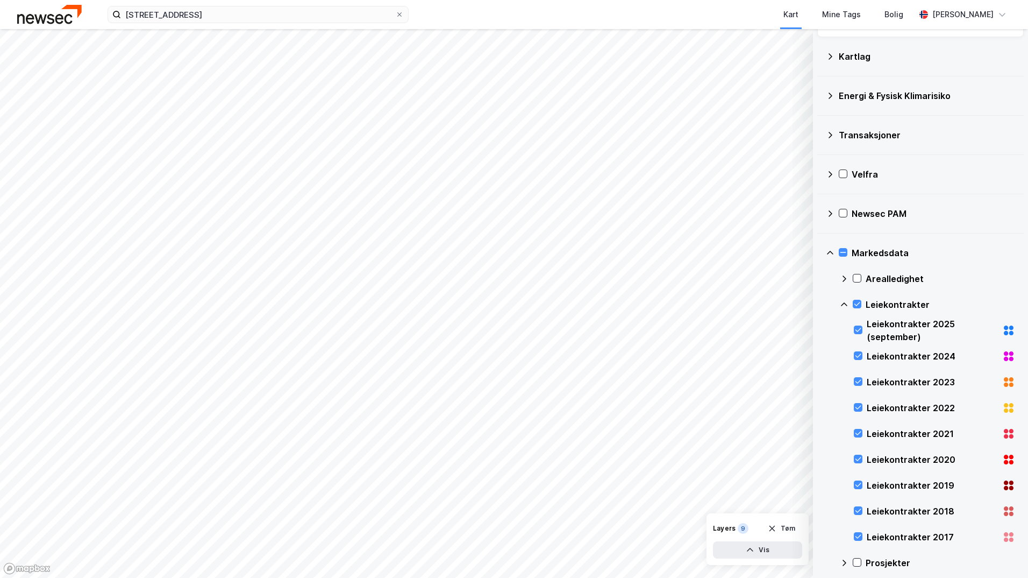
scroll to position [84, 0]
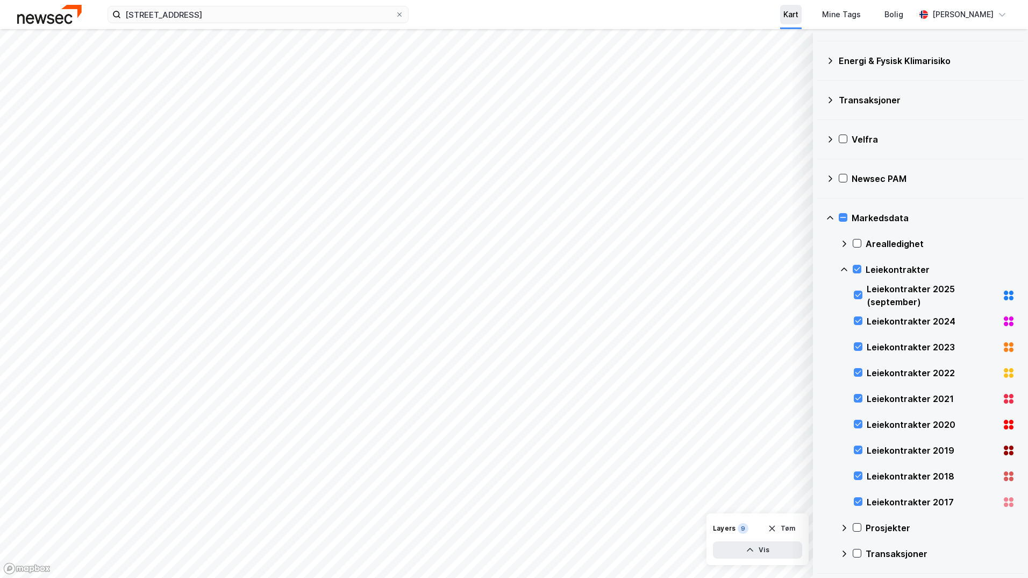
click at [784, 7] on div "Kart" at bounding box center [791, 14] width 22 height 19
drag, startPoint x: 823, startPoint y: 14, endPoint x: 837, endPoint y: 17, distance: 14.2
click at [826, 15] on div "Mine Tags" at bounding box center [841, 14] width 39 height 13
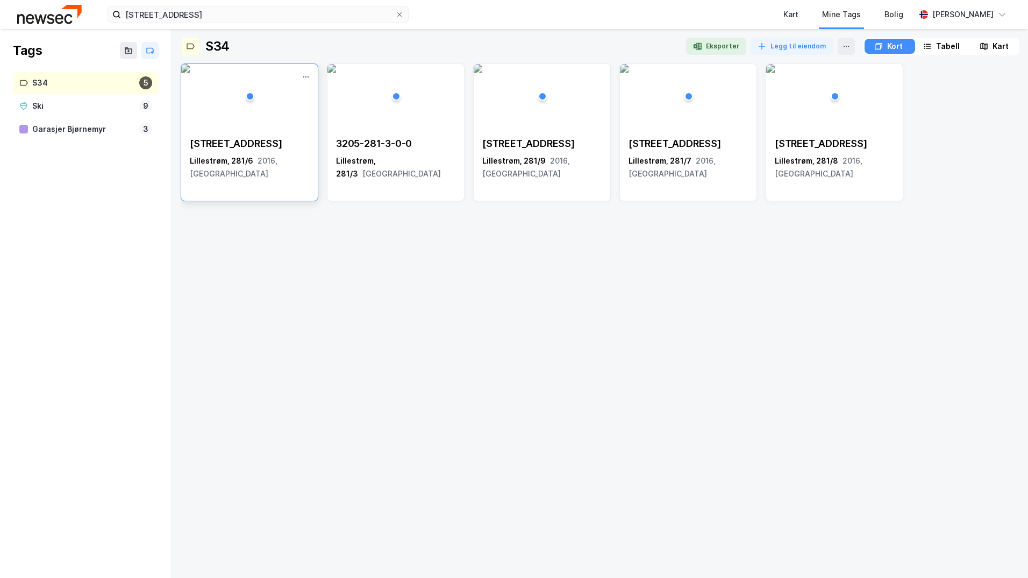
click at [249, 152] on div "[STREET_ADDRESS] 2016, [GEOGRAPHIC_DATA]" at bounding box center [249, 158] width 119 height 43
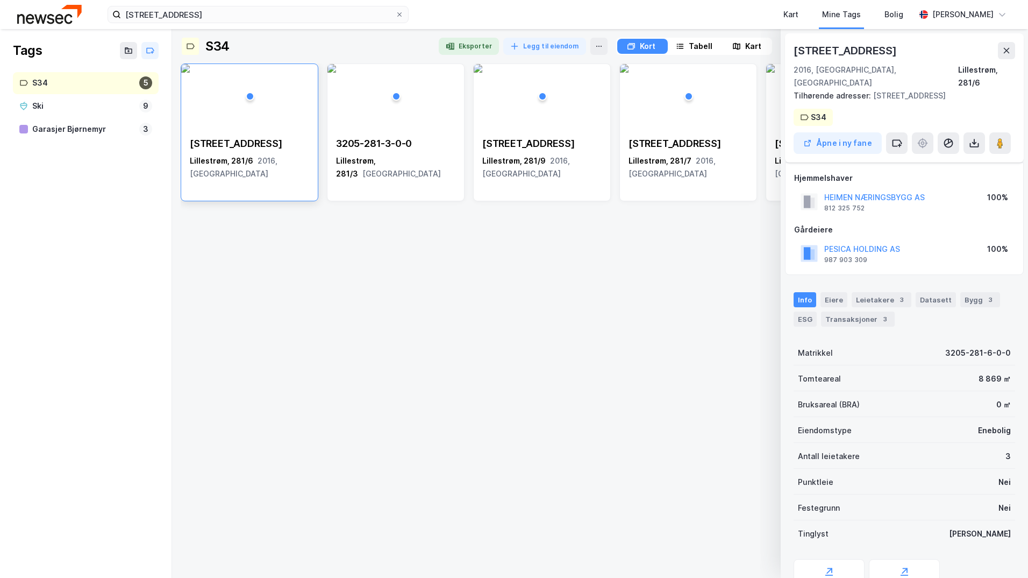
scroll to position [38, 0]
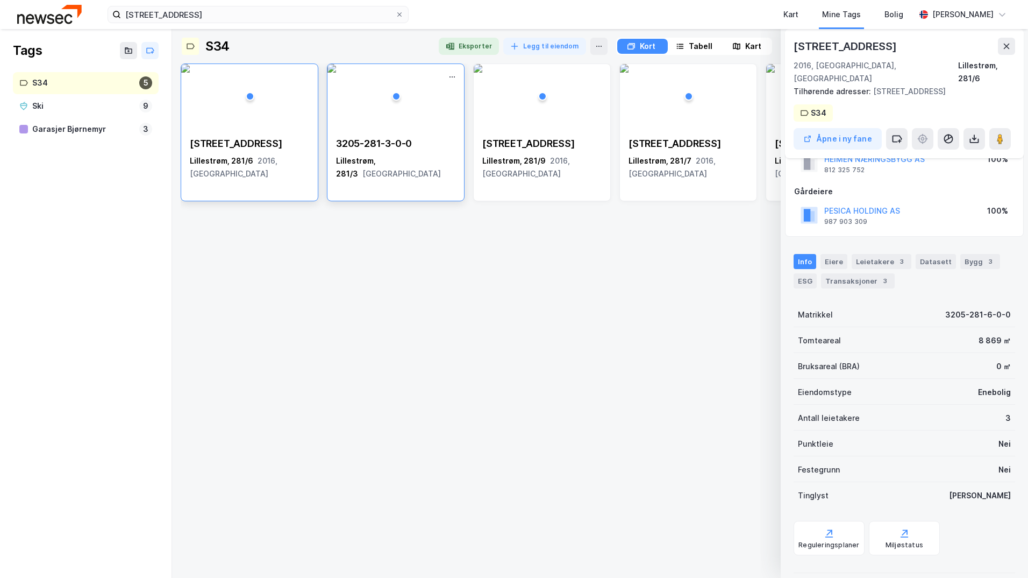
click at [372, 148] on div "3205-281-3-0-0" at bounding box center [395, 143] width 119 height 13
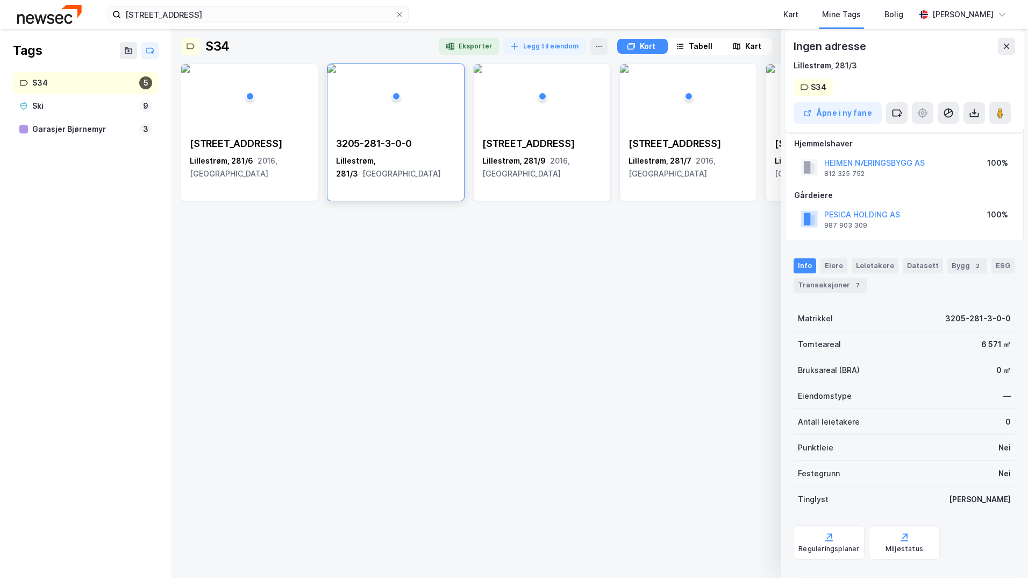
scroll to position [0, 0]
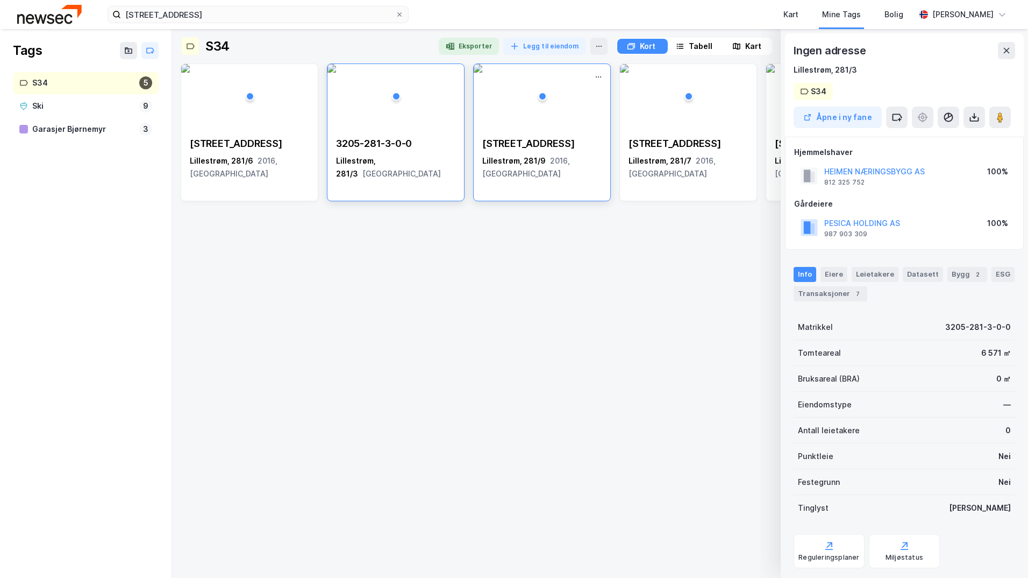
click at [560, 150] on div "[STREET_ADDRESS] 2016, [GEOGRAPHIC_DATA]" at bounding box center [541, 158] width 119 height 43
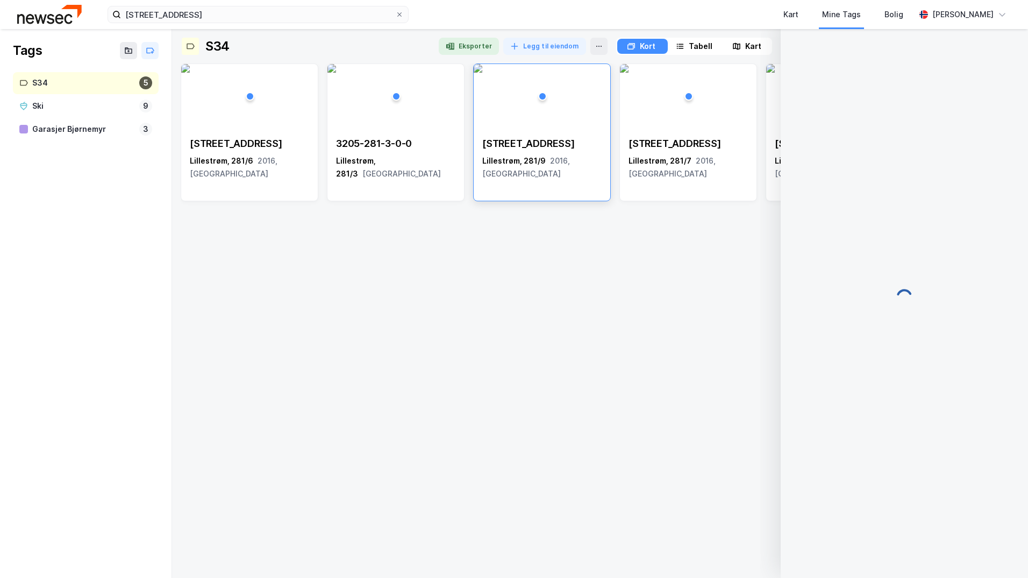
scroll to position [1, 0]
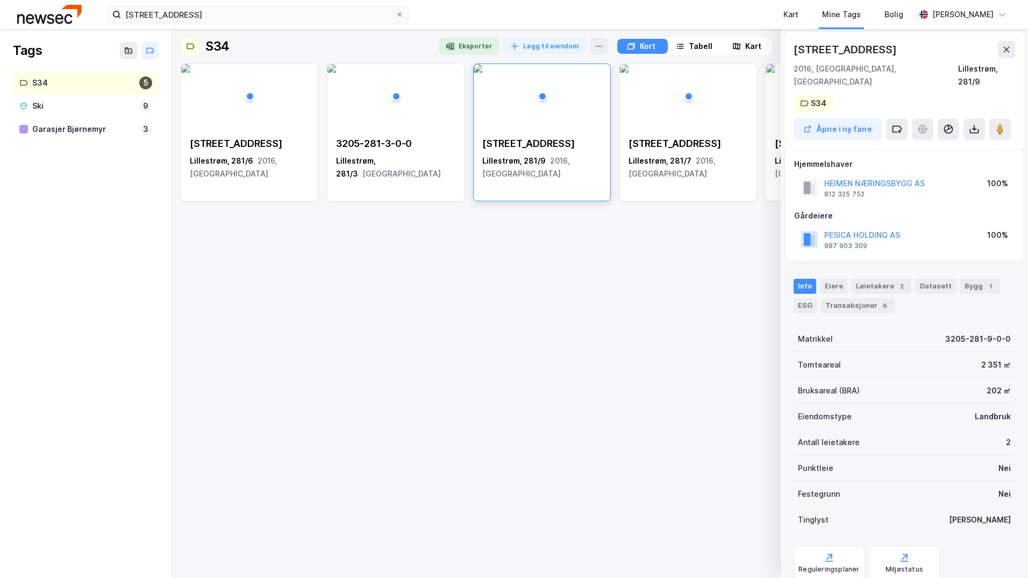
click at [604, 303] on div "Svennerudveien 40 Lillestrøm, 281/6 2016, [GEOGRAPHIC_DATA] 3205-281-3-0-0 Lill…" at bounding box center [600, 316] width 839 height 506
click at [1000, 50] on button at bounding box center [1006, 49] width 17 height 17
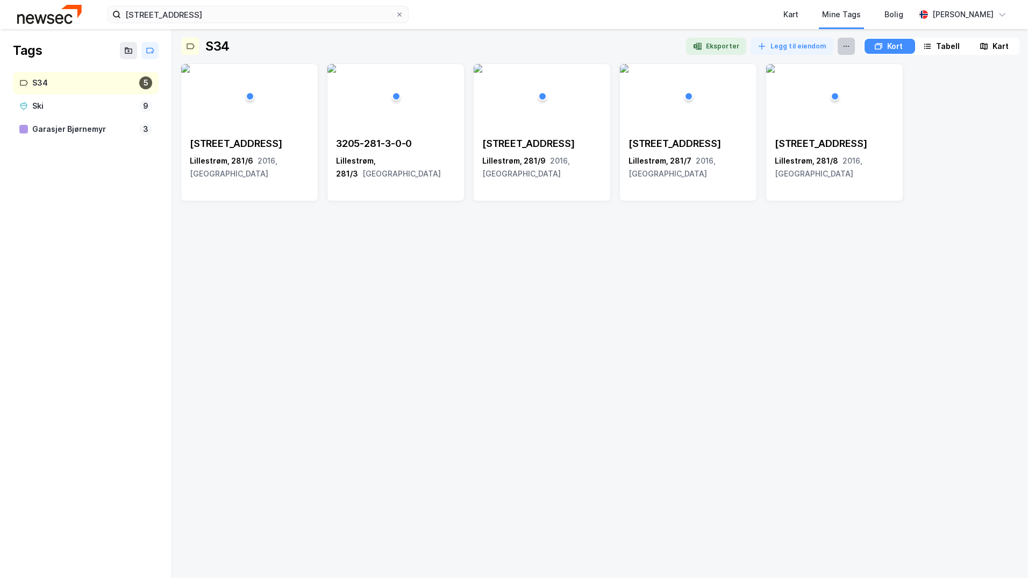
click at [842, 48] on icon at bounding box center [846, 46] width 9 height 9
click at [941, 47] on div "Tabell" at bounding box center [948, 46] width 24 height 13
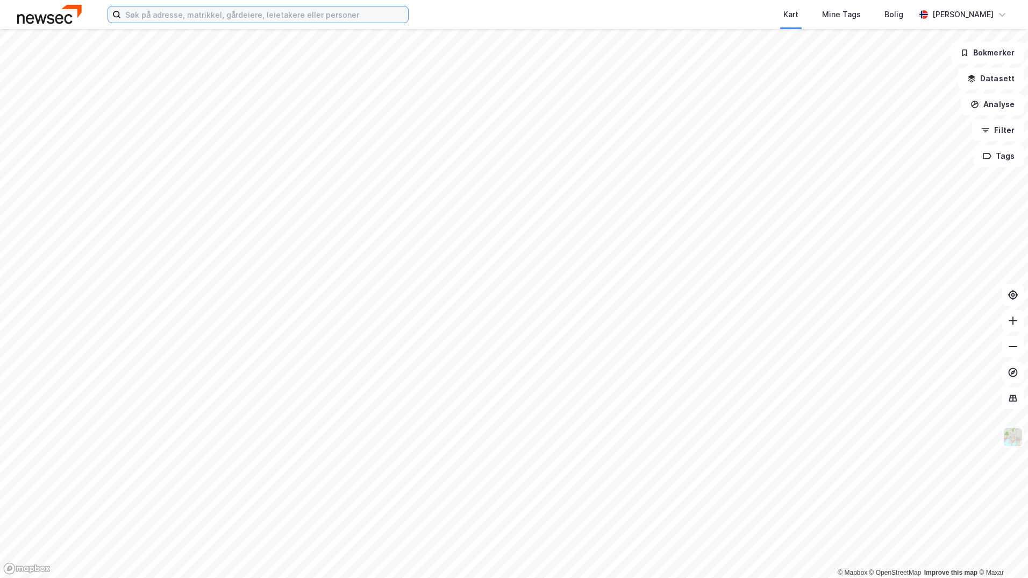
click at [279, 14] on input at bounding box center [264, 14] width 287 height 16
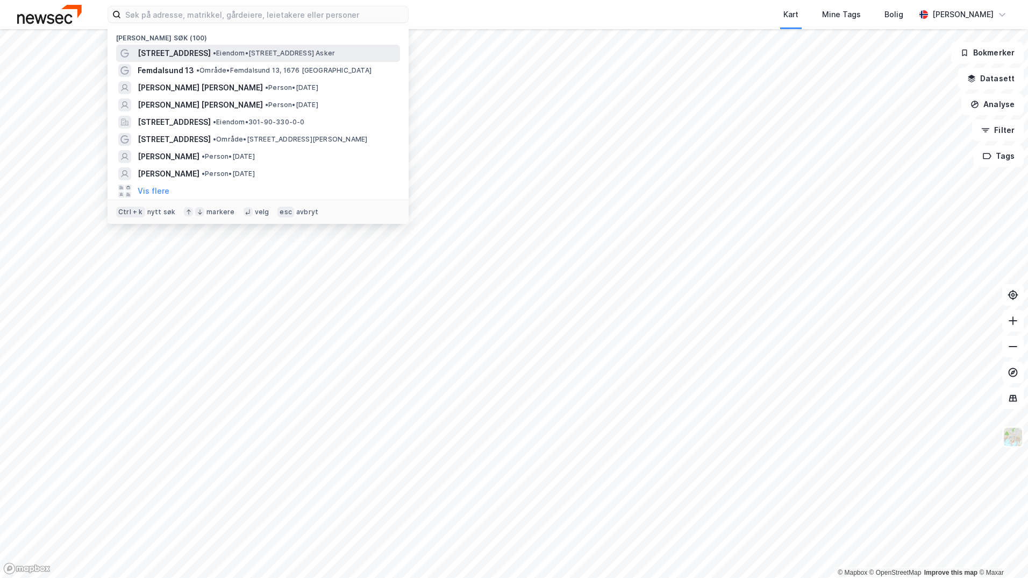
click at [260, 54] on span "• Eiendom • [STREET_ADDRESS] [GEOGRAPHIC_DATA]" at bounding box center [274, 53] width 122 height 9
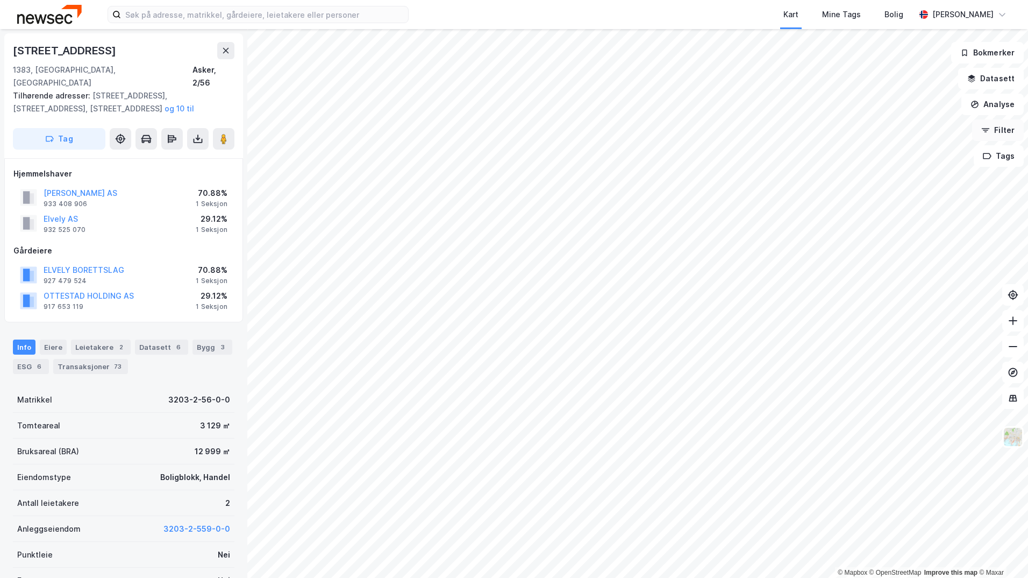
click at [1010, 138] on button "Filter" at bounding box center [998, 130] width 52 height 22
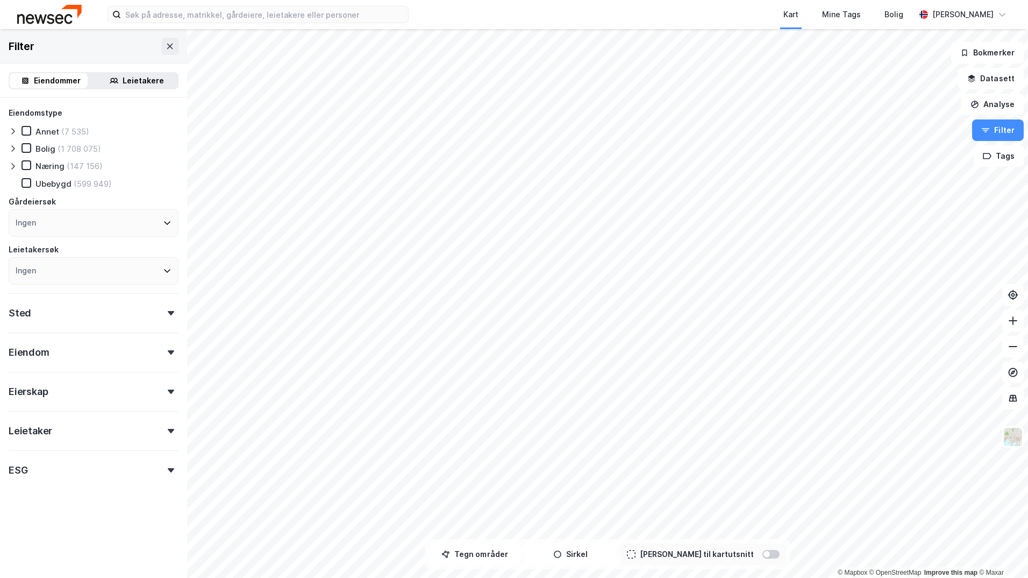
click at [163, 269] on icon at bounding box center [167, 270] width 9 height 9
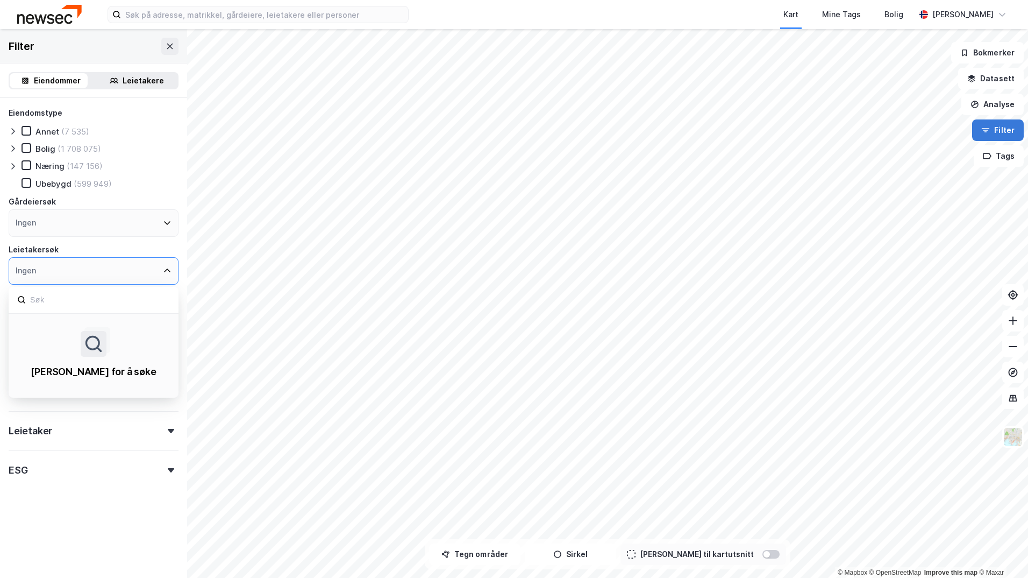
click at [1009, 132] on button "Filter" at bounding box center [998, 130] width 52 height 22
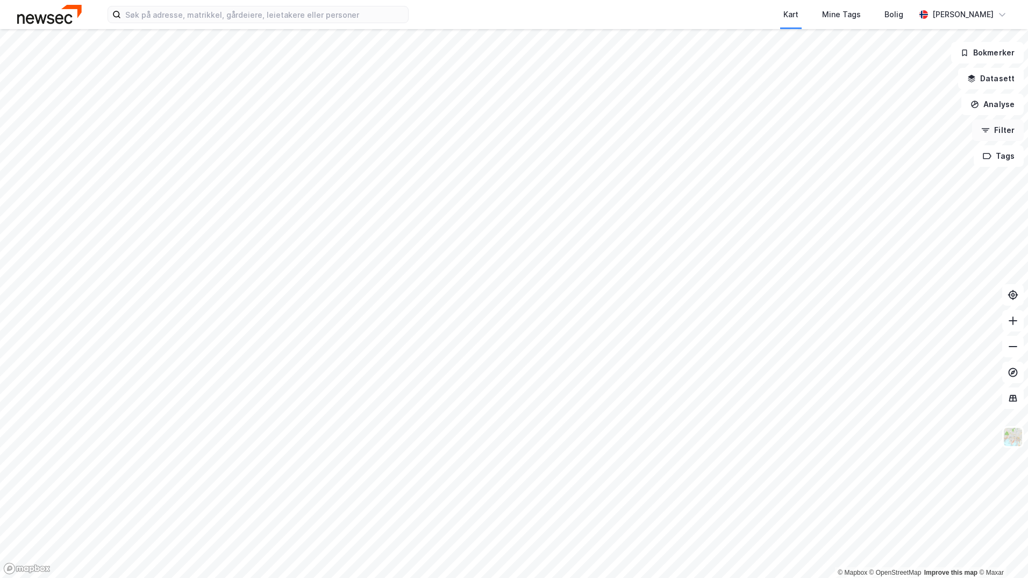
click at [1009, 132] on button "Filter" at bounding box center [998, 130] width 52 height 22
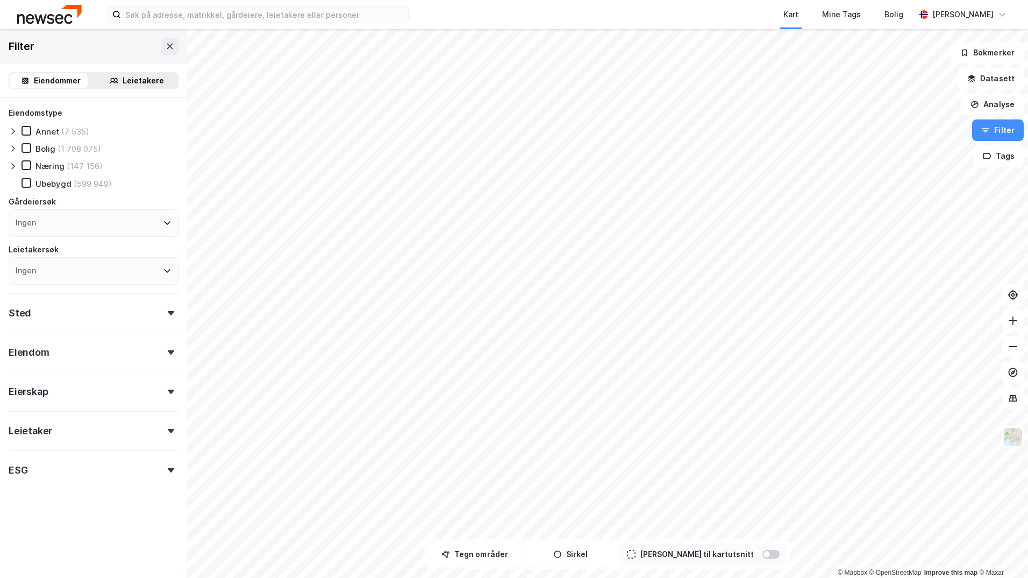
click at [96, 268] on div "Ingen" at bounding box center [94, 270] width 170 height 27
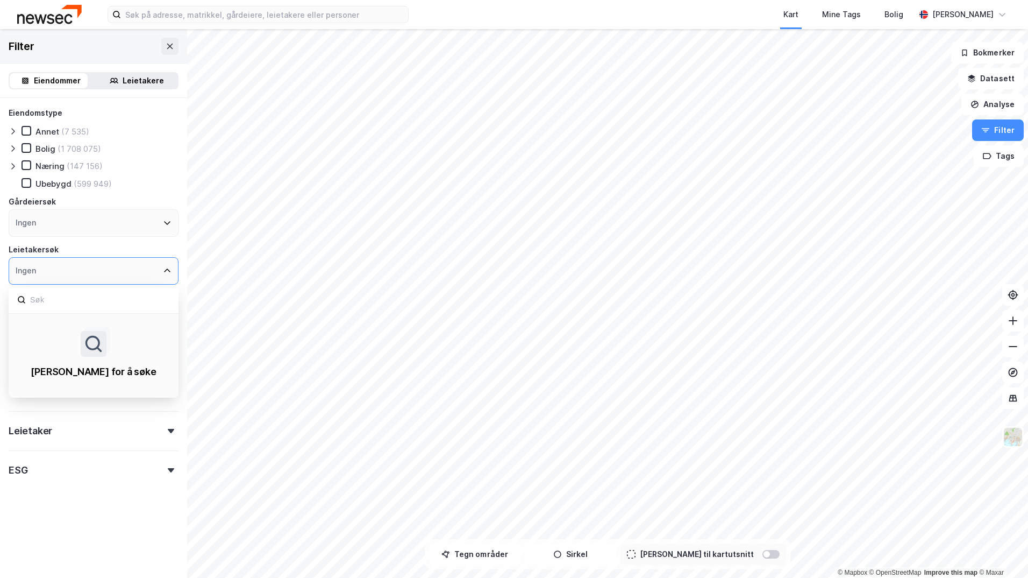
click at [96, 268] on div "Ingen" at bounding box center [94, 270] width 170 height 27
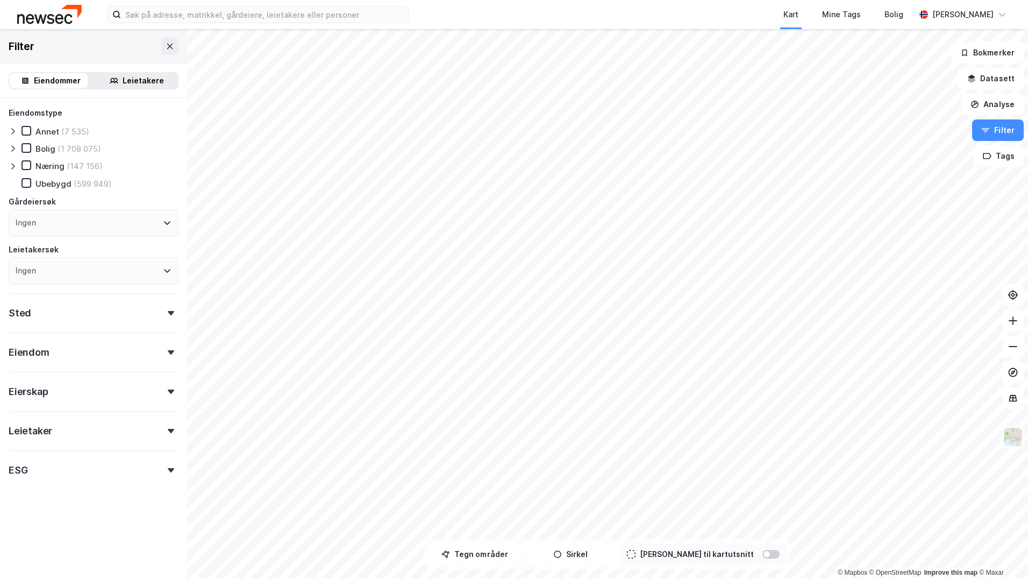
click at [142, 74] on div "Leietakere" at bounding box center [143, 80] width 41 height 13
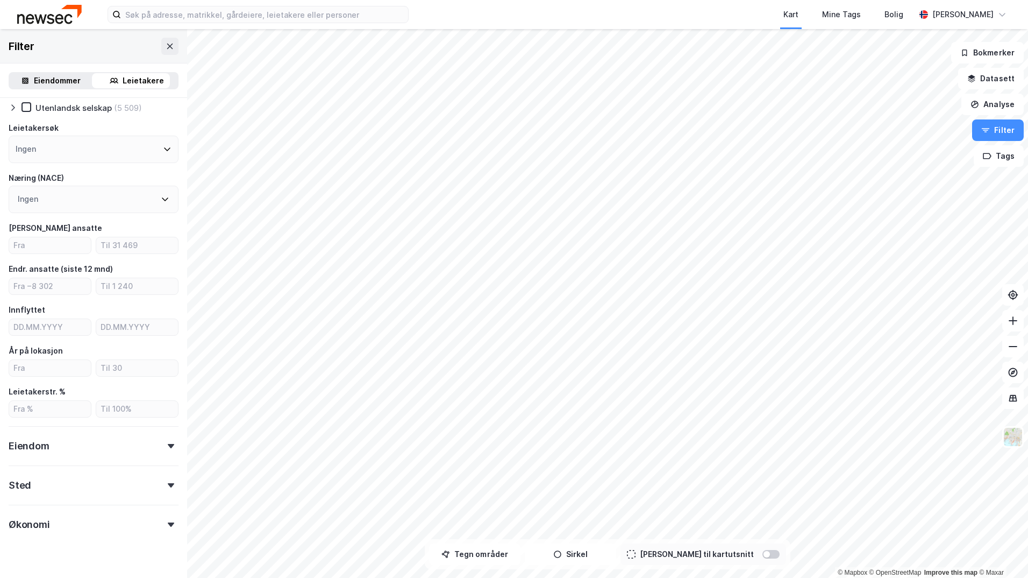
scroll to position [96, 0]
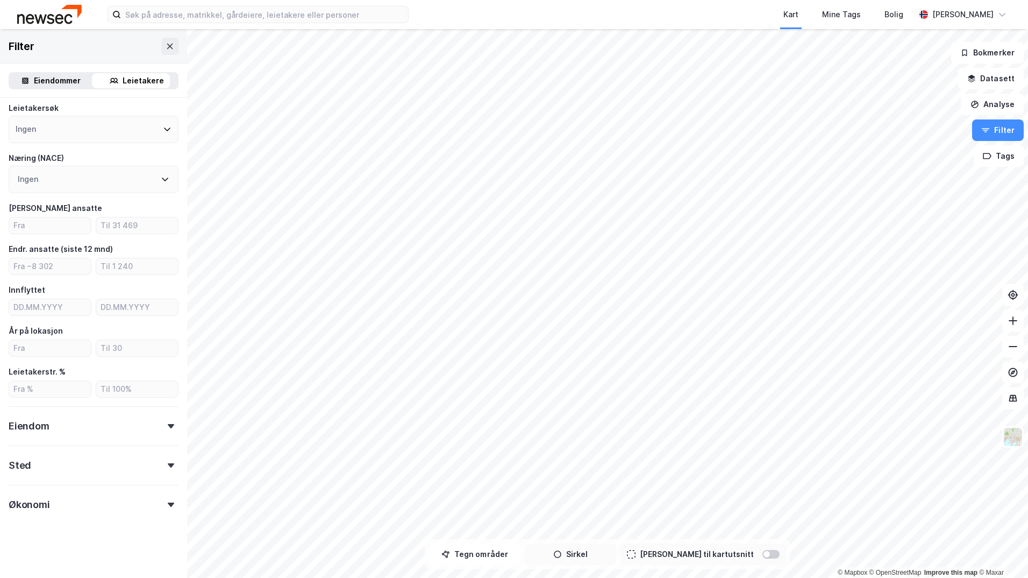
click at [587, 554] on button "Sirkel" at bounding box center [570, 554] width 91 height 22
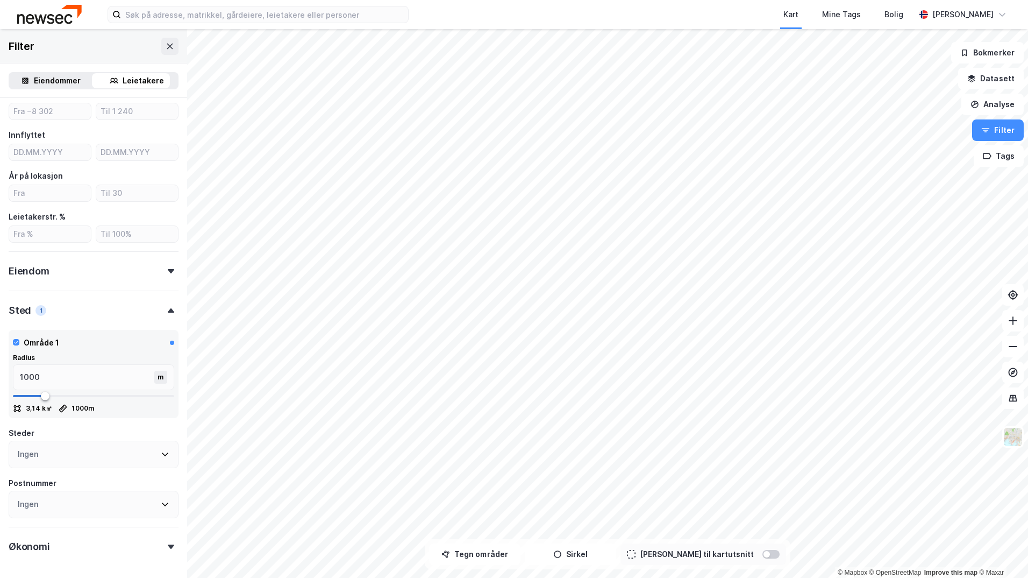
scroll to position [293, 0]
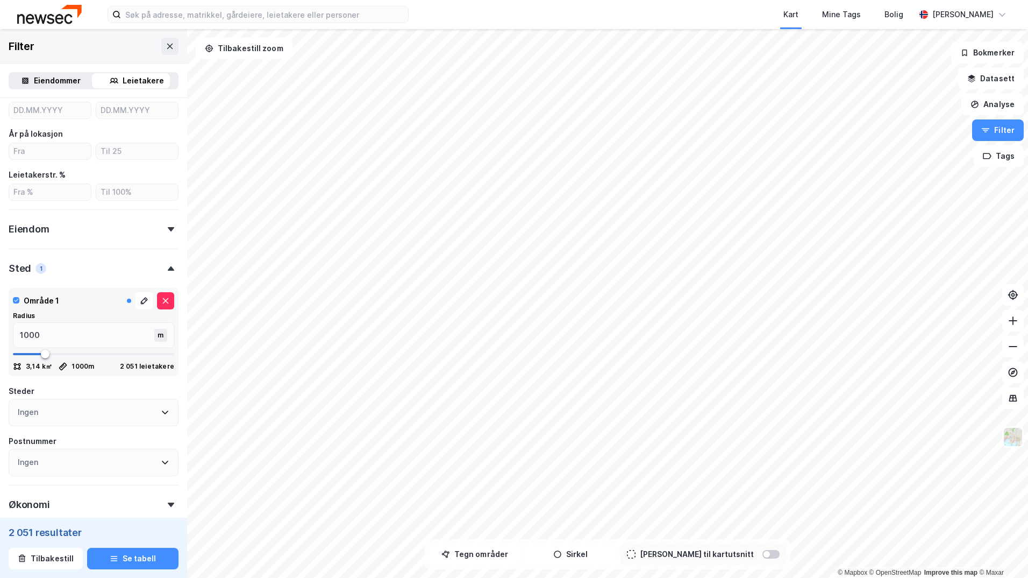
type input "1036"
type input "1018"
type input "1001"
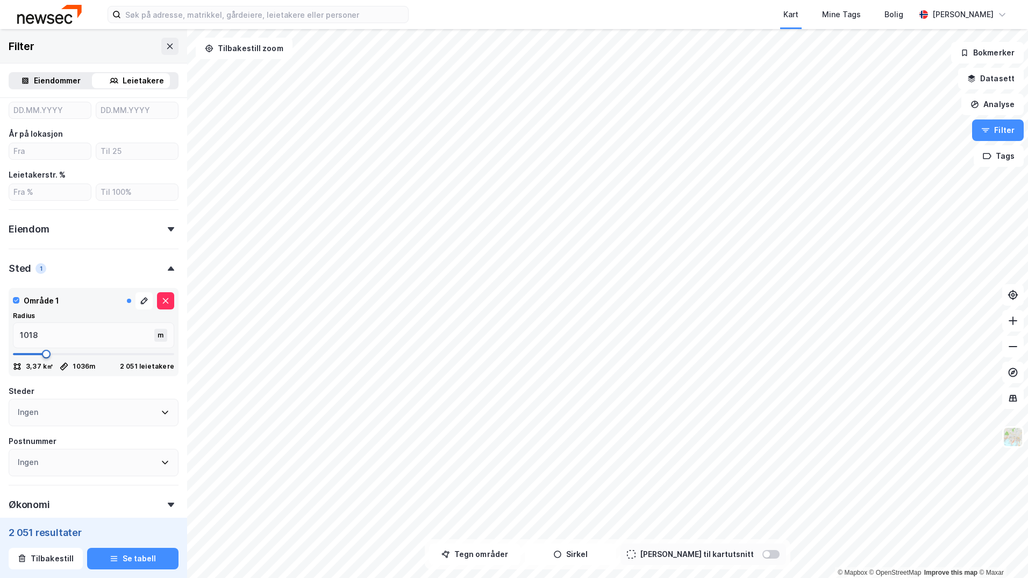
type input "1001"
type input "966"
type input "948"
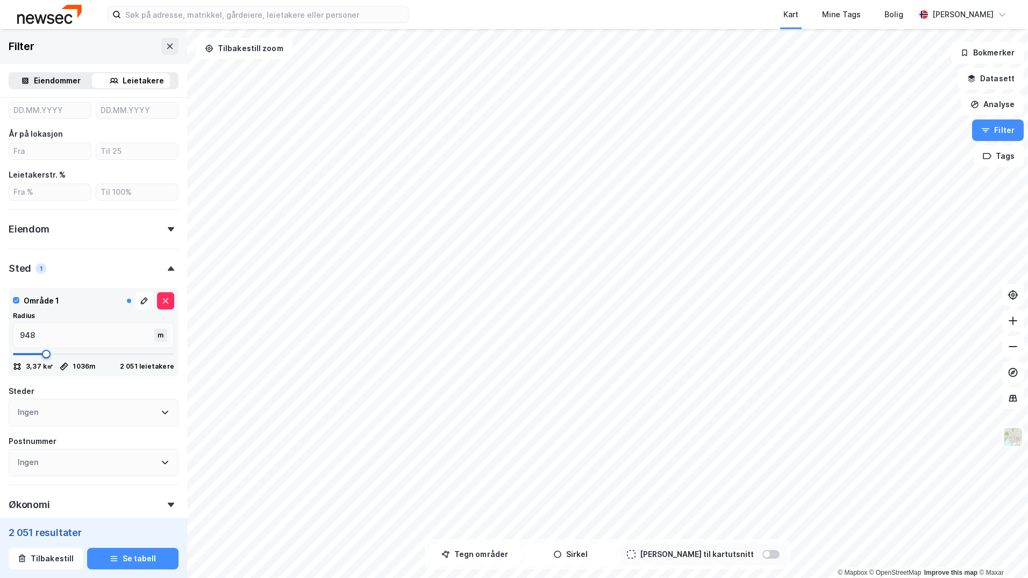
type input "931"
type input "913"
type input "878"
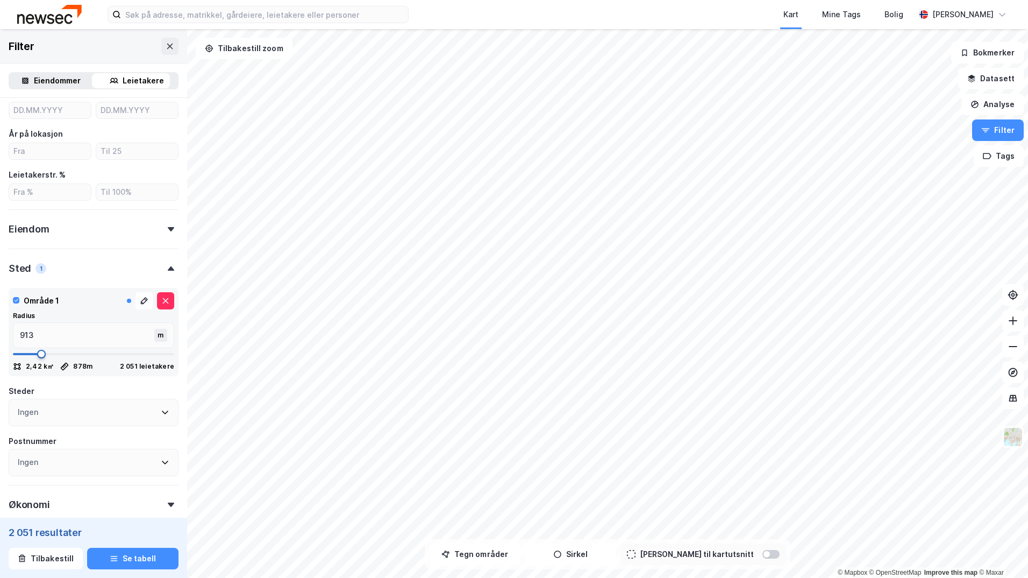
type input "878"
type input "843"
type input "825"
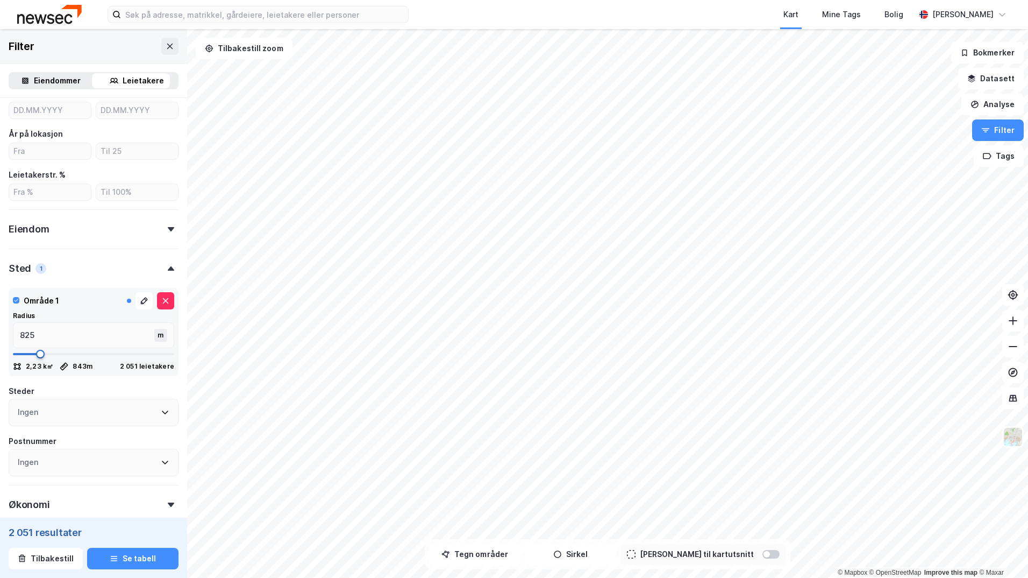
type input "808"
type input "773"
type input "755"
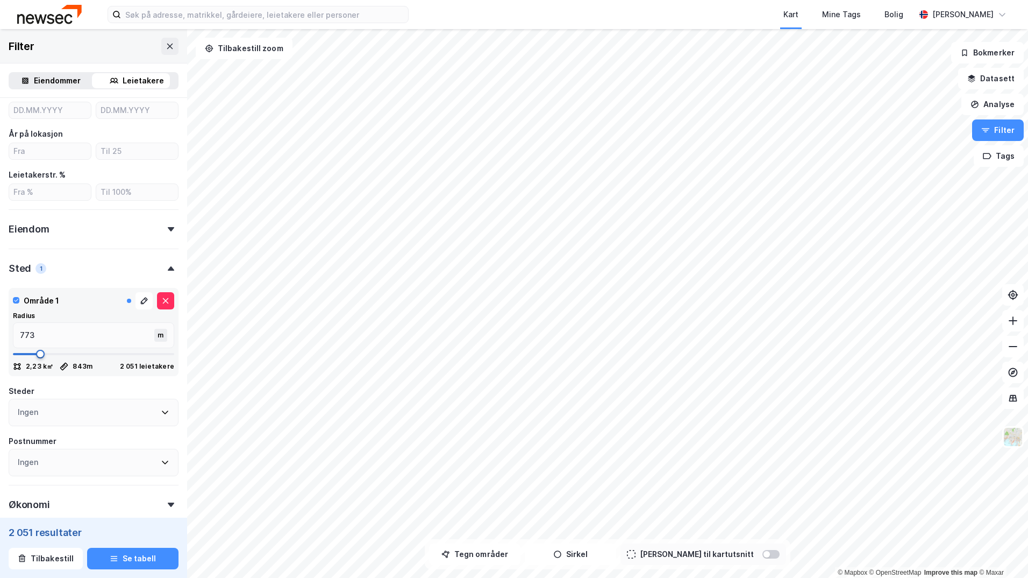
type input "755"
type input "738"
type input "755"
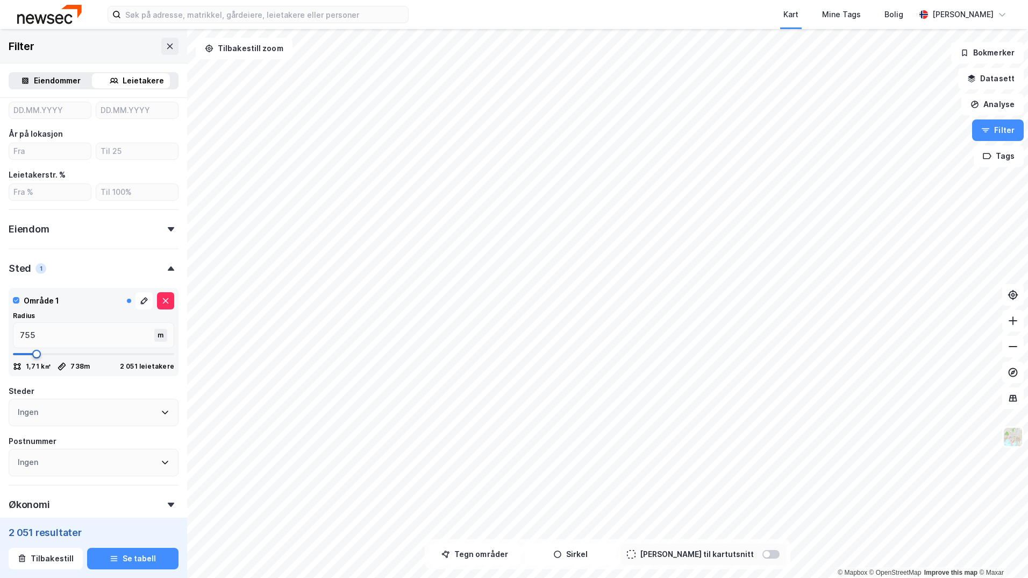
type input "773"
type input "790"
drag, startPoint x: 45, startPoint y: 355, endPoint x: 37, endPoint y: 354, distance: 7.6
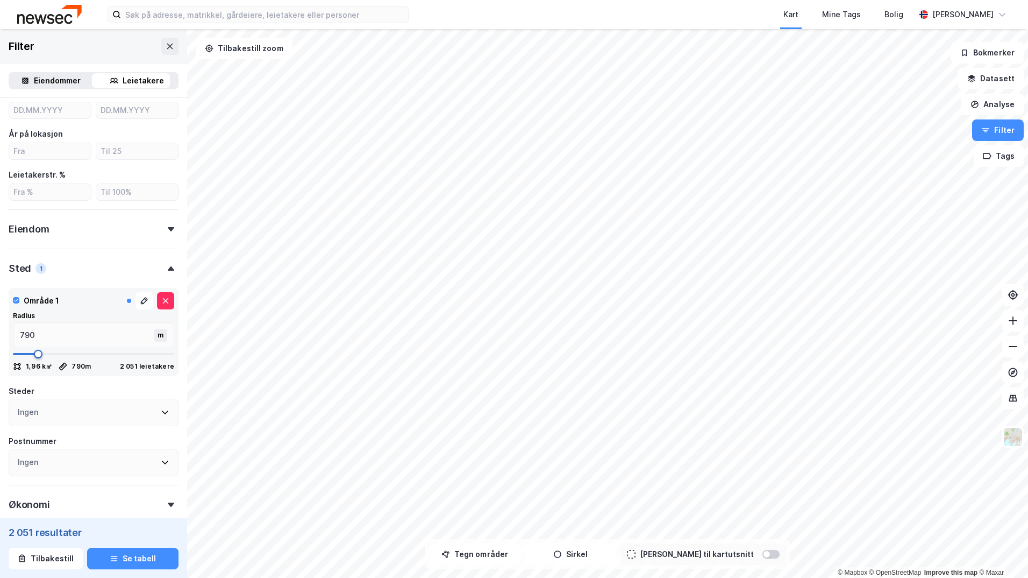
click at [37, 354] on span at bounding box center [38, 354] width 9 height 9
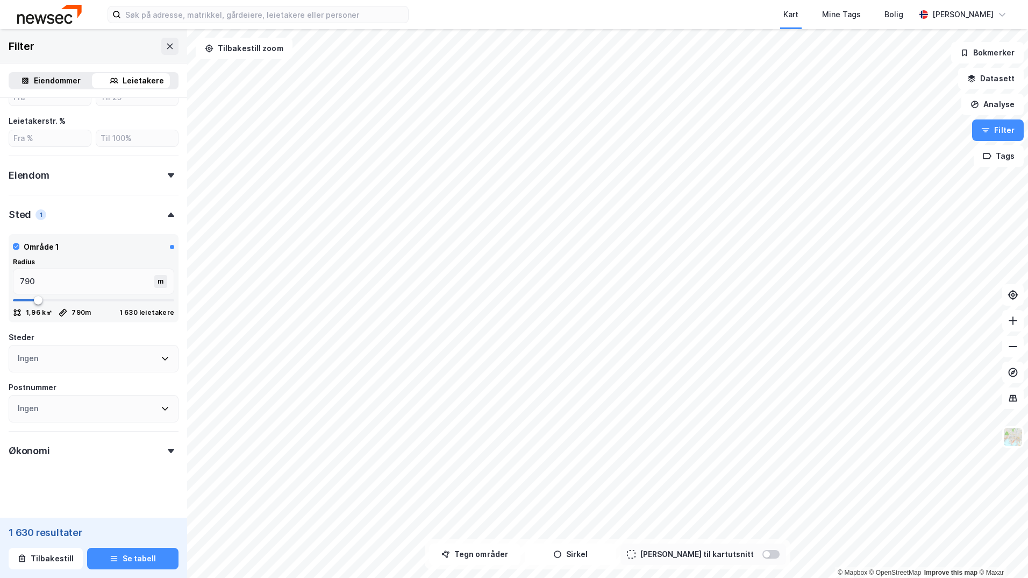
scroll to position [353, 0]
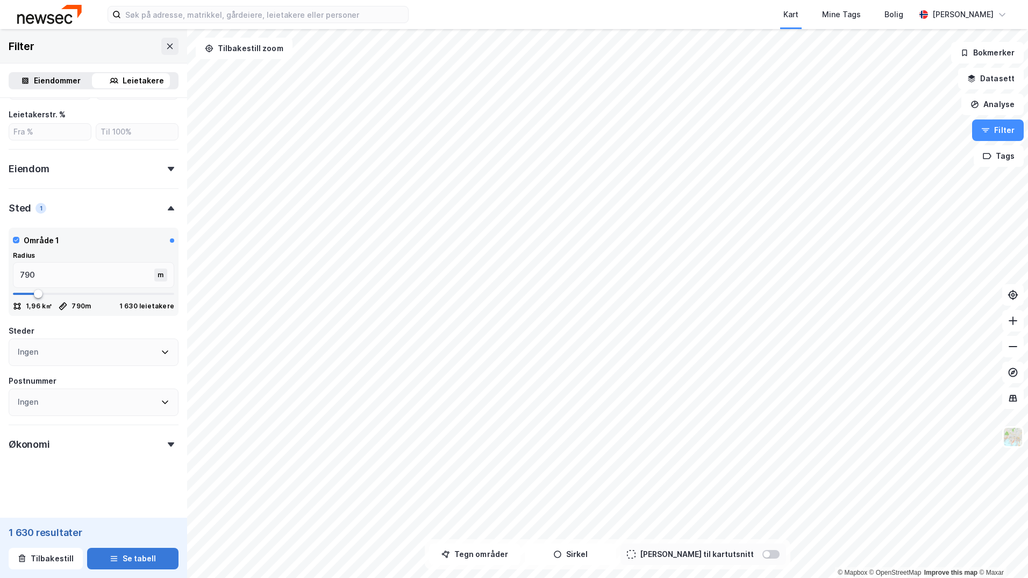
click at [115, 558] on button "Se tabell" at bounding box center [132, 558] width 91 height 22
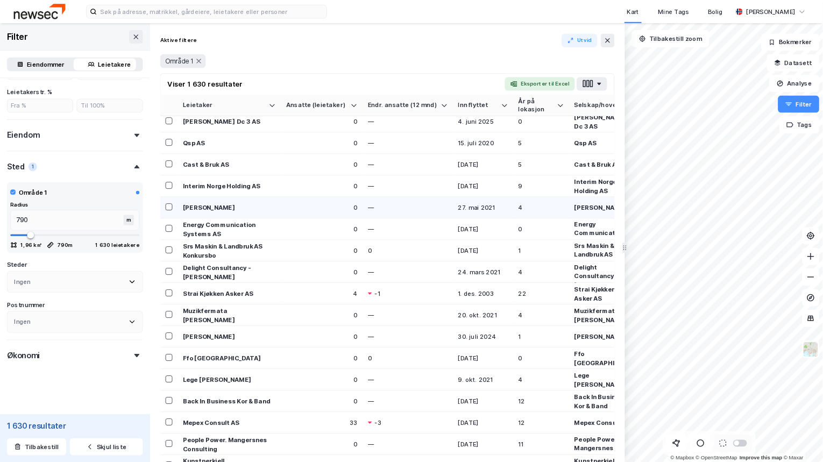
scroll to position [2158, 0]
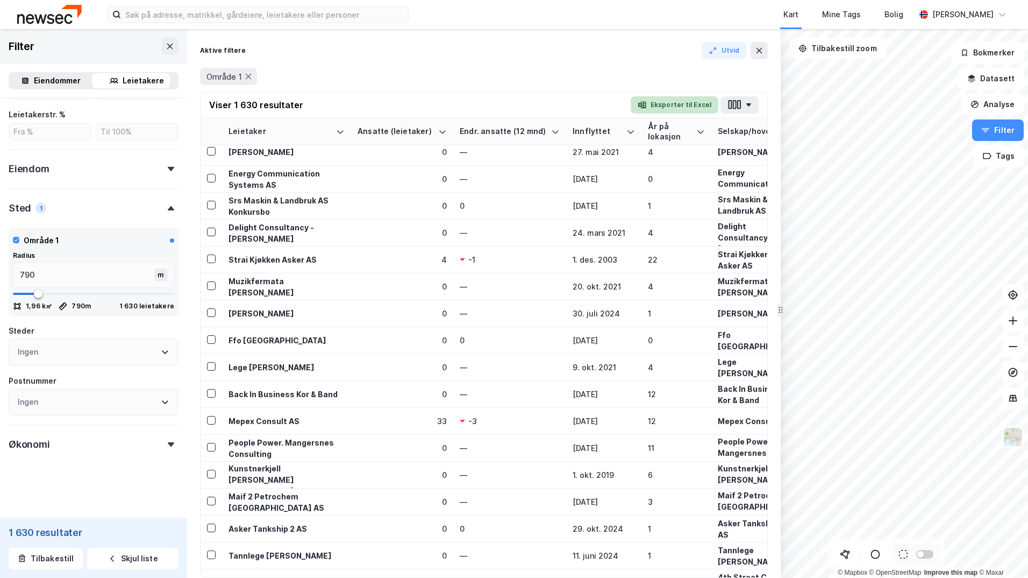
click at [694, 105] on button "Eksporter til Excel" at bounding box center [675, 104] width 88 height 17
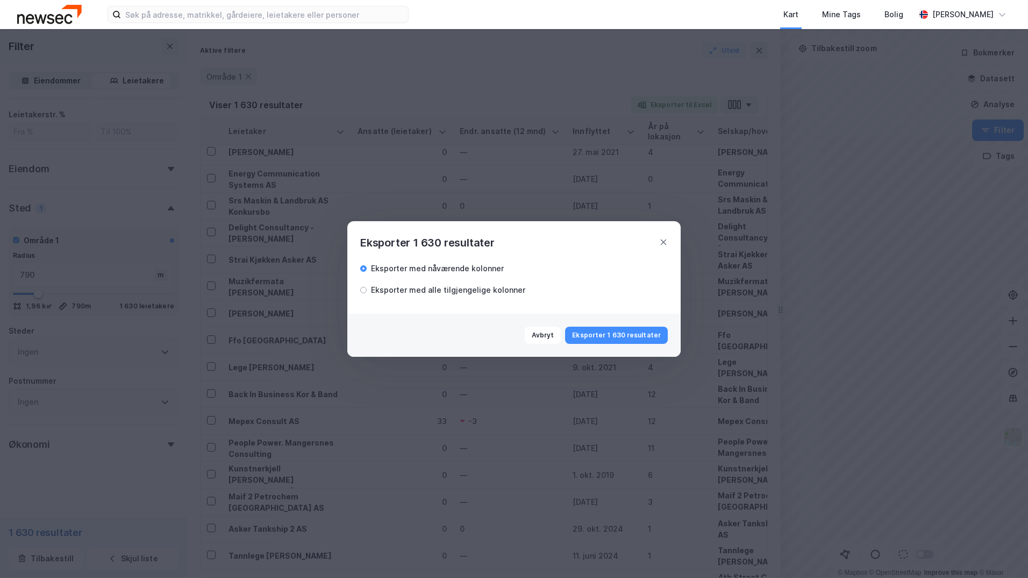
click at [487, 287] on div "Eksporter med alle tilgjengelige kolonner" at bounding box center [448, 289] width 154 height 13
click at [616, 337] on button "Eksporter 1 630 resultater" at bounding box center [616, 334] width 103 height 17
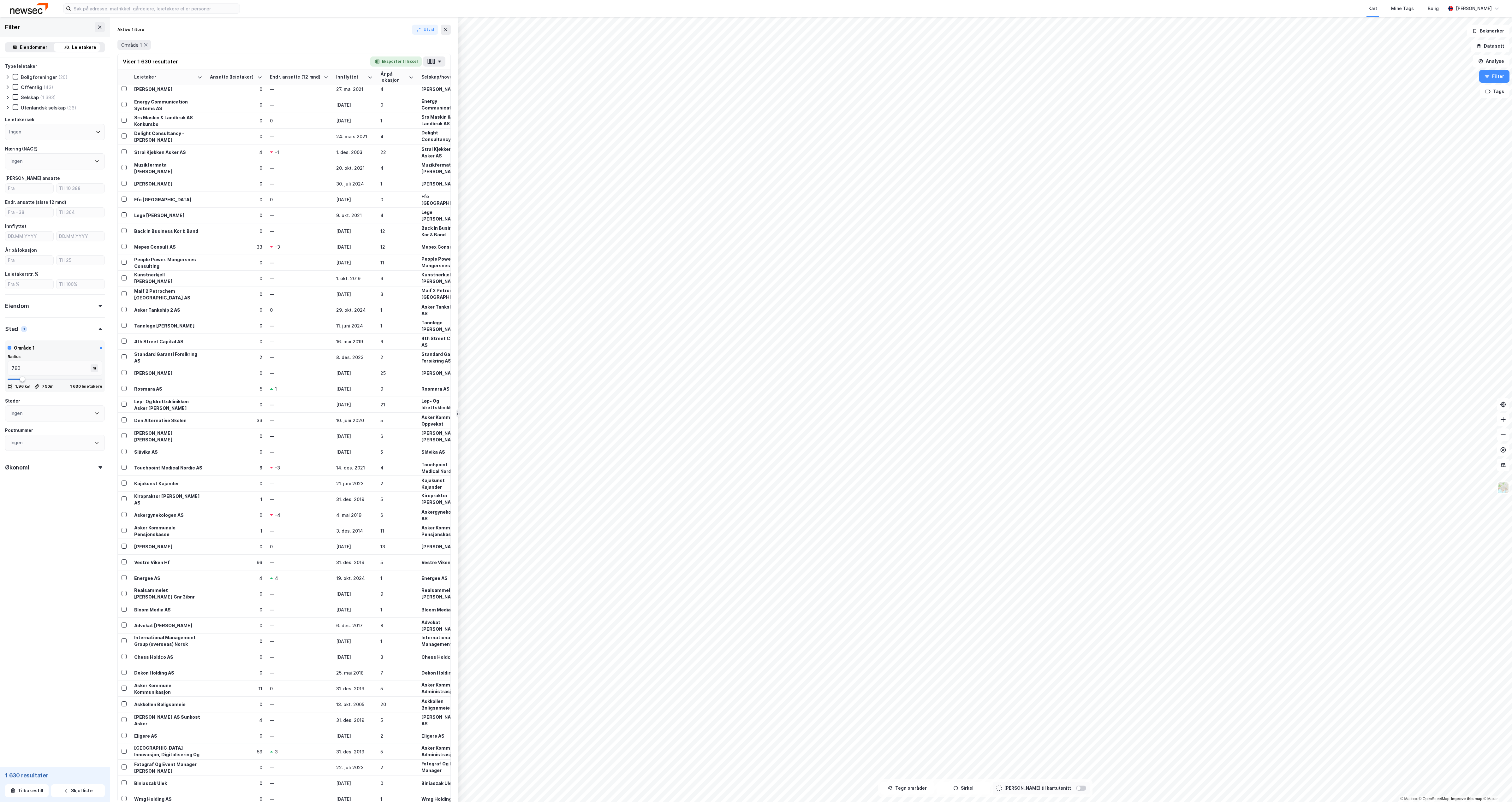
scroll to position [0, 0]
